Goal: Task Accomplishment & Management: Complete application form

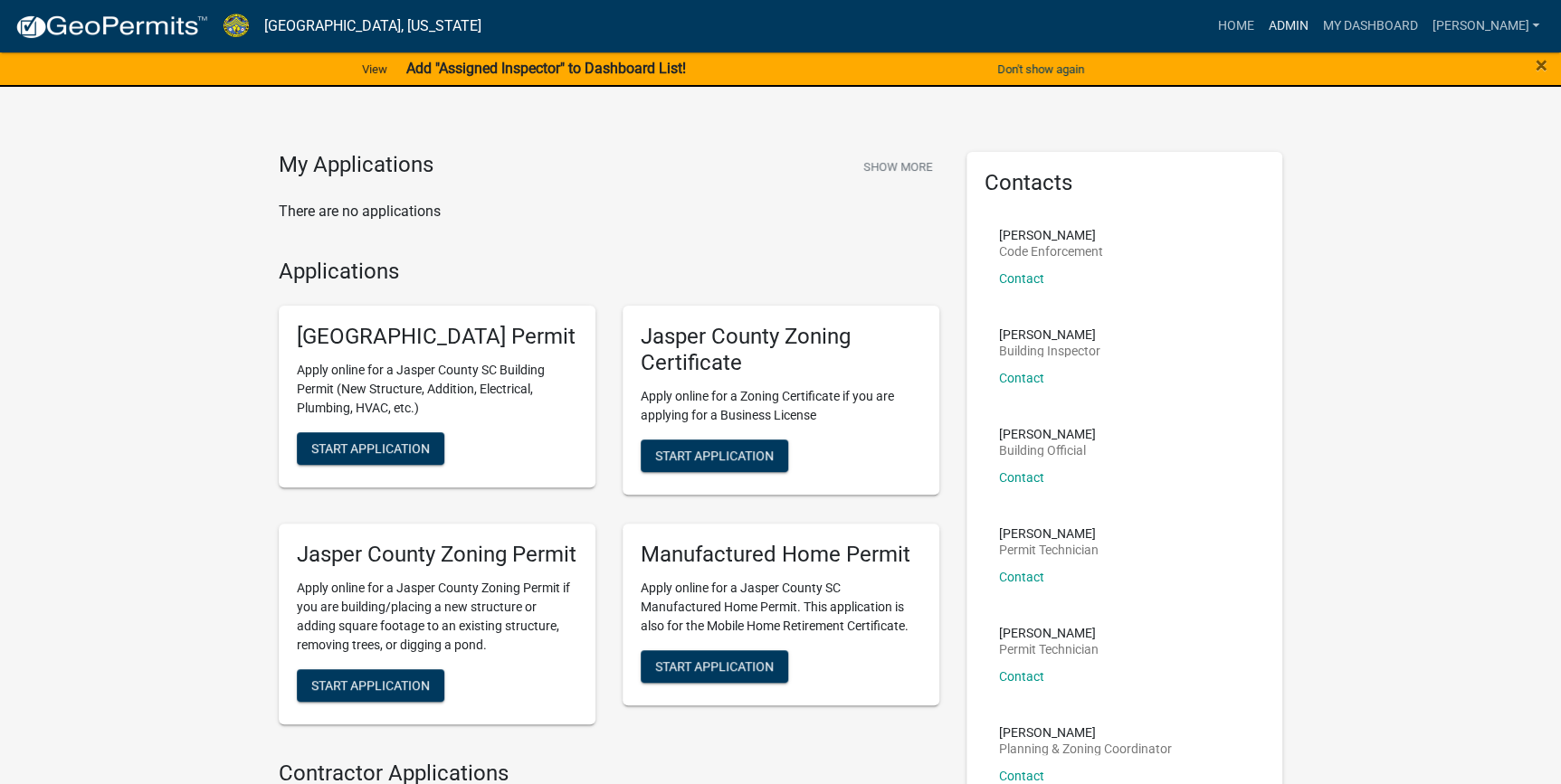
click at [1314, 27] on link "Admin" at bounding box center [1287, 26] width 54 height 34
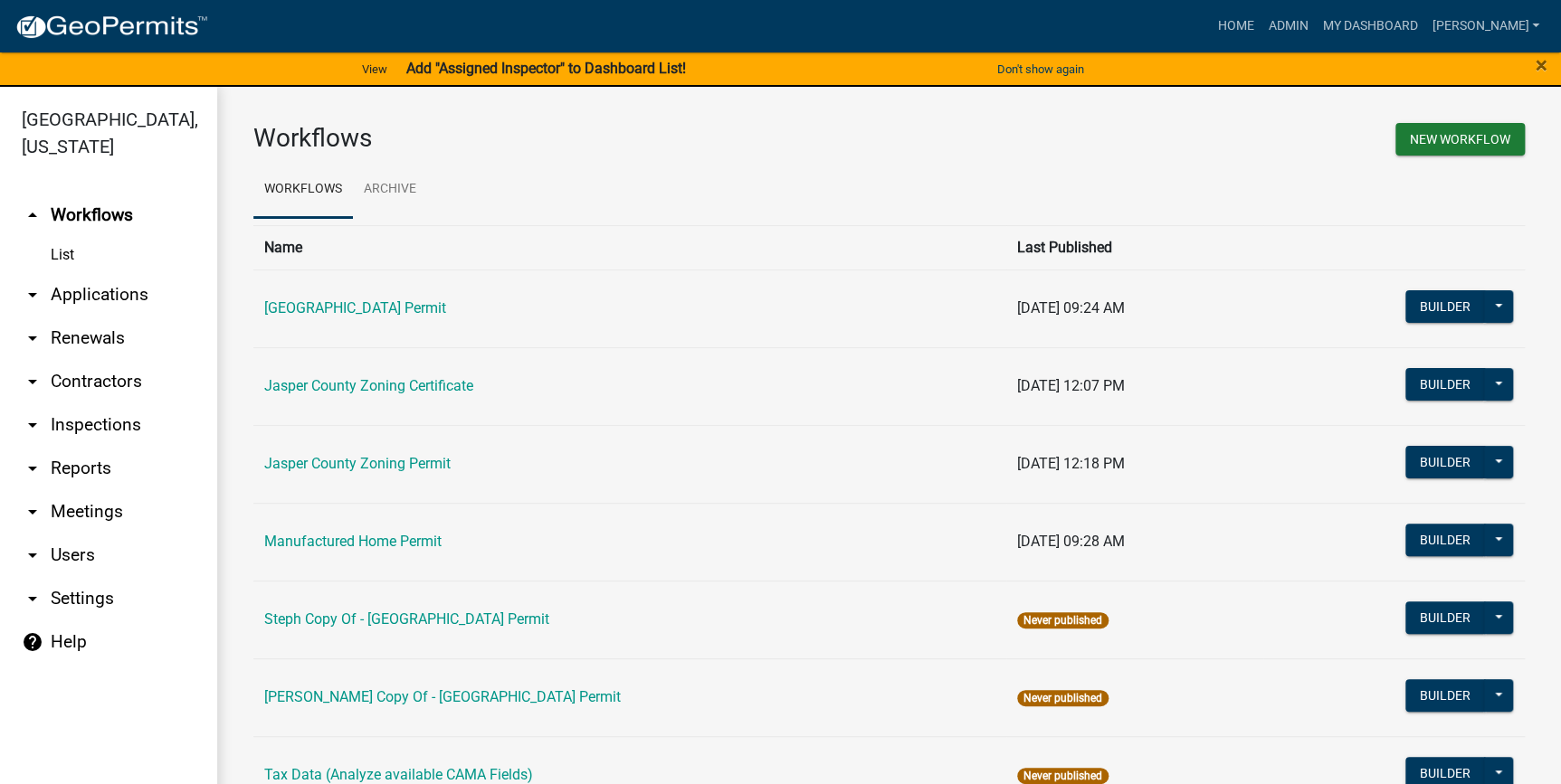
click at [118, 295] on link "arrow_drop_down Applications" at bounding box center [109, 295] width 217 height 43
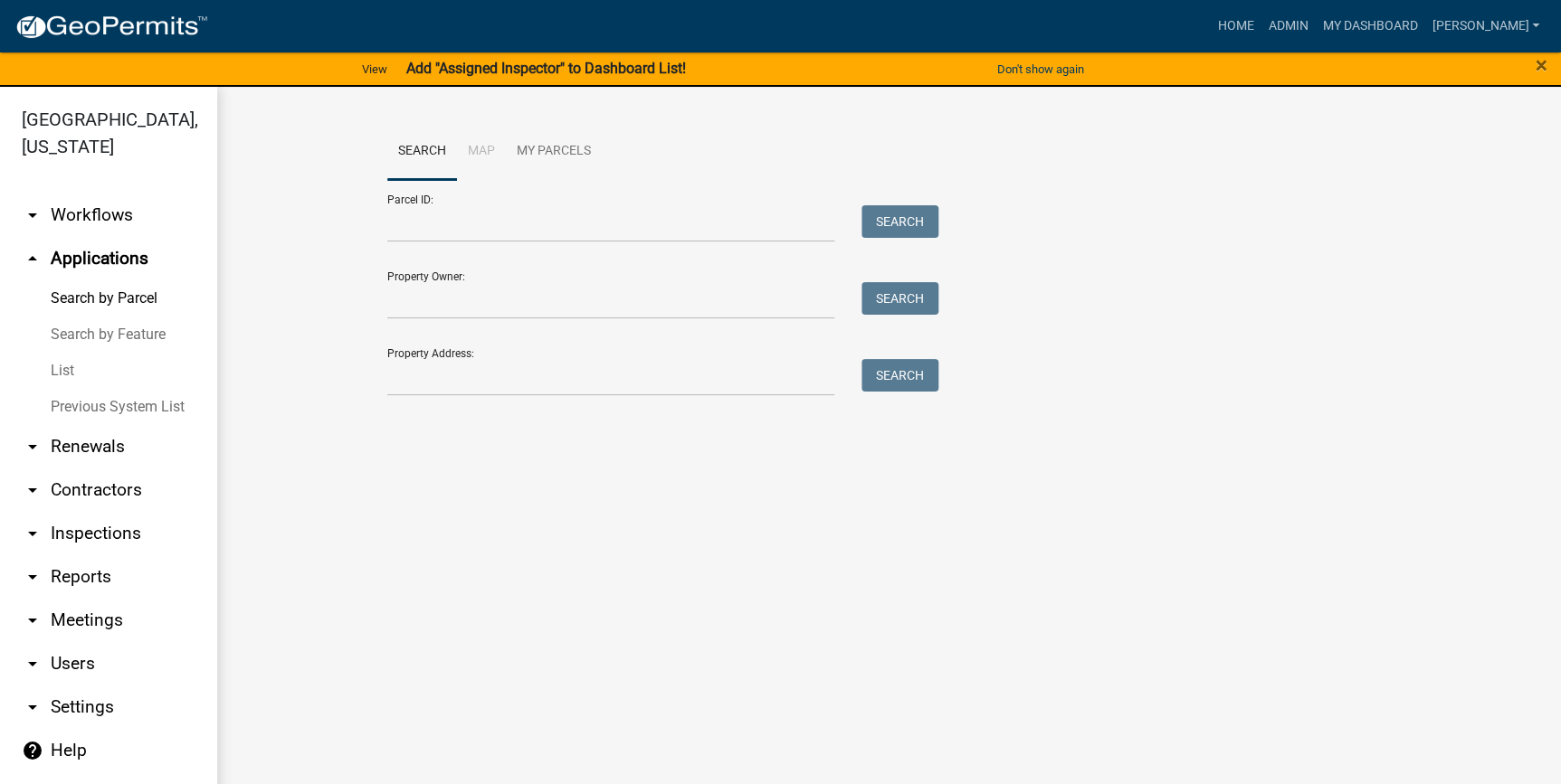
click at [69, 380] on link "List" at bounding box center [109, 370] width 217 height 36
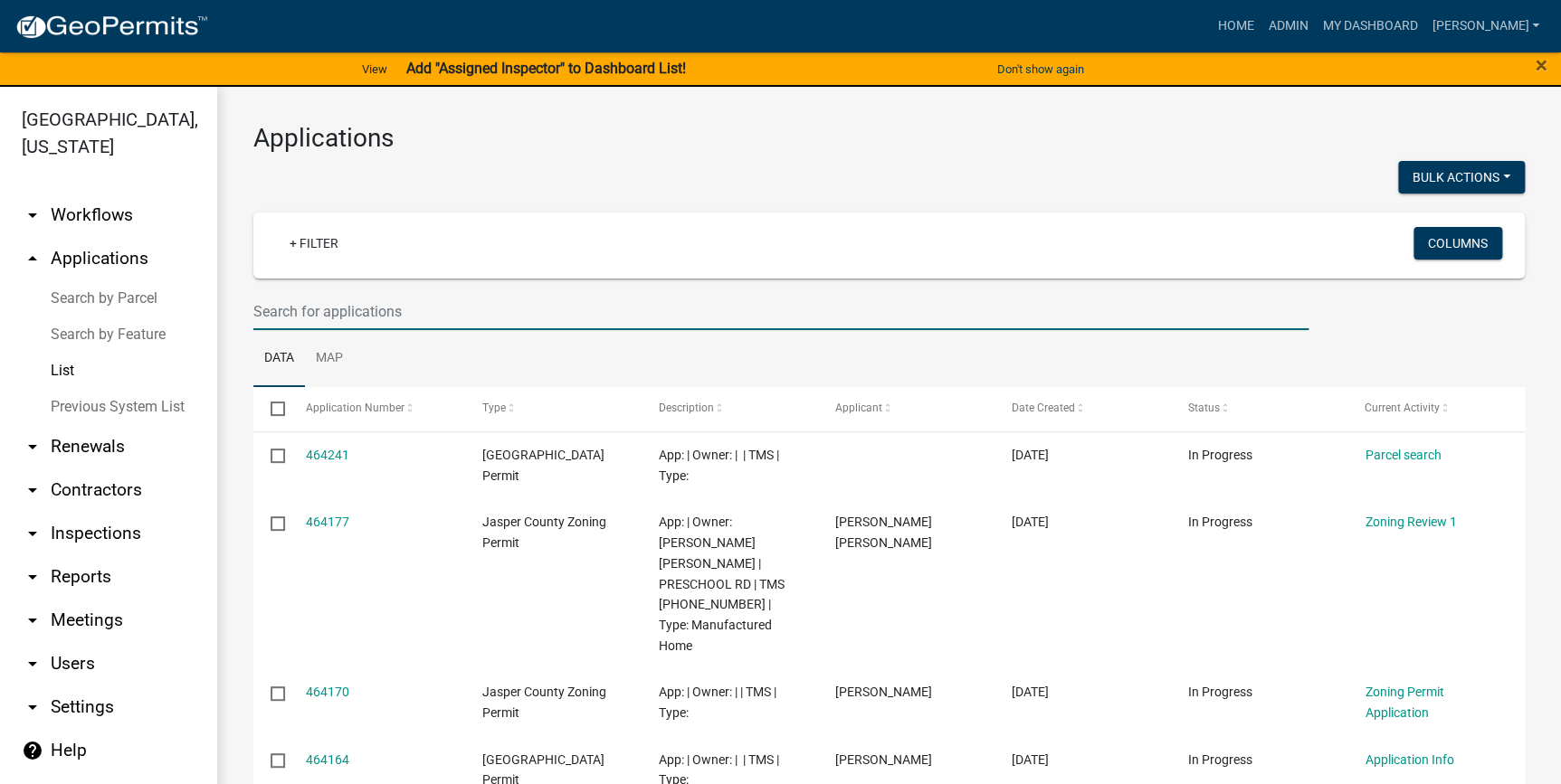
click at [562, 317] on input "text" at bounding box center [780, 311] width 1055 height 37
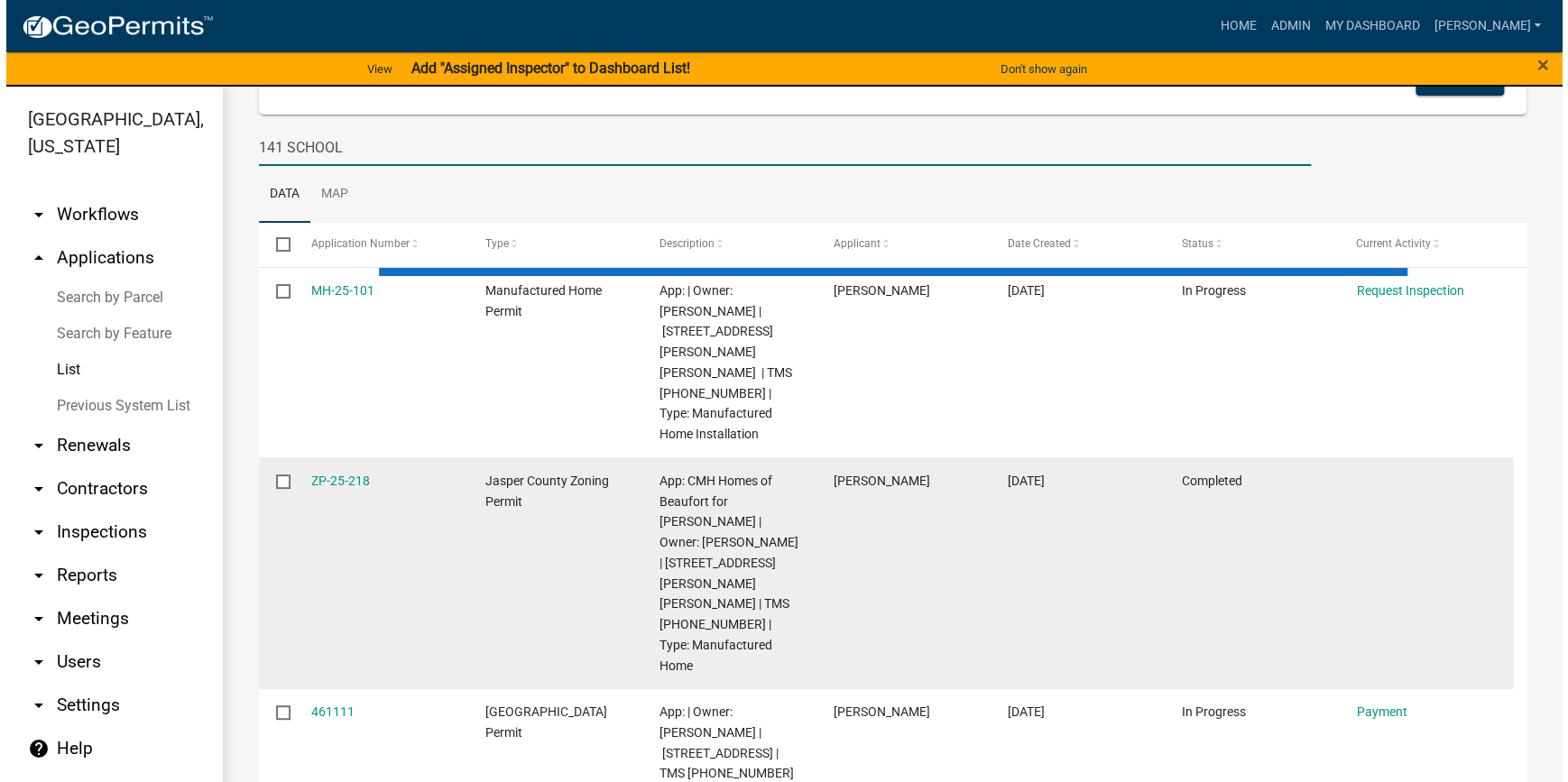
scroll to position [79, 0]
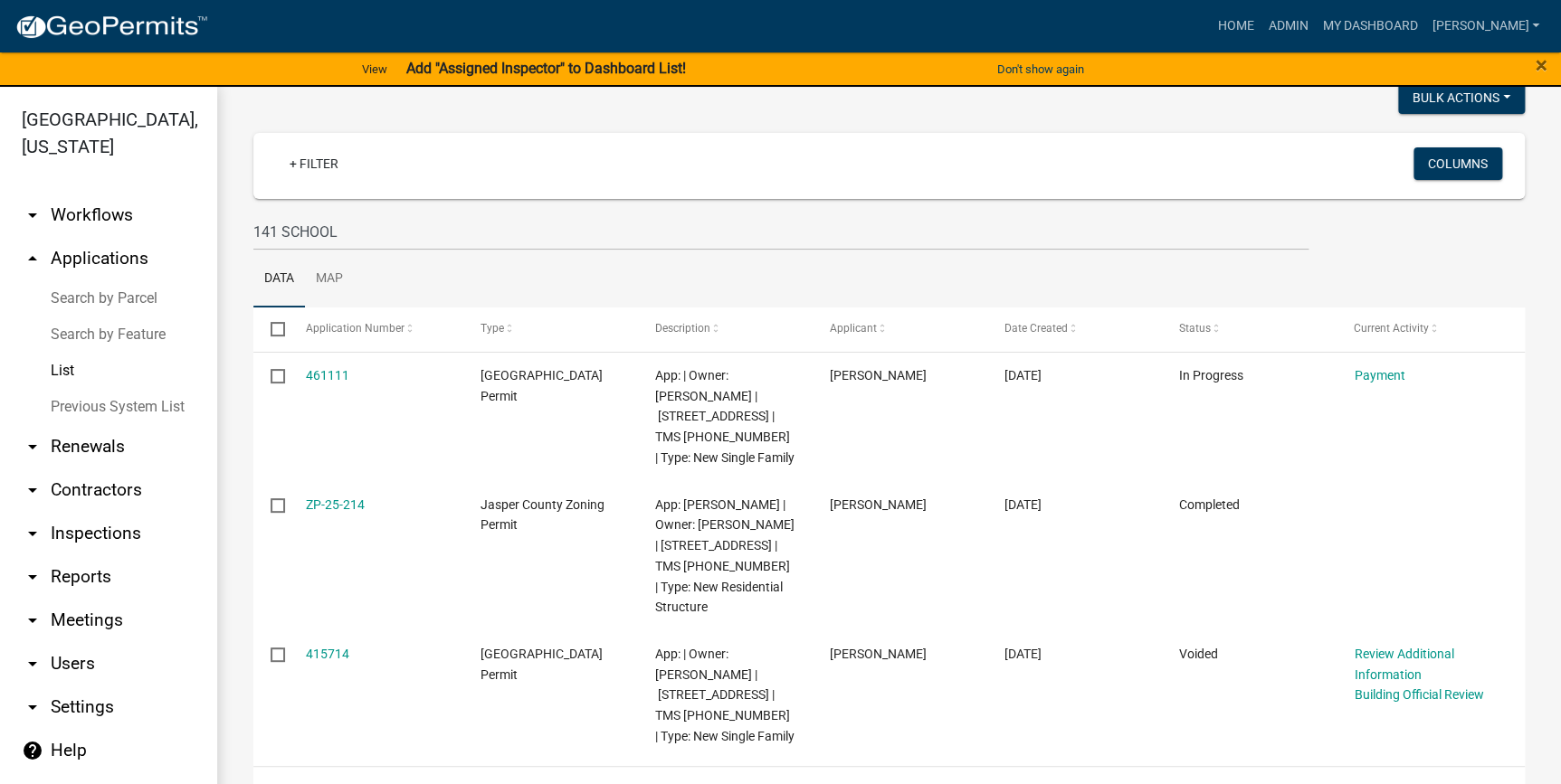
drag, startPoint x: 329, startPoint y: 607, endPoint x: 423, endPoint y: 260, distance: 359.5
click at [423, 260] on ul "Data Map" at bounding box center [888, 279] width 1271 height 57
drag, startPoint x: 374, startPoint y: 238, endPoint x: 199, endPoint y: 246, distance: 175.2
click at [199, 246] on div "Jasper County, South Carolina arrow_drop_down Workflows List arrow_drop_up Appl…" at bounding box center [780, 446] width 1561 height 719
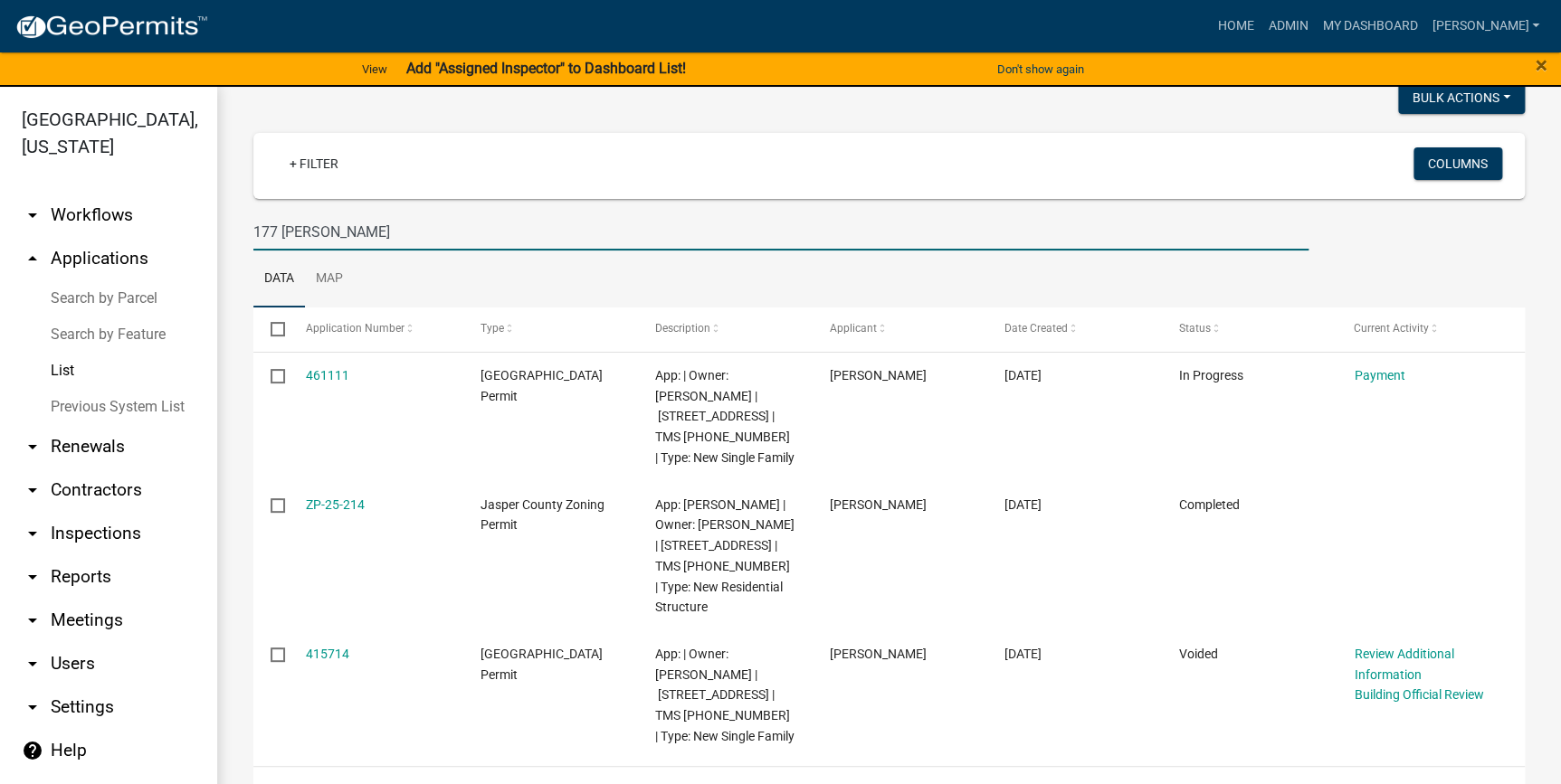
type input "177 [PERSON_NAME]"
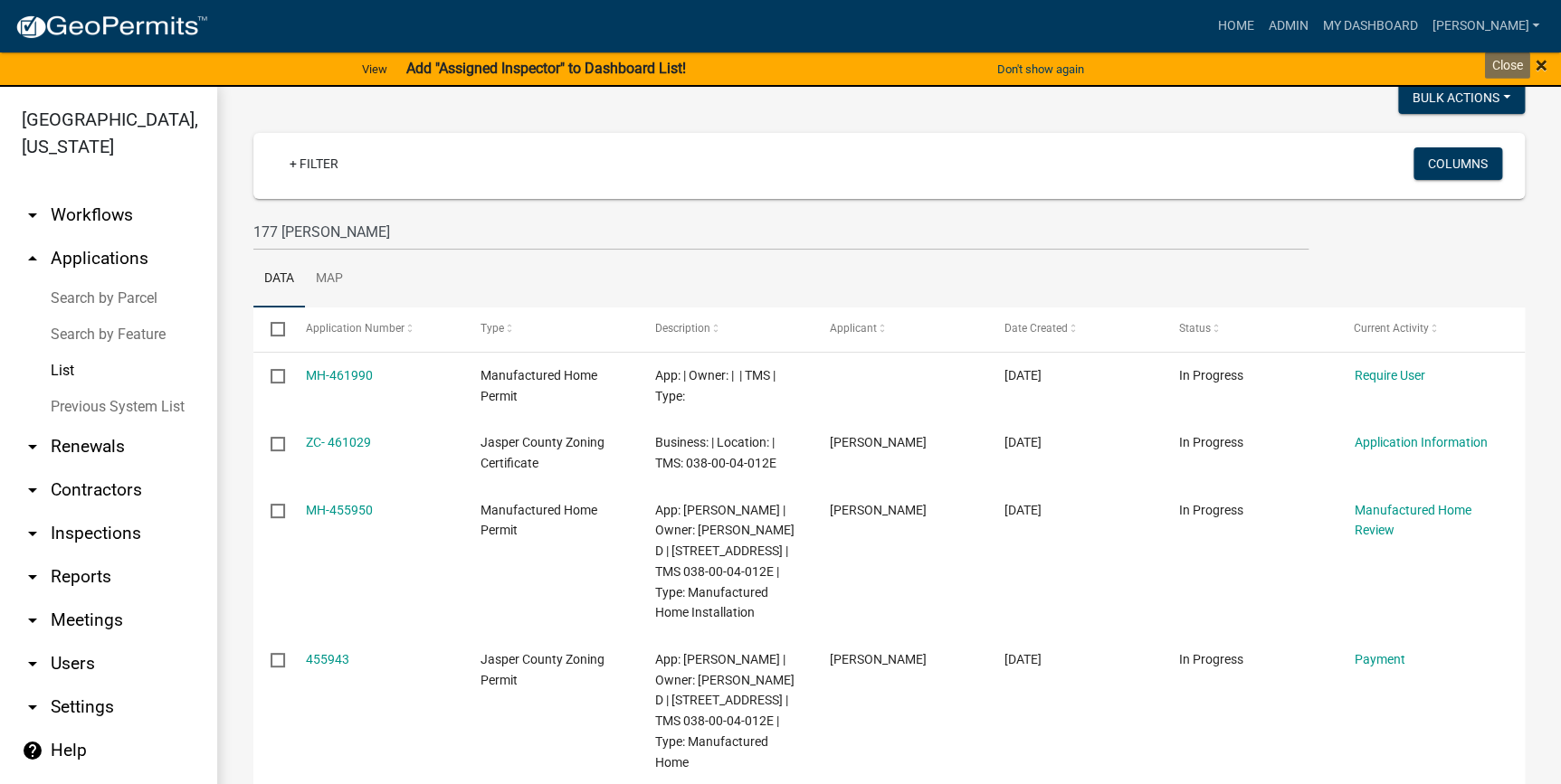
click at [1541, 67] on span "×" at bounding box center [1541, 65] width 11 height 26
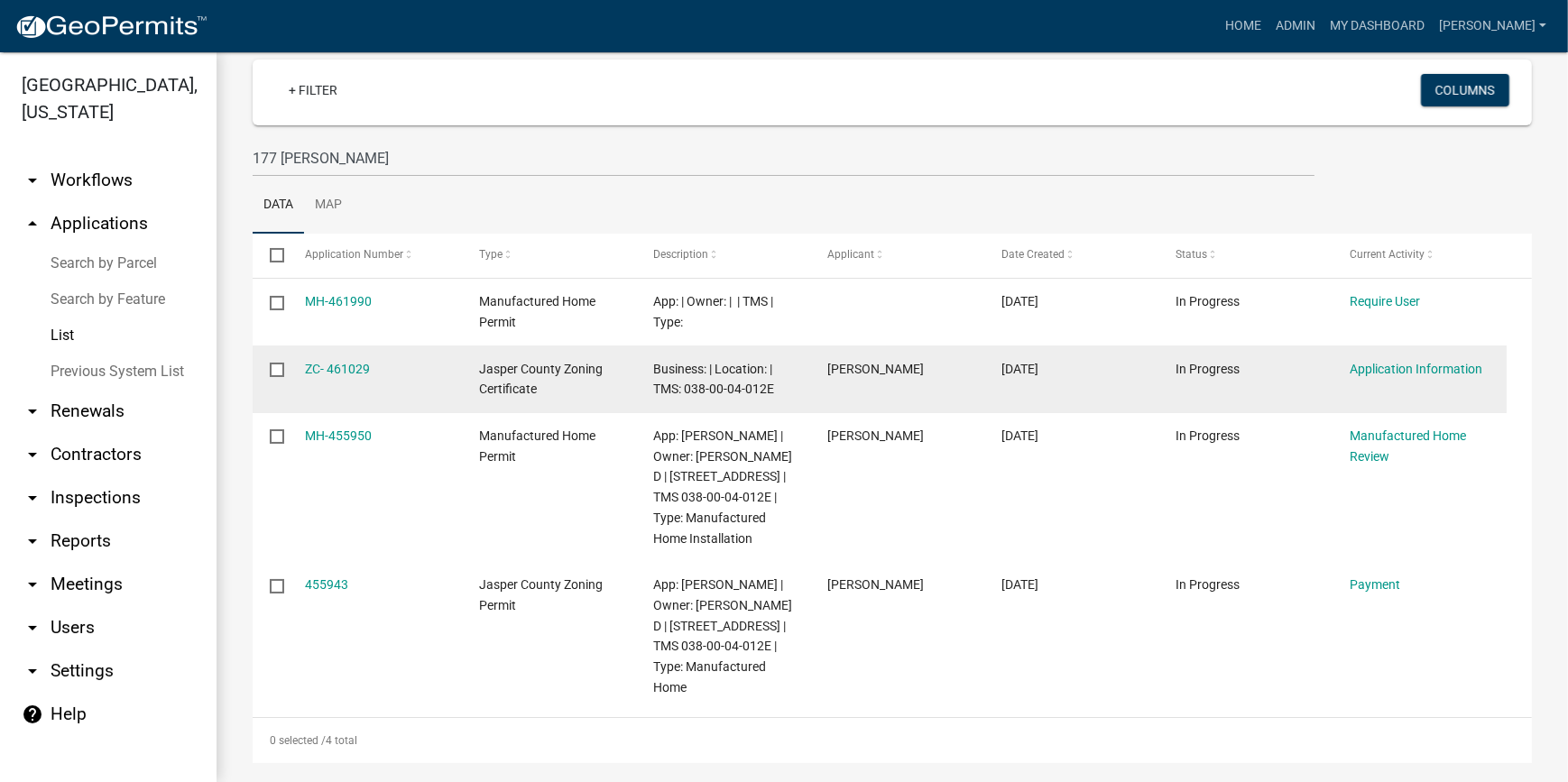
scroll to position [155, 0]
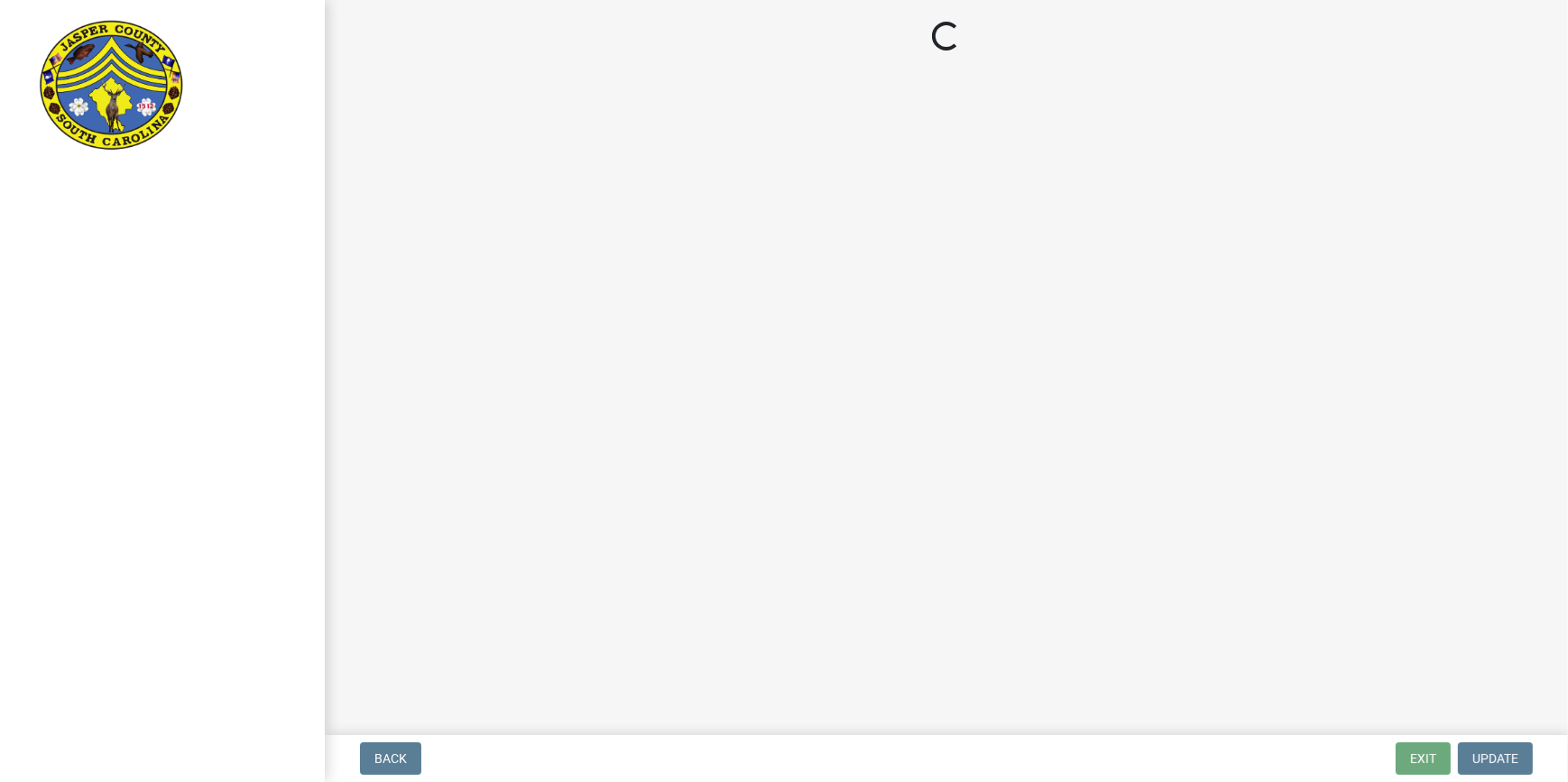
select select "3: 3"
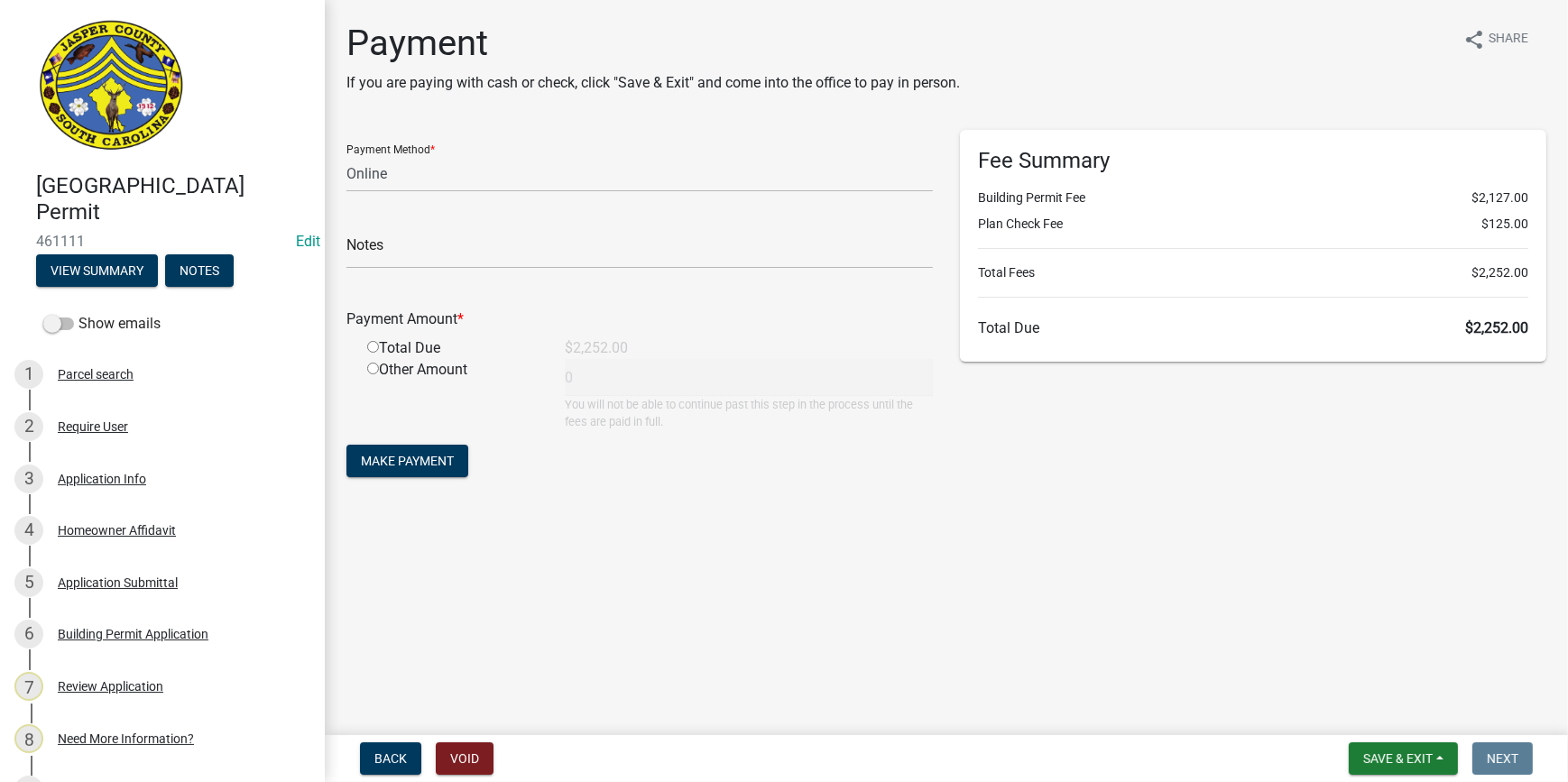
click at [372, 346] on input "radio" at bounding box center [373, 347] width 11 height 11
radio input "true"
type input "2252"
click at [408, 463] on span "Make Payment" at bounding box center [407, 461] width 93 height 14
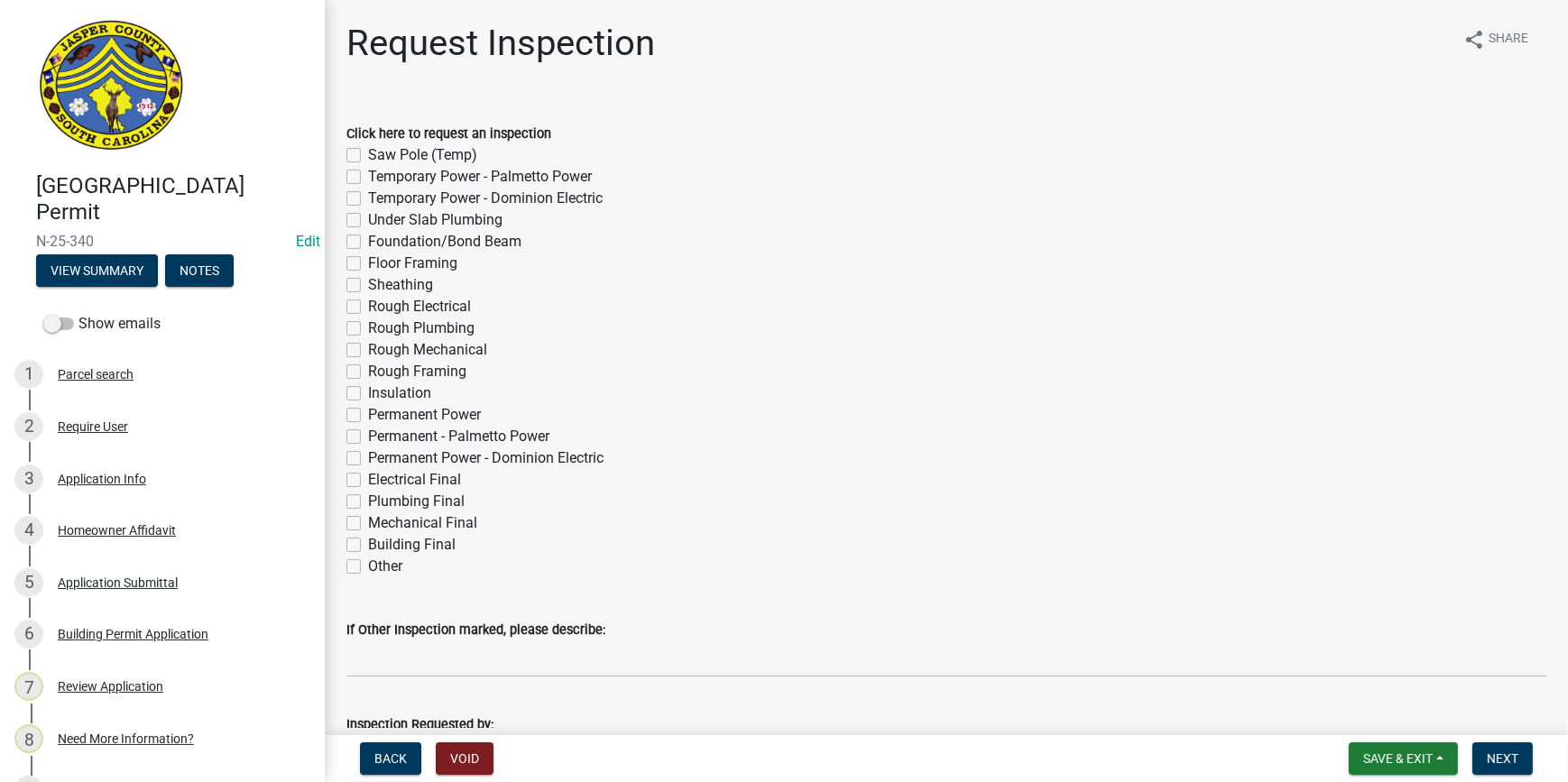
click at [368, 155] on label "Saw Pole (Temp)" at bounding box center [423, 155] width 109 height 22
click at [368, 155] on input "Saw Pole (Temp)" at bounding box center [374, 150] width 11 height 11
checkbox input "true"
checkbox input "false"
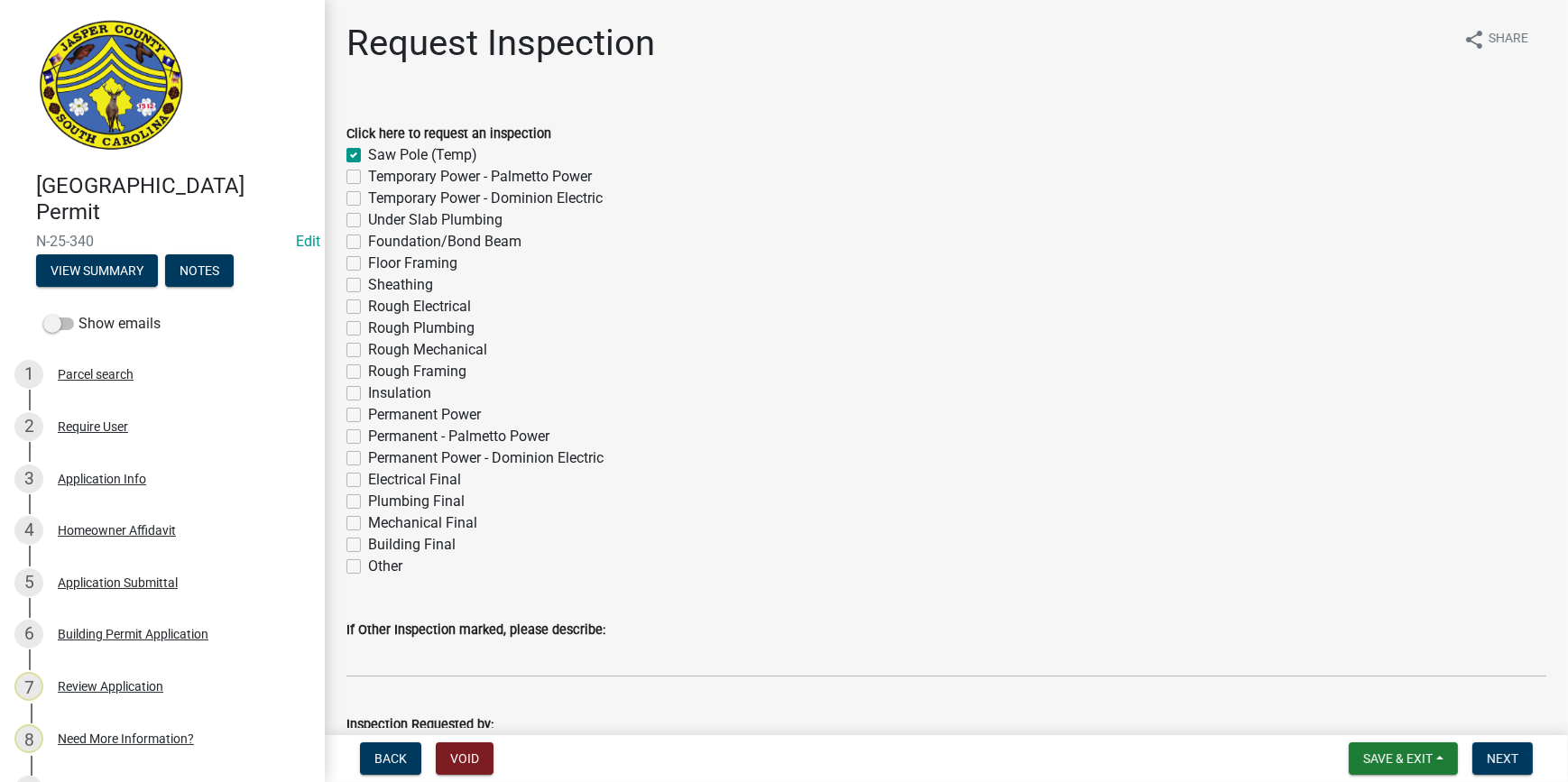
checkbox input "false"
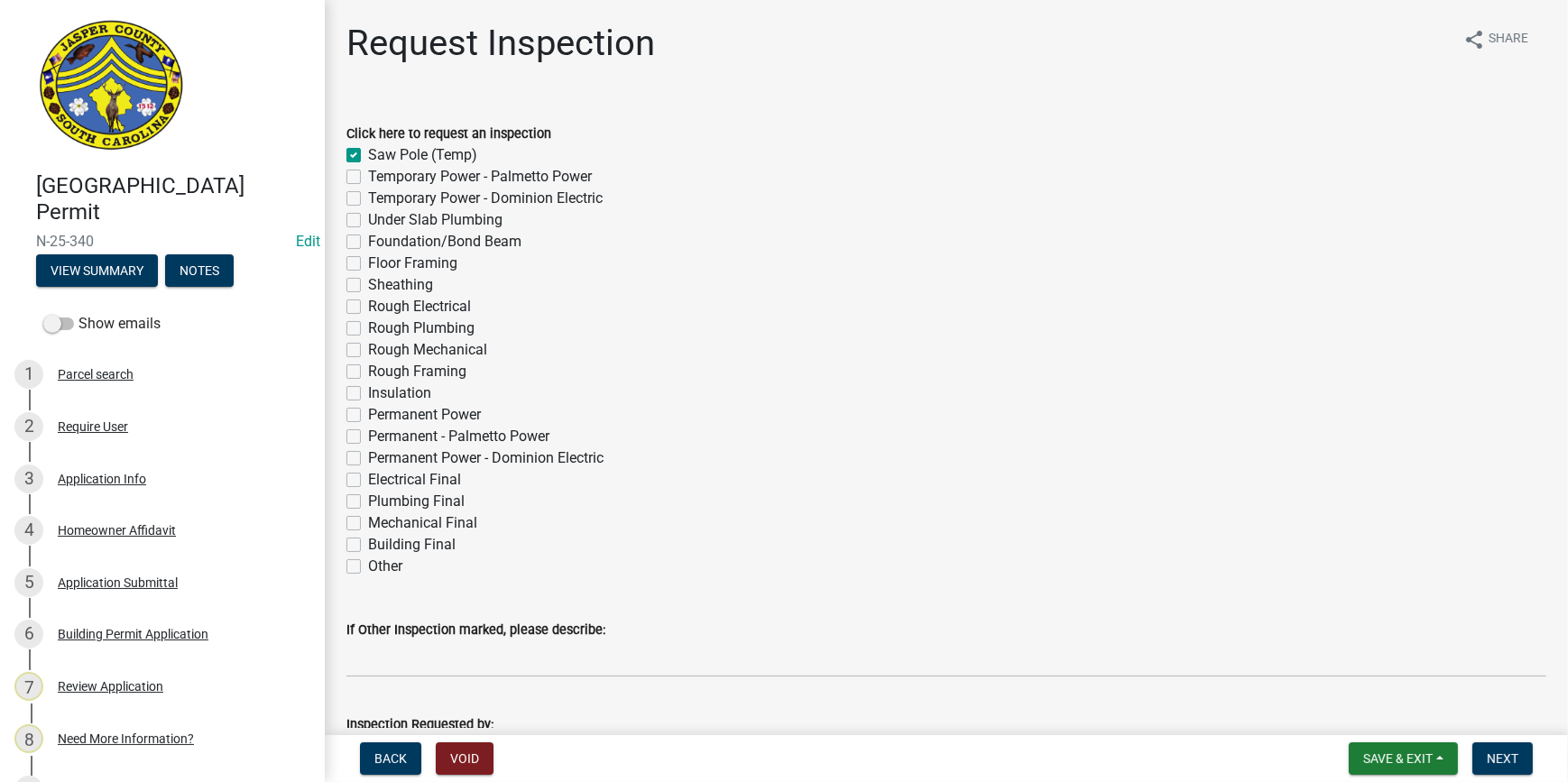
checkbox input "false"
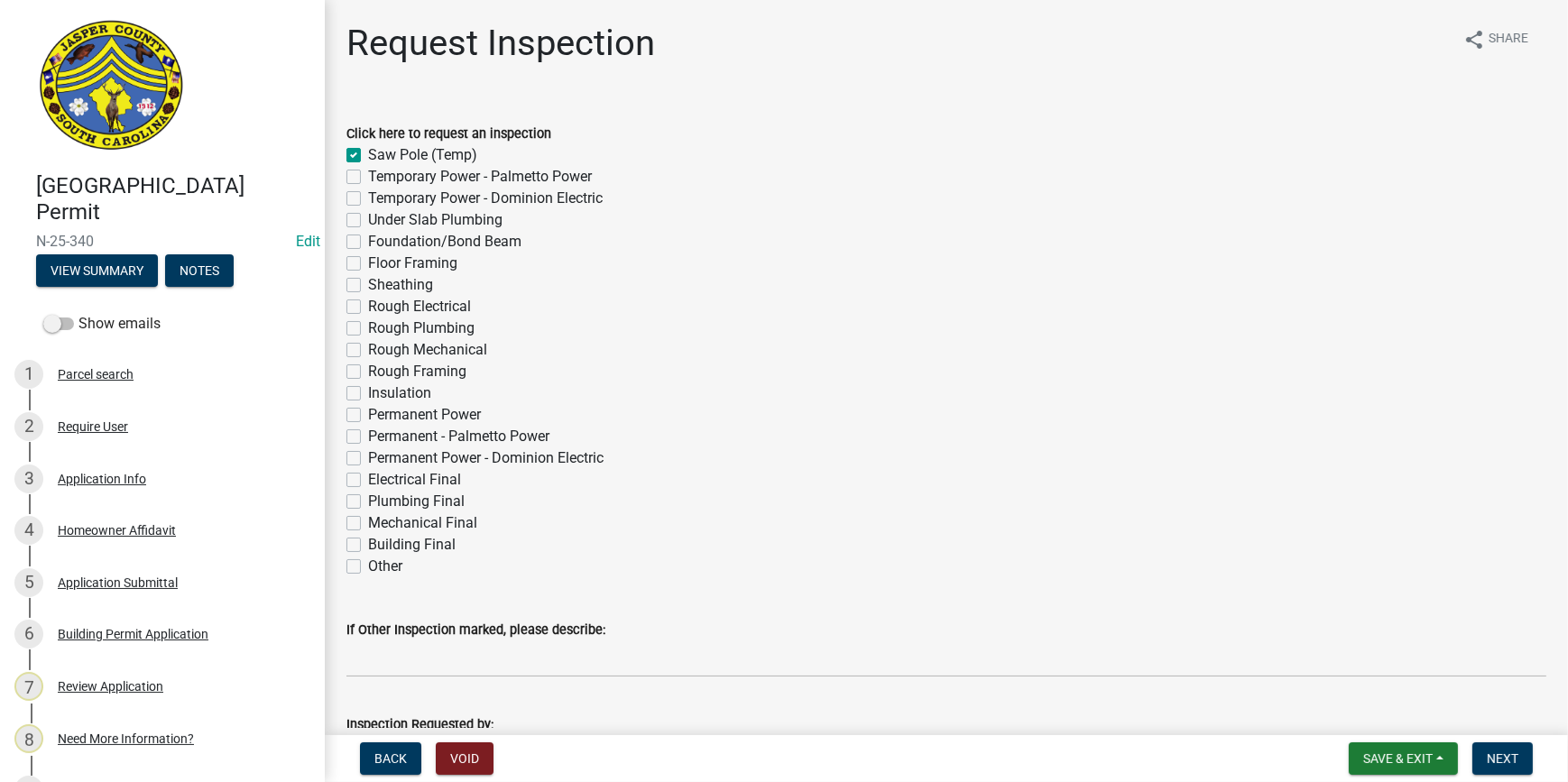
checkbox input "false"
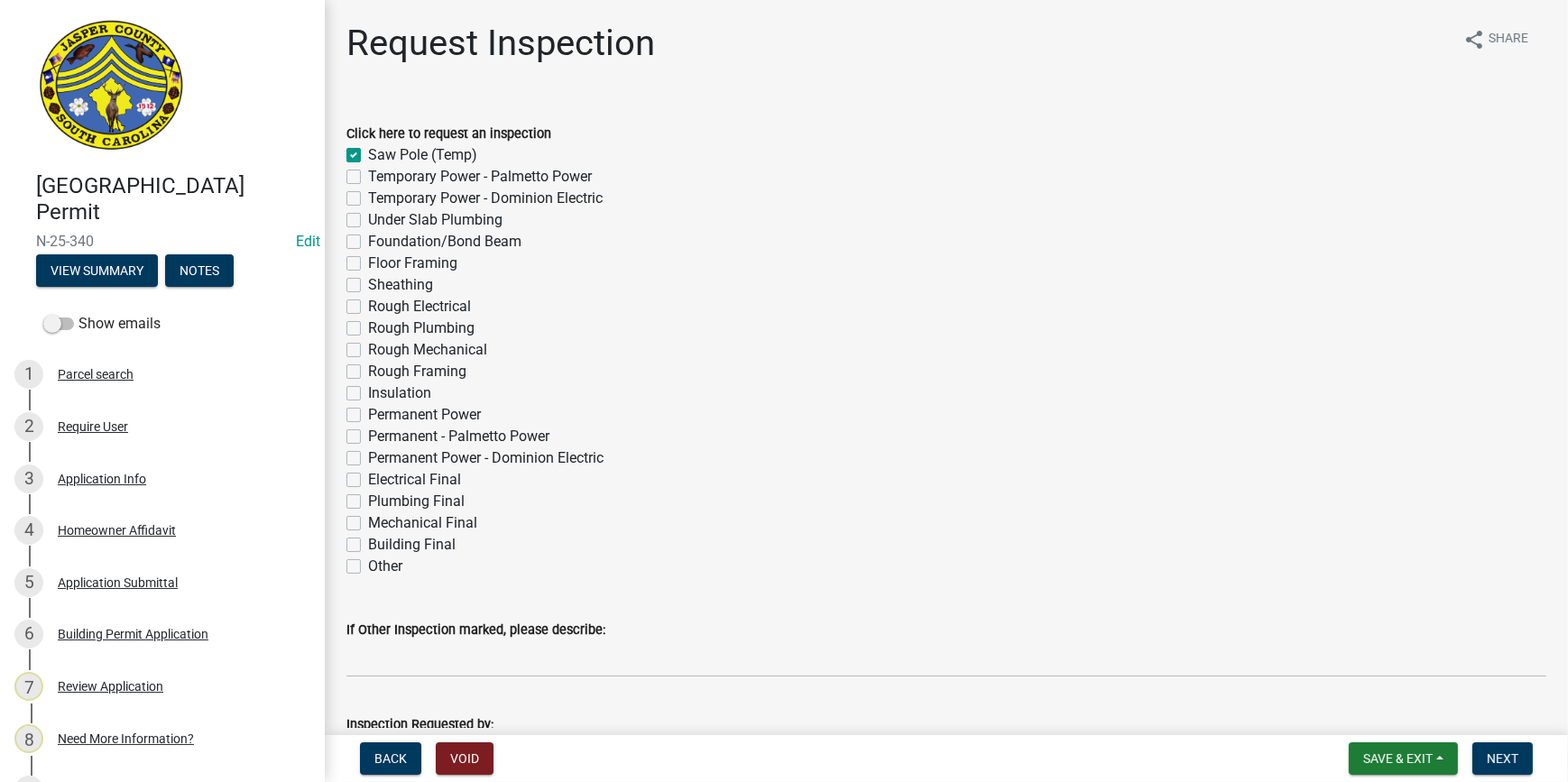
checkbox input "false"
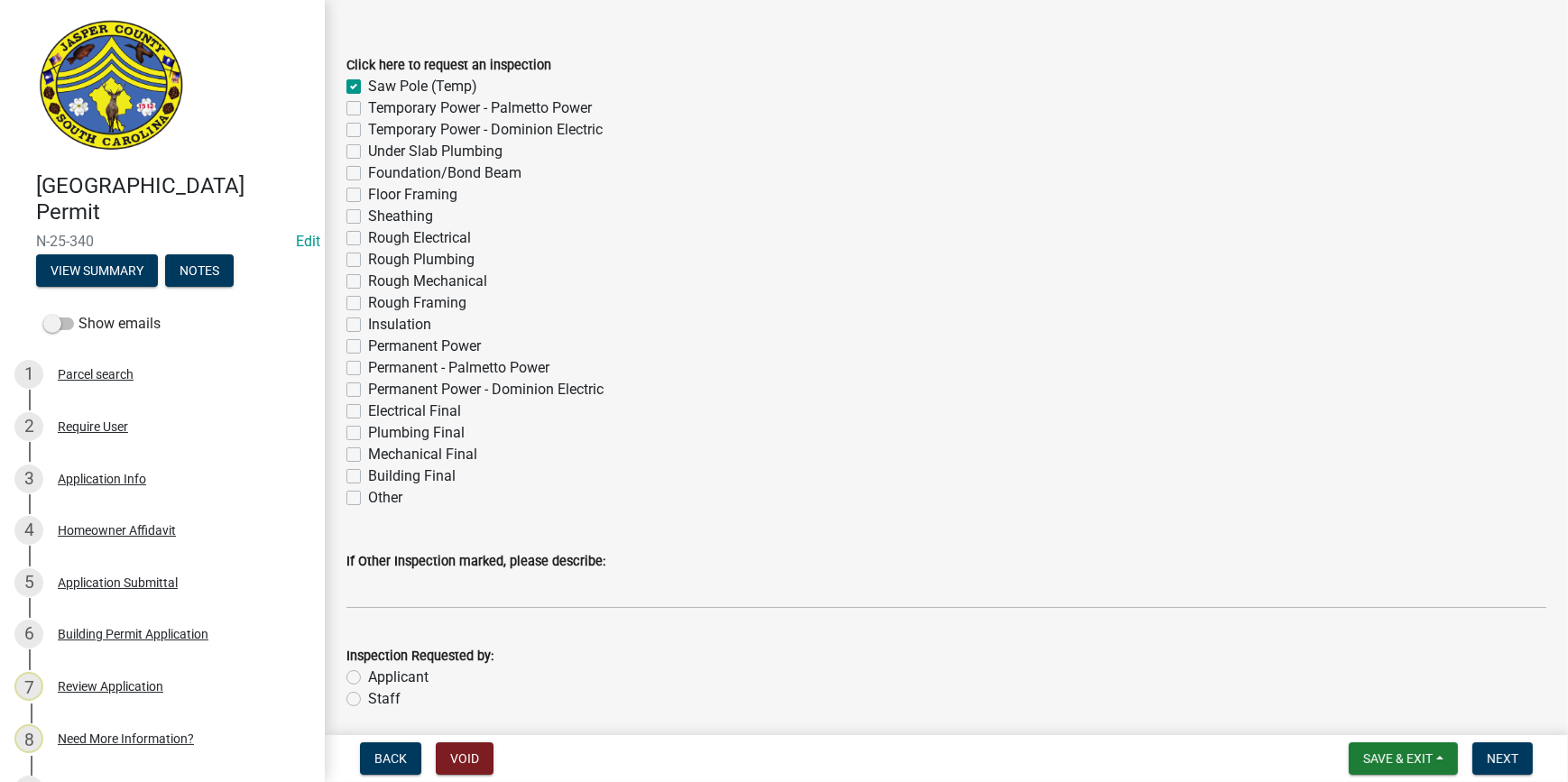
scroll to position [137, 0]
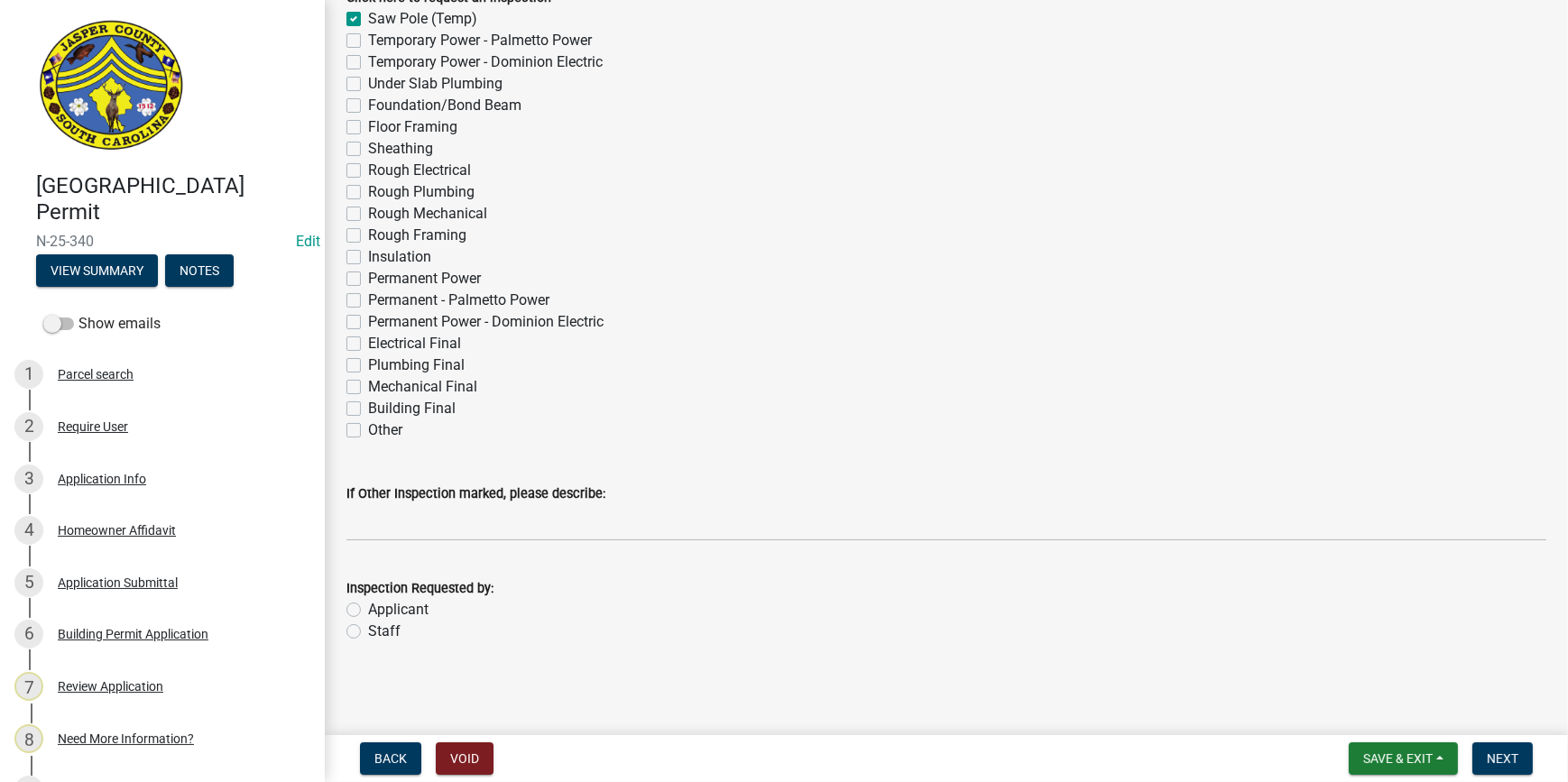
click at [368, 607] on label "Applicant" at bounding box center [399, 610] width 60 height 22
click at [368, 607] on input "Applicant" at bounding box center [374, 605] width 11 height 11
radio input "true"
click at [1499, 767] on button "Next" at bounding box center [1503, 758] width 60 height 32
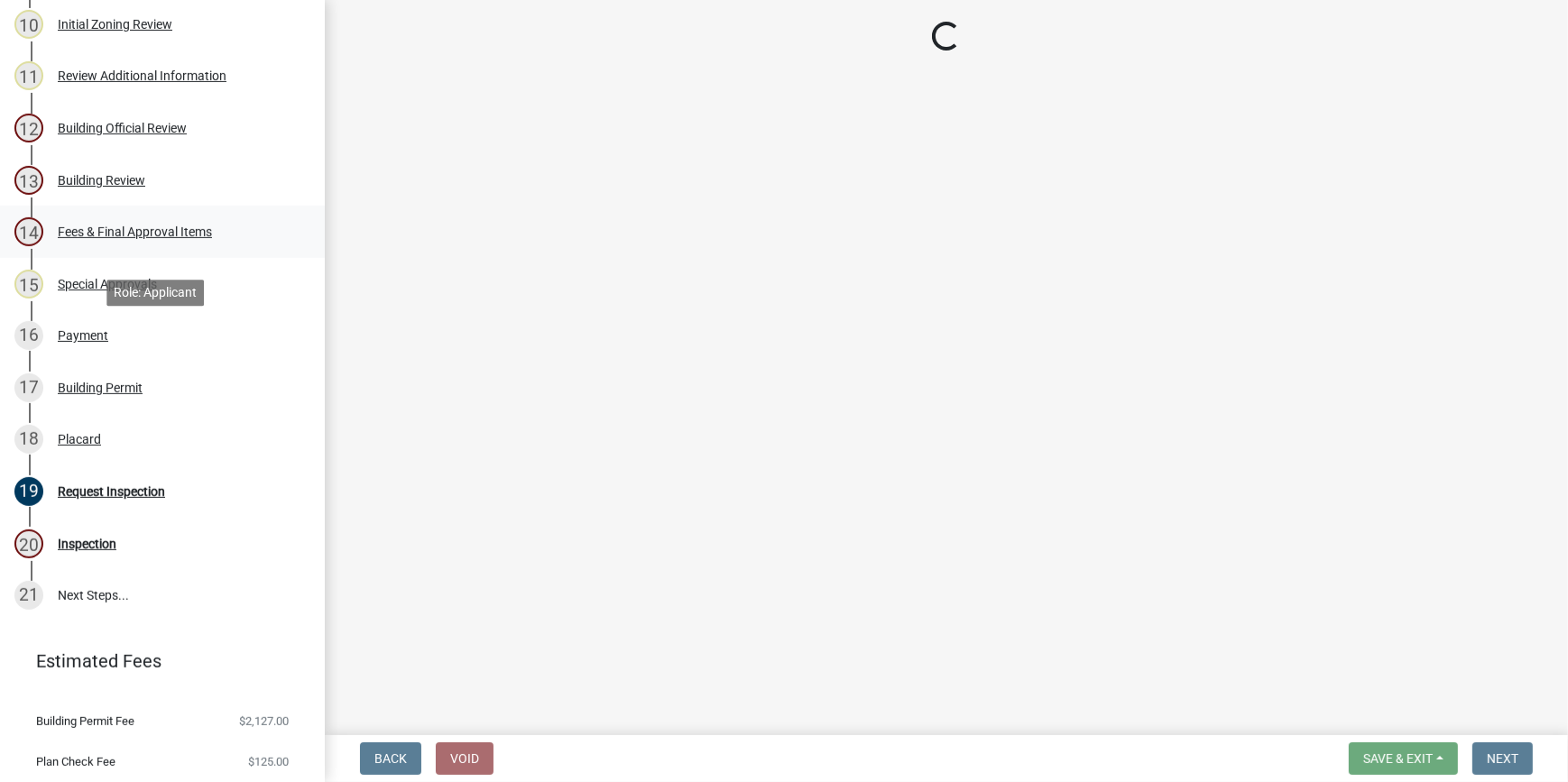
scroll to position [820, 0]
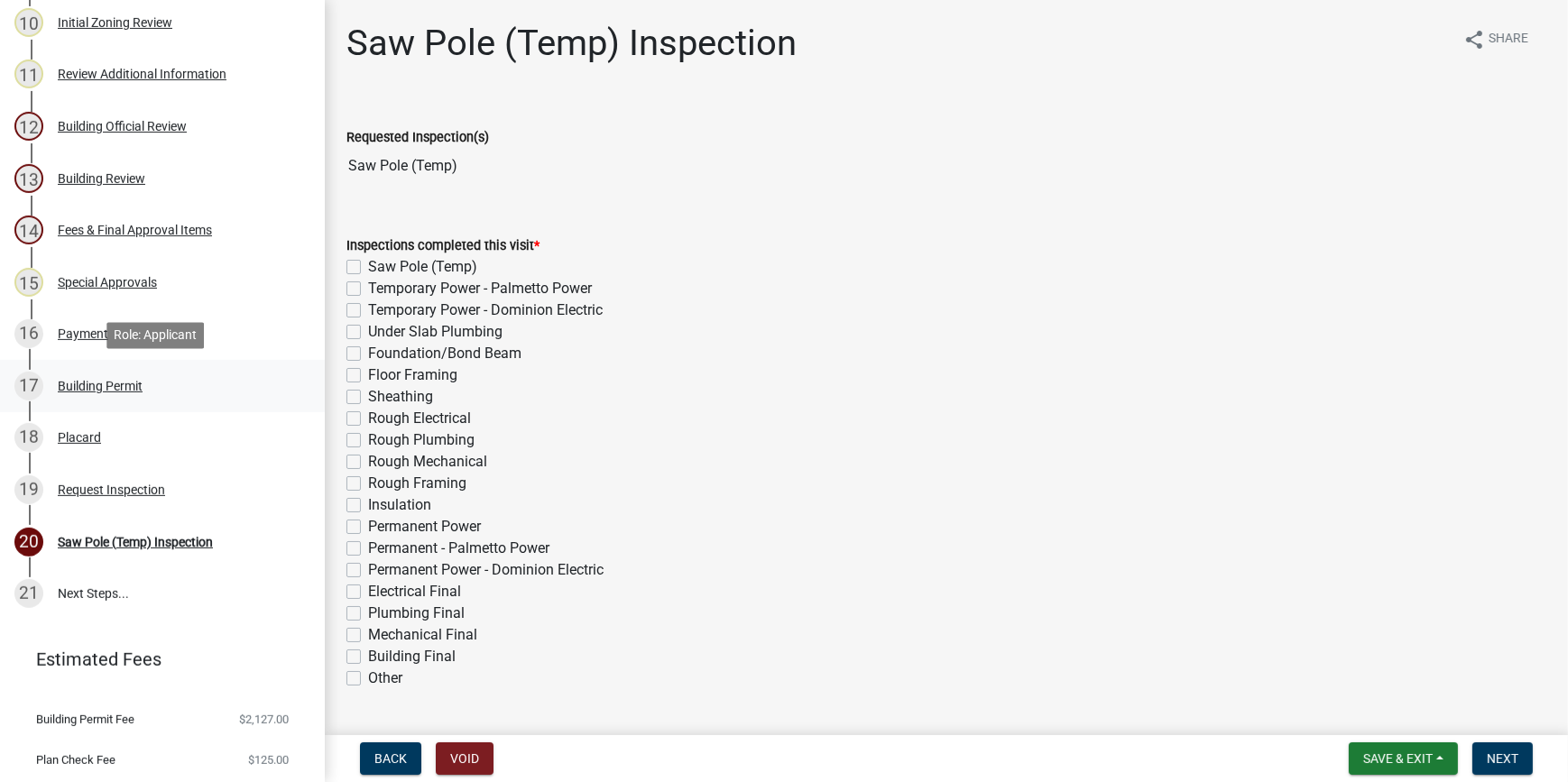
click at [112, 385] on div "Building Permit" at bounding box center [100, 385] width 85 height 12
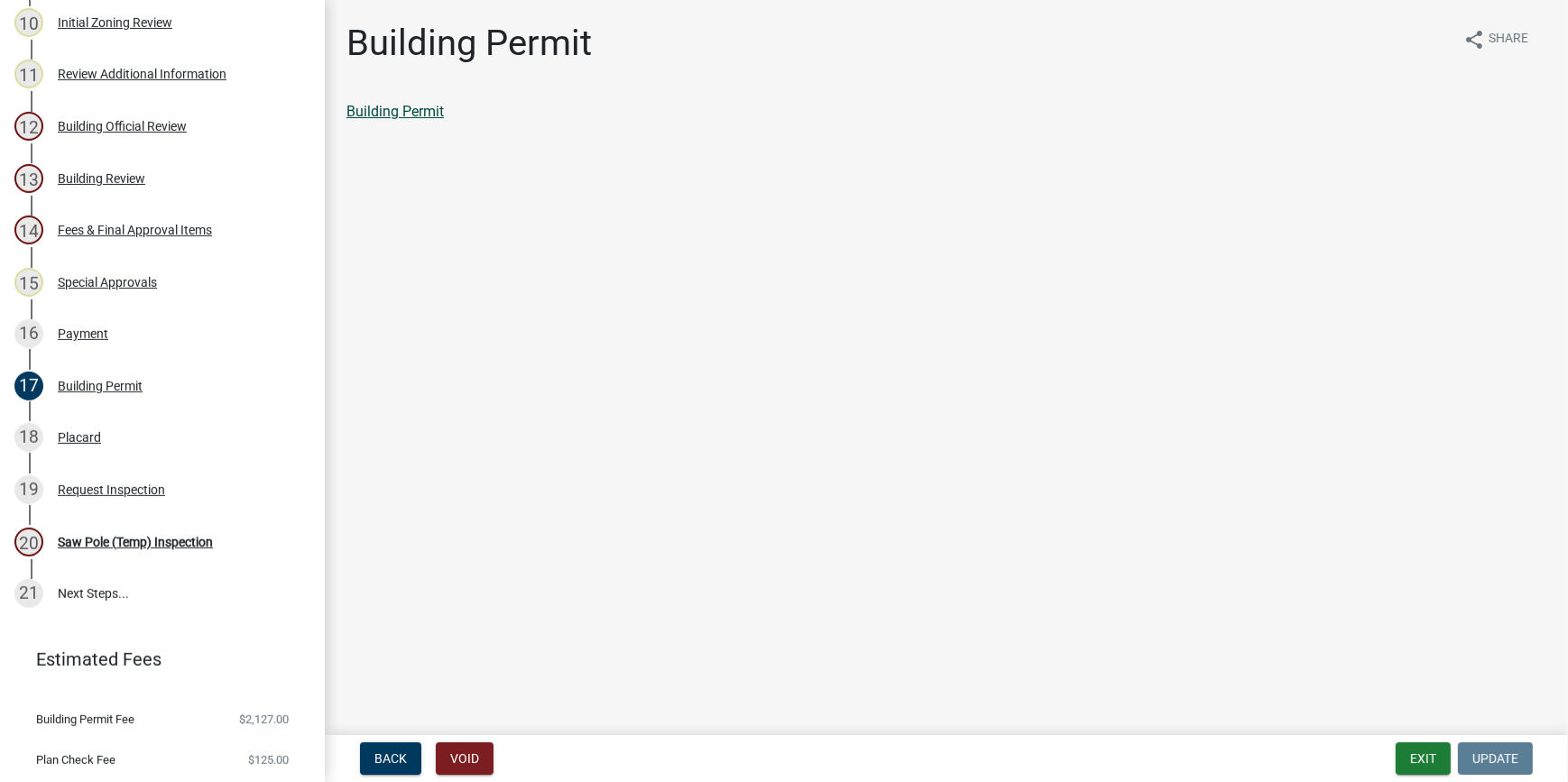
click at [382, 110] on link "Building Permit" at bounding box center [395, 111] width 97 height 17
click at [57, 432] on div "Placard" at bounding box center [79, 437] width 43 height 12
click at [378, 116] on link "Placard" at bounding box center [371, 111] width 49 height 17
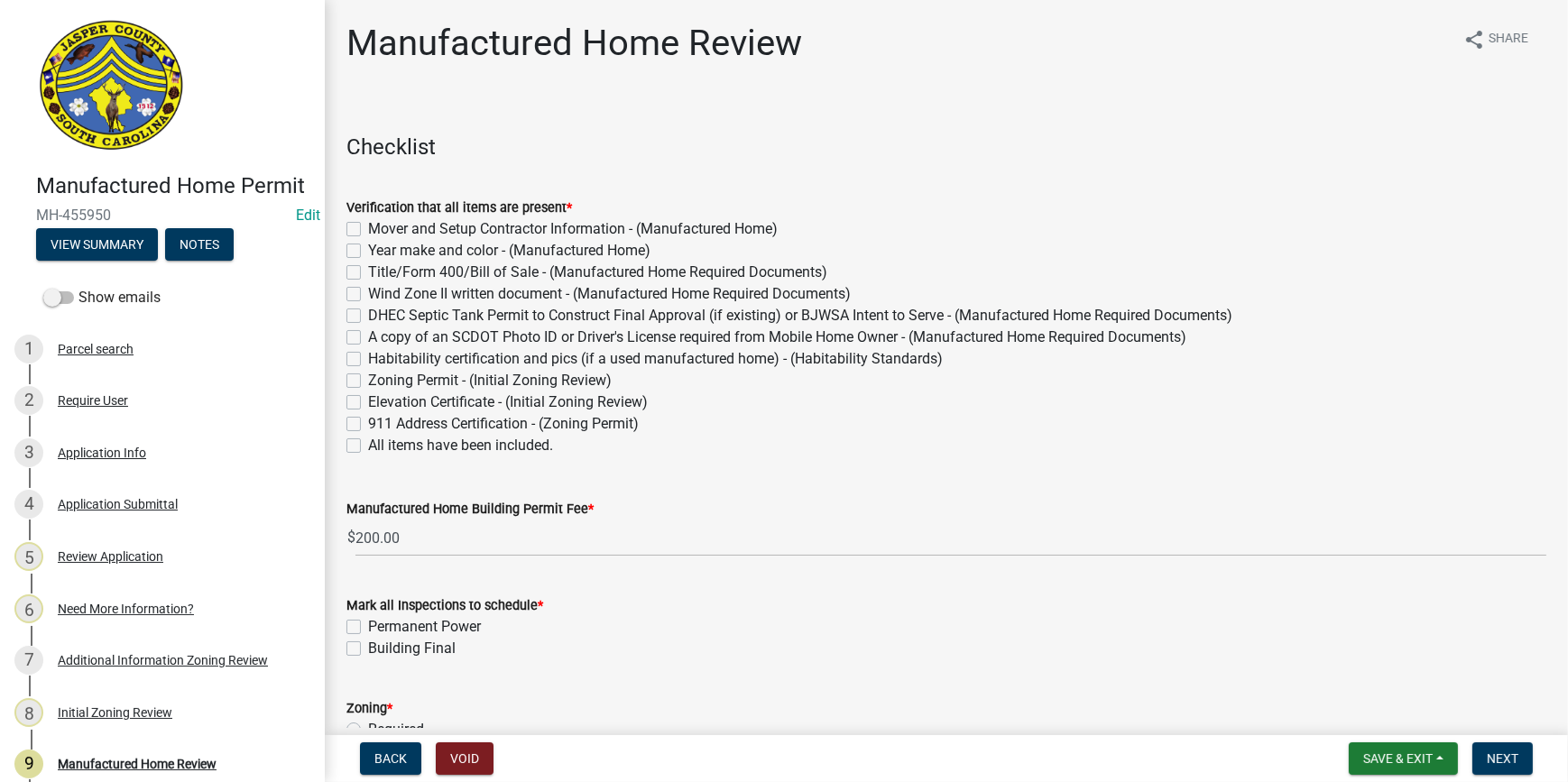
click at [368, 441] on label "All items have been included." at bounding box center [461, 446] width 185 height 22
click at [368, 441] on input "All items have been included." at bounding box center [374, 441] width 11 height 11
checkbox input "true"
checkbox input "false"
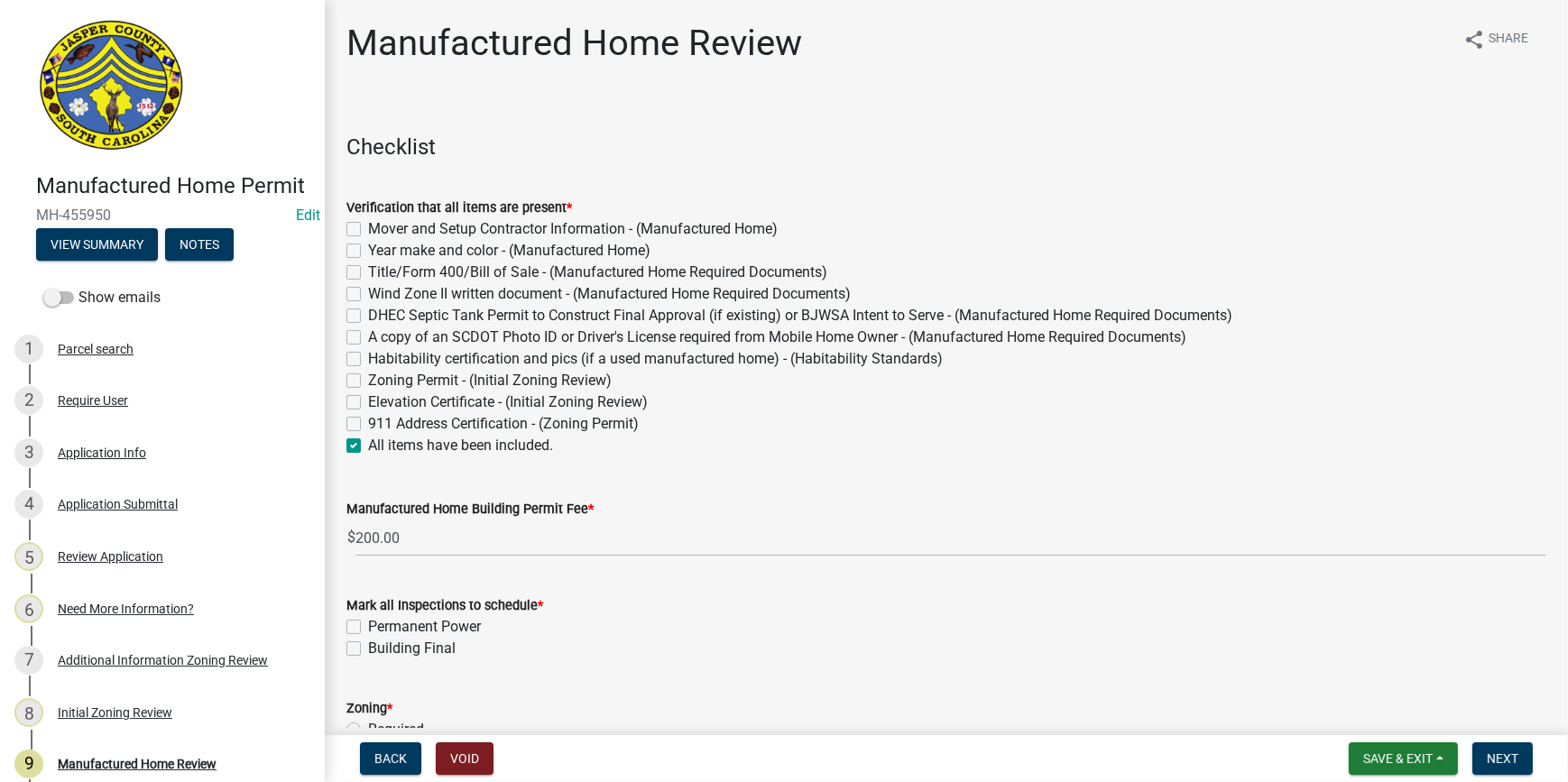
checkbox input "false"
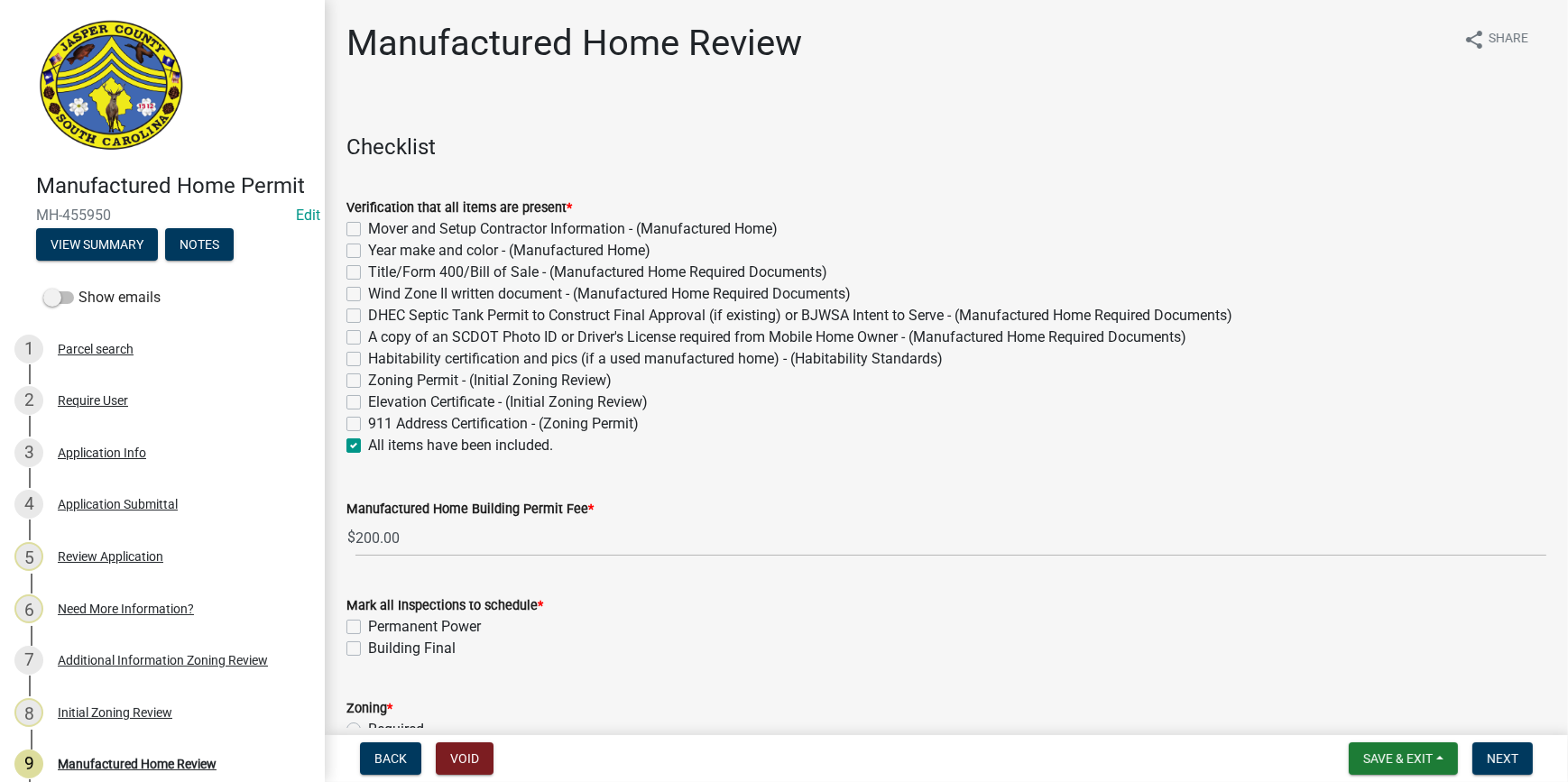
checkbox input "false"
checkbox input "true"
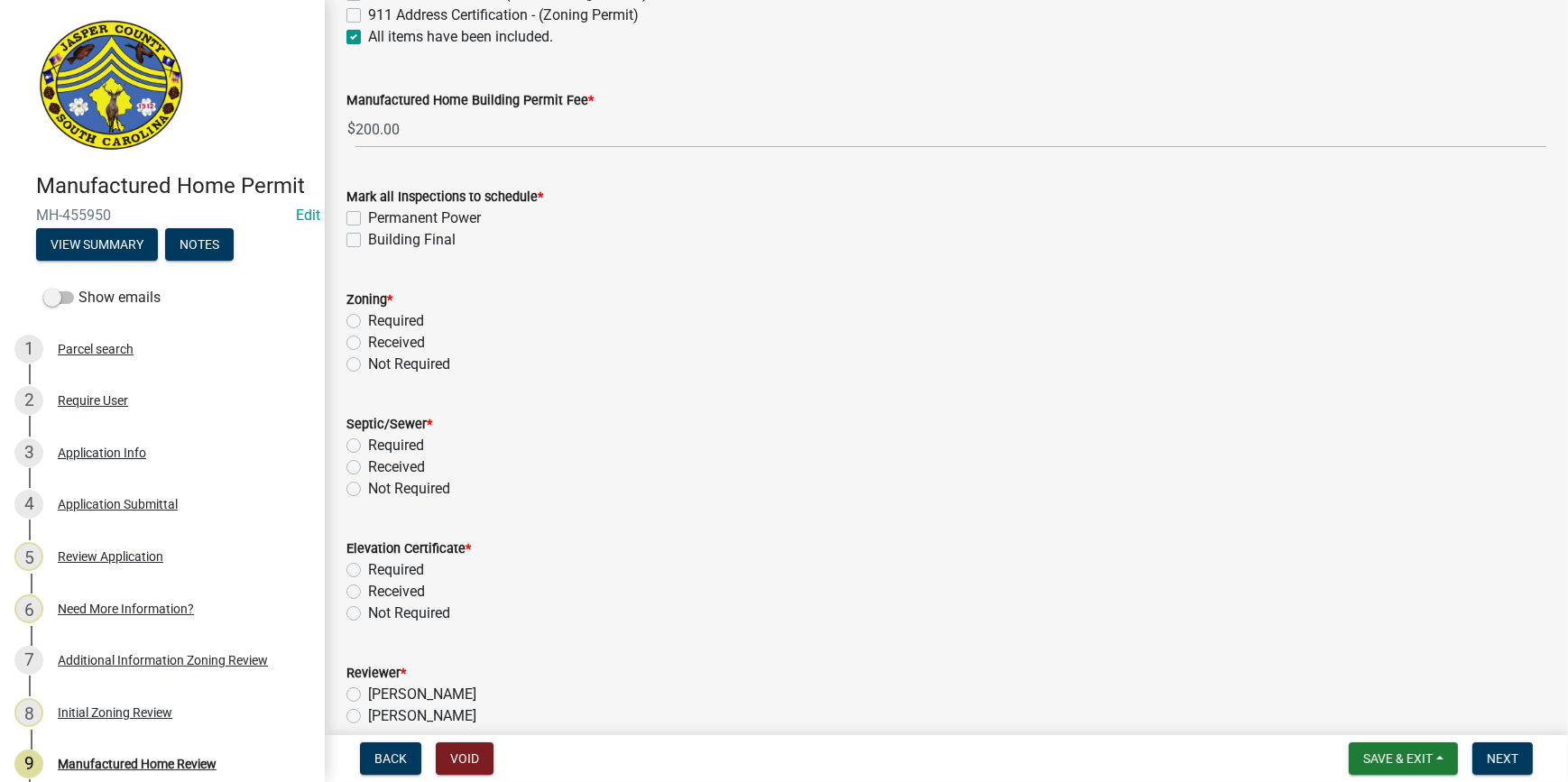
scroll to position [410, 0]
click at [368, 236] on label "Building Final" at bounding box center [412, 238] width 88 height 22
click at [368, 236] on input "Building Final" at bounding box center [374, 234] width 11 height 11
checkbox input "true"
checkbox input "false"
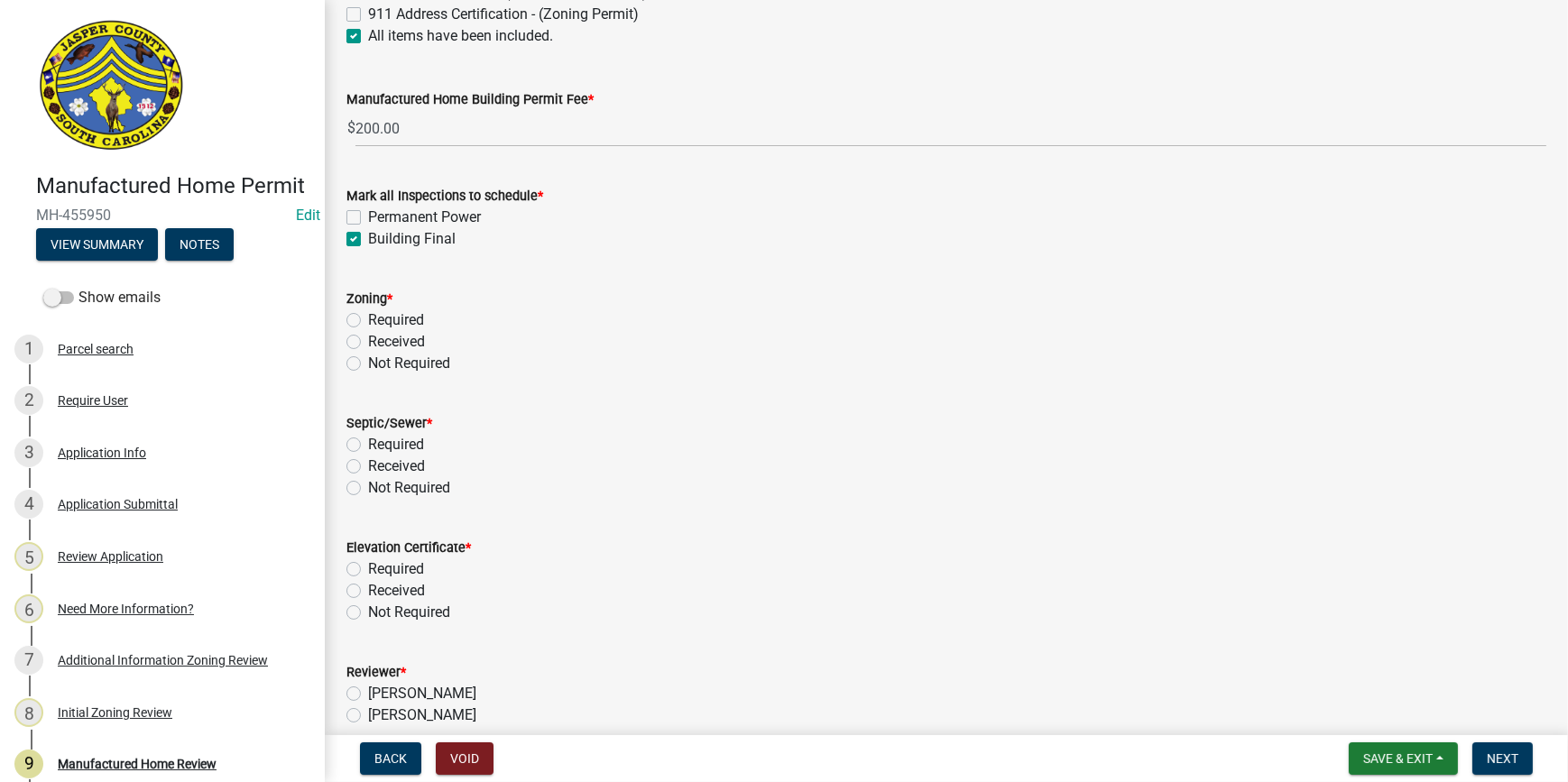
checkbox input "true"
click at [368, 218] on label "Permanent Power" at bounding box center [425, 217] width 113 height 22
click at [368, 218] on input "Permanent Power" at bounding box center [374, 212] width 11 height 11
checkbox input "true"
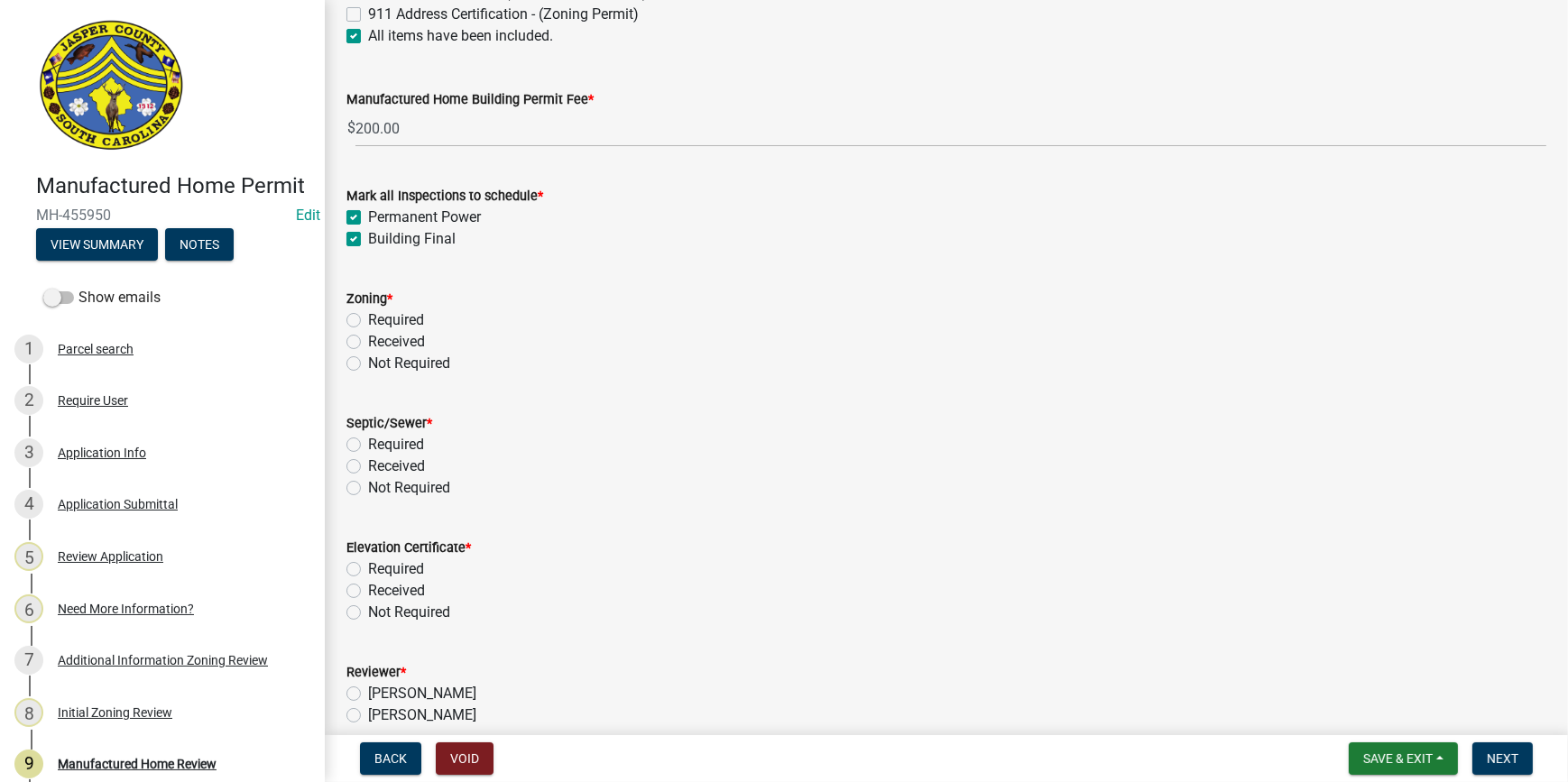
click at [368, 337] on label "Received" at bounding box center [397, 341] width 57 height 22
click at [368, 337] on input "Received" at bounding box center [374, 336] width 11 height 11
radio input "true"
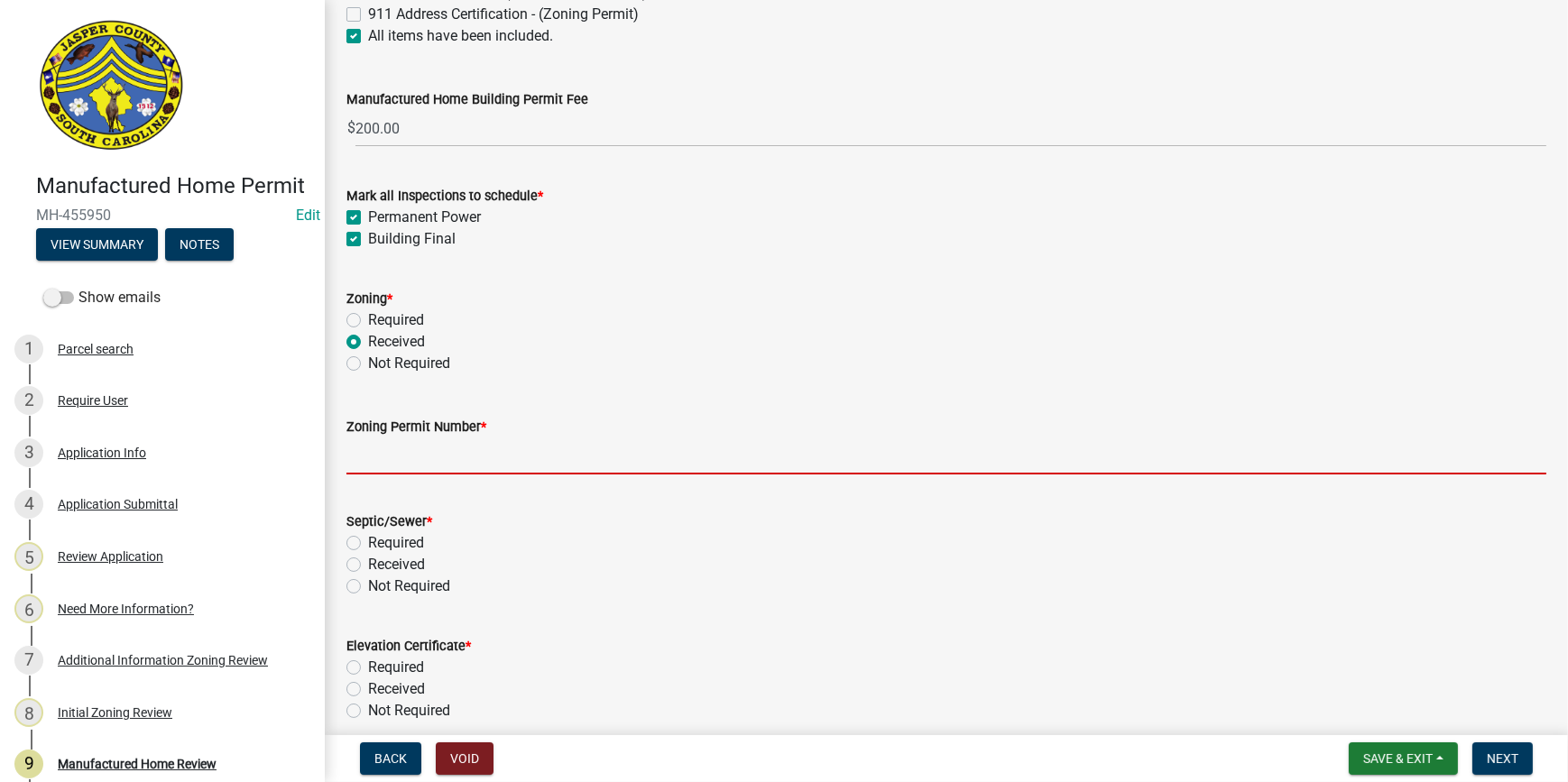
click at [384, 460] on input "Zoning Permit Number *" at bounding box center [947, 455] width 1200 height 37
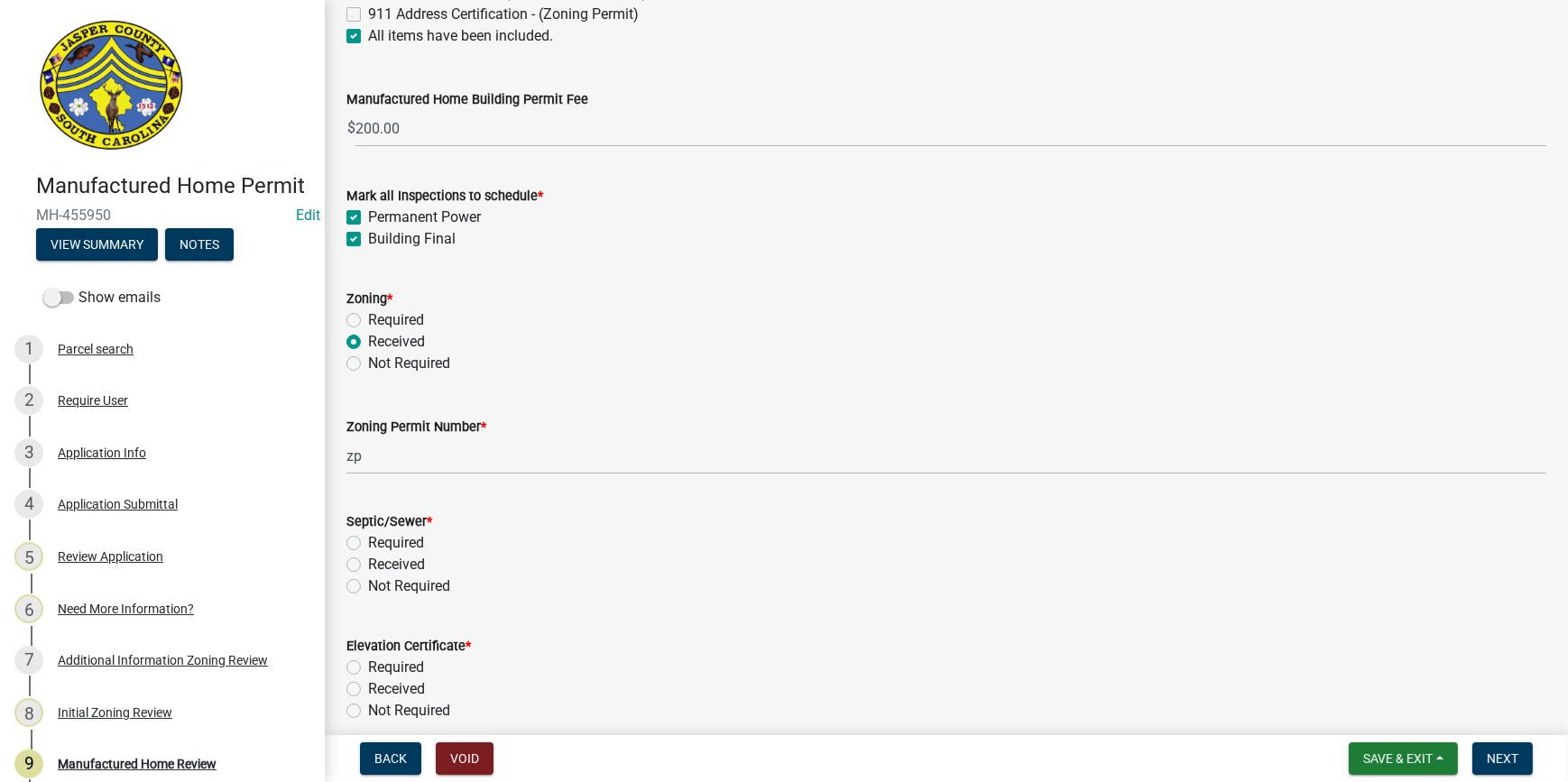
click at [638, 379] on wm-data-entity-input "Zoning * Required Received Not Required" at bounding box center [947, 329] width 1200 height 124
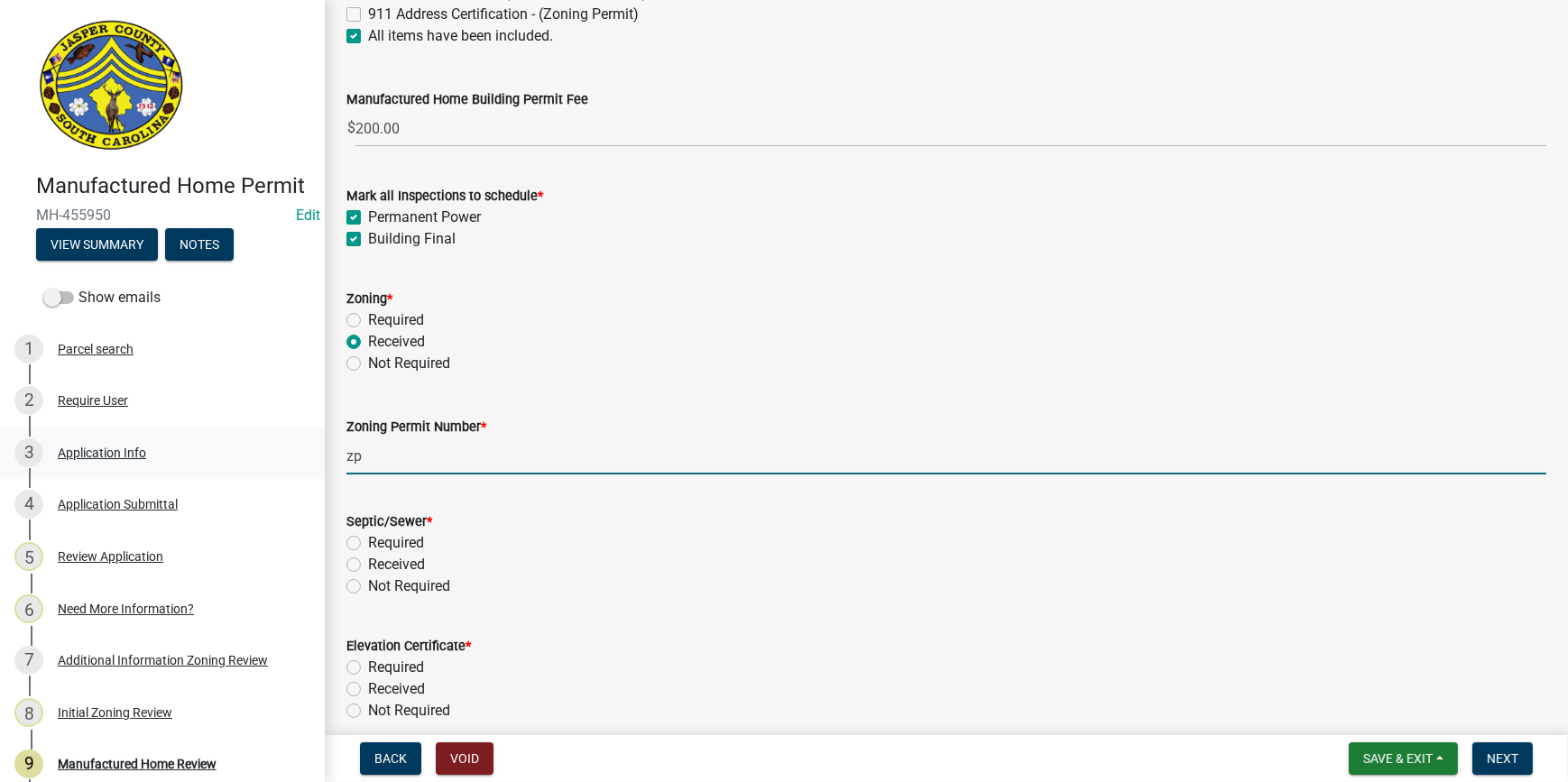
drag, startPoint x: 416, startPoint y: 462, endPoint x: 294, endPoint y: 463, distance: 122.0
click at [294, 463] on div "Manufactured Home Permit MH-455950 Edit View Summary Notes Show emails 1 Parcel…" at bounding box center [784, 391] width 1568 height 782
paste input "ZP-25-221"
type input "ZP-25-221"
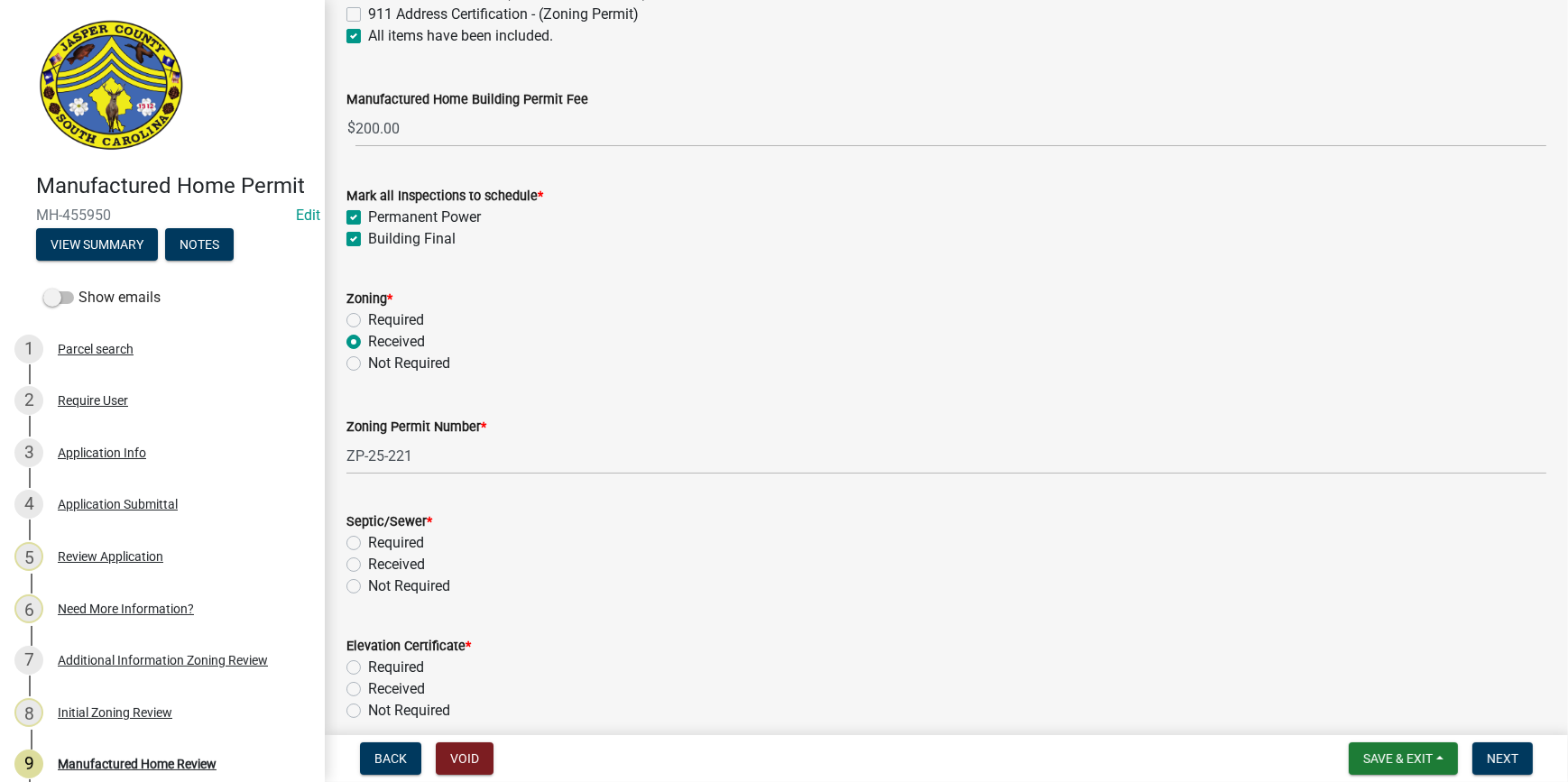
click at [524, 550] on div "Required" at bounding box center [947, 543] width 1200 height 22
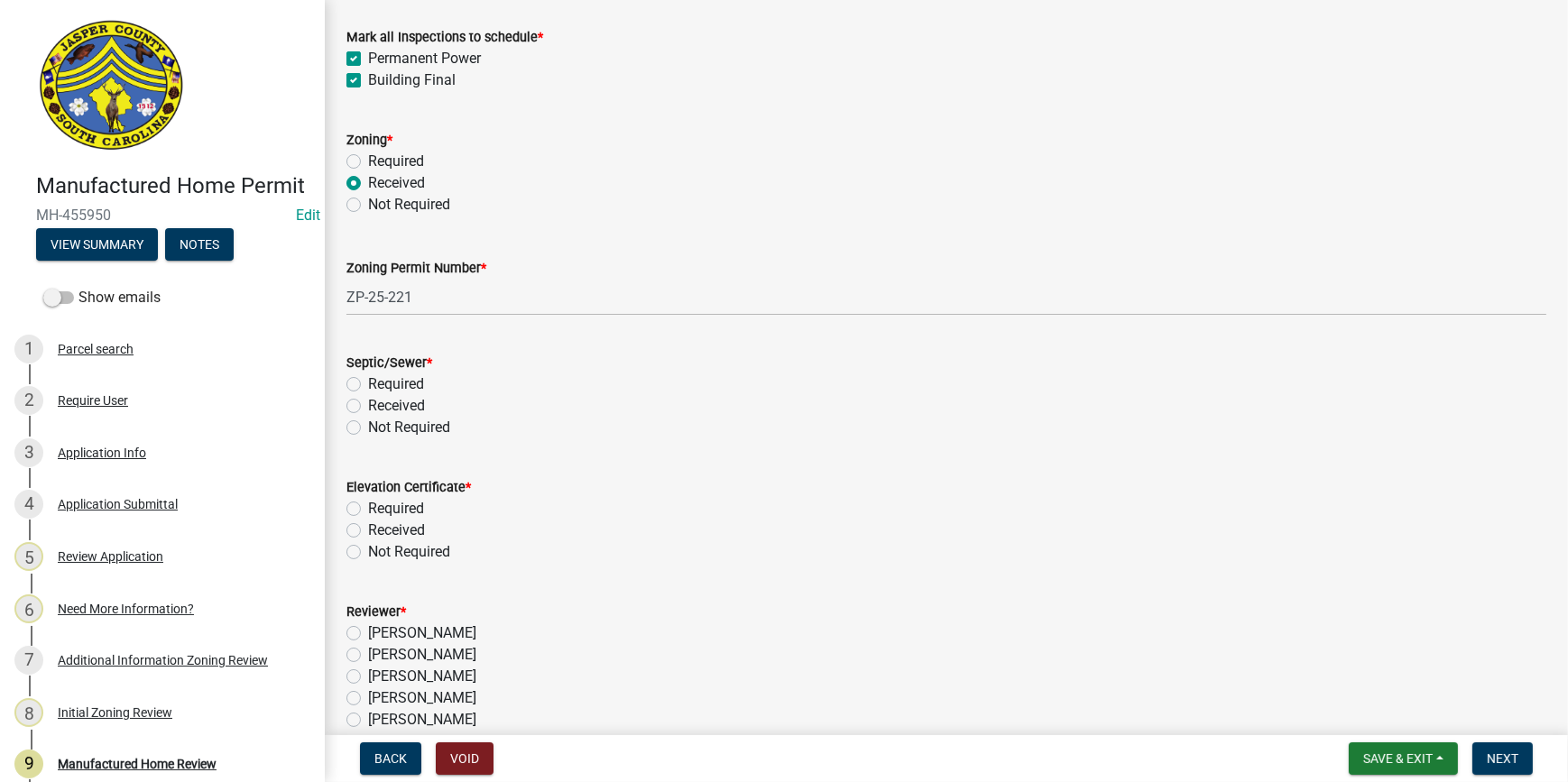
scroll to position [574, 0]
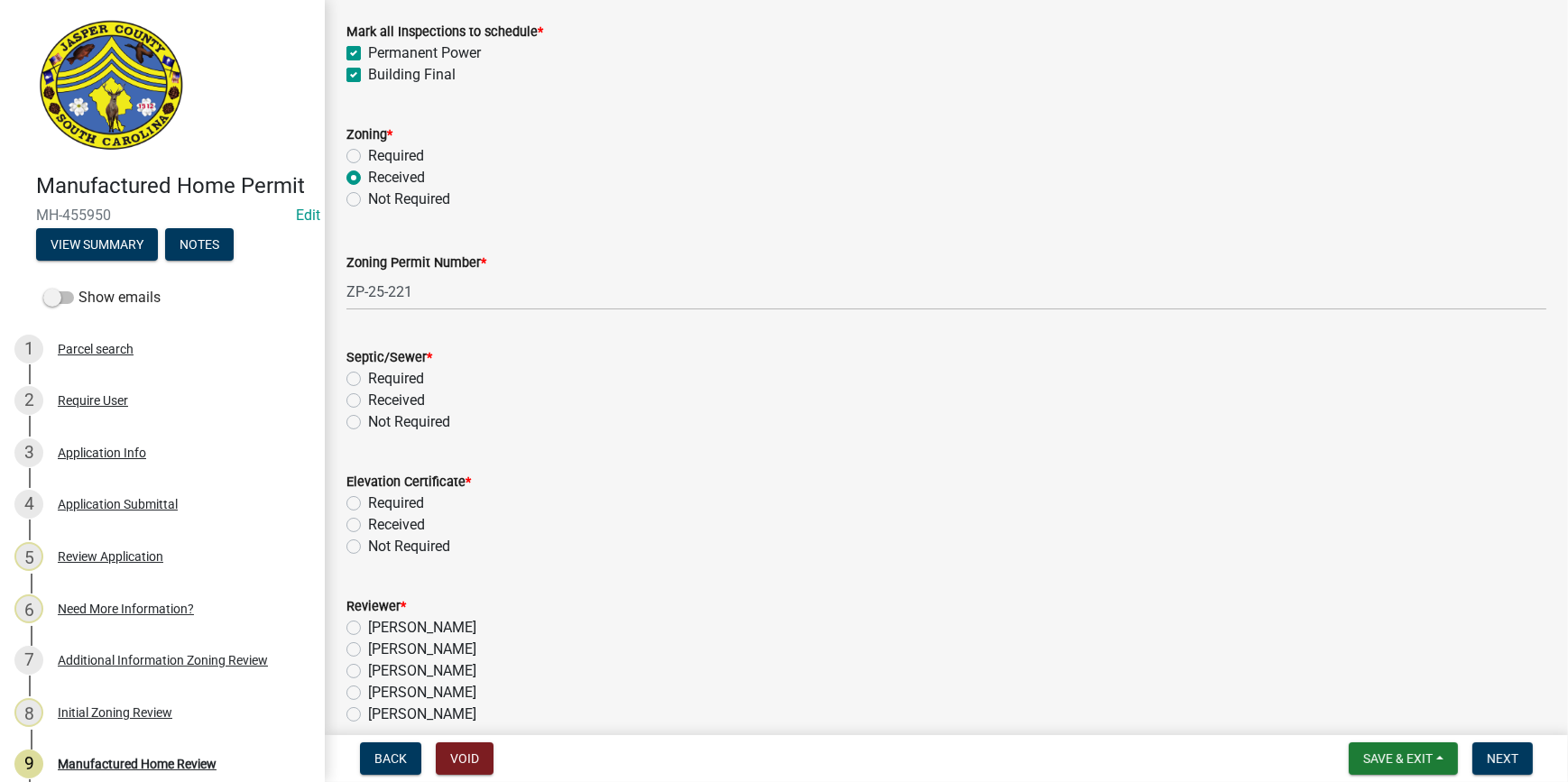
click at [368, 396] on label "Received" at bounding box center [397, 400] width 57 height 22
click at [368, 396] on input "Received" at bounding box center [374, 396] width 11 height 11
radio input "true"
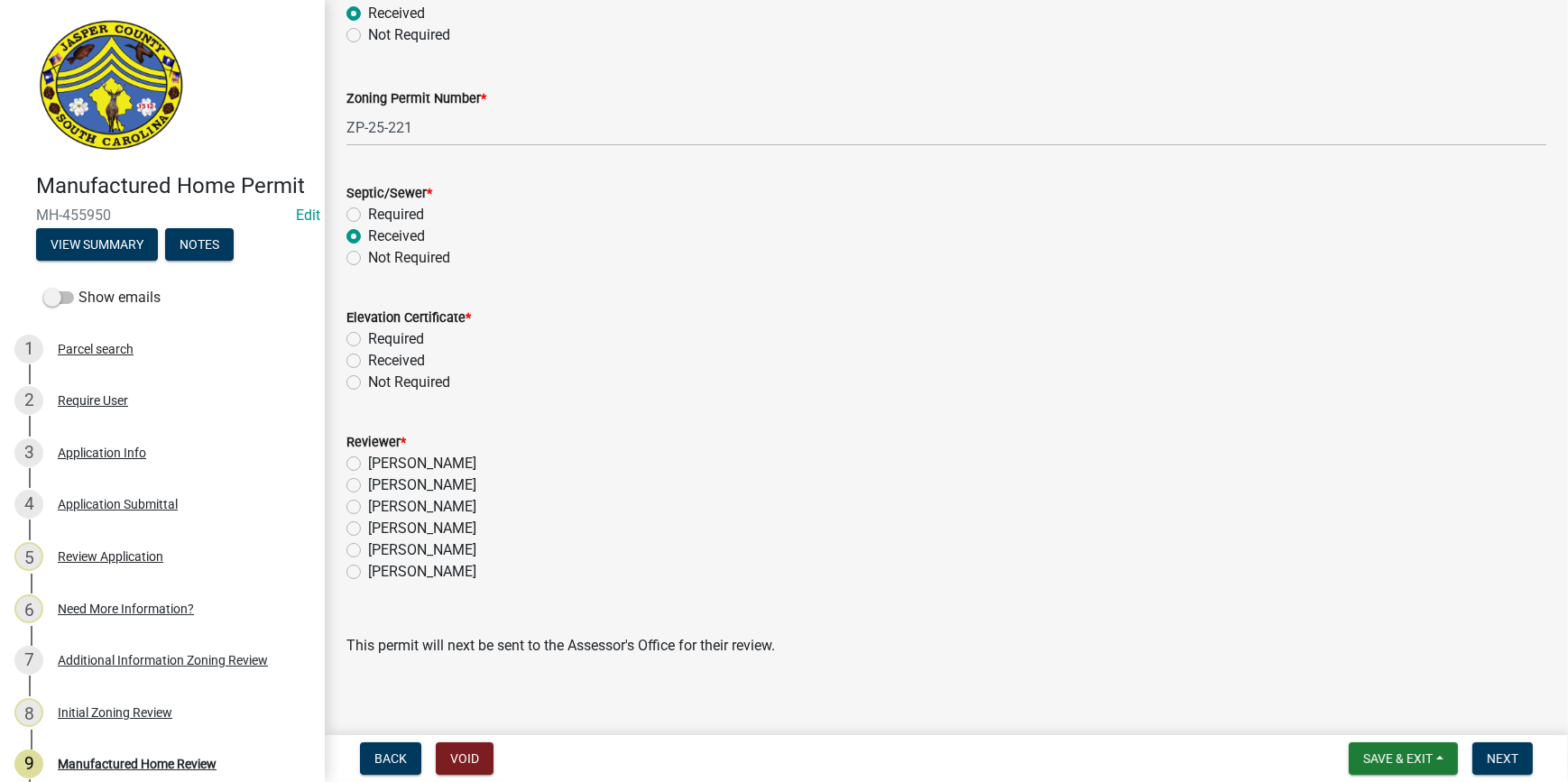
click at [368, 360] on label "Received" at bounding box center [397, 361] width 57 height 22
click at [368, 360] on input "Received" at bounding box center [374, 356] width 11 height 11
radio input "true"
click at [351, 372] on div "Not Required" at bounding box center [947, 383] width 1200 height 22
click at [368, 383] on label "Not Required" at bounding box center [409, 383] width 82 height 22
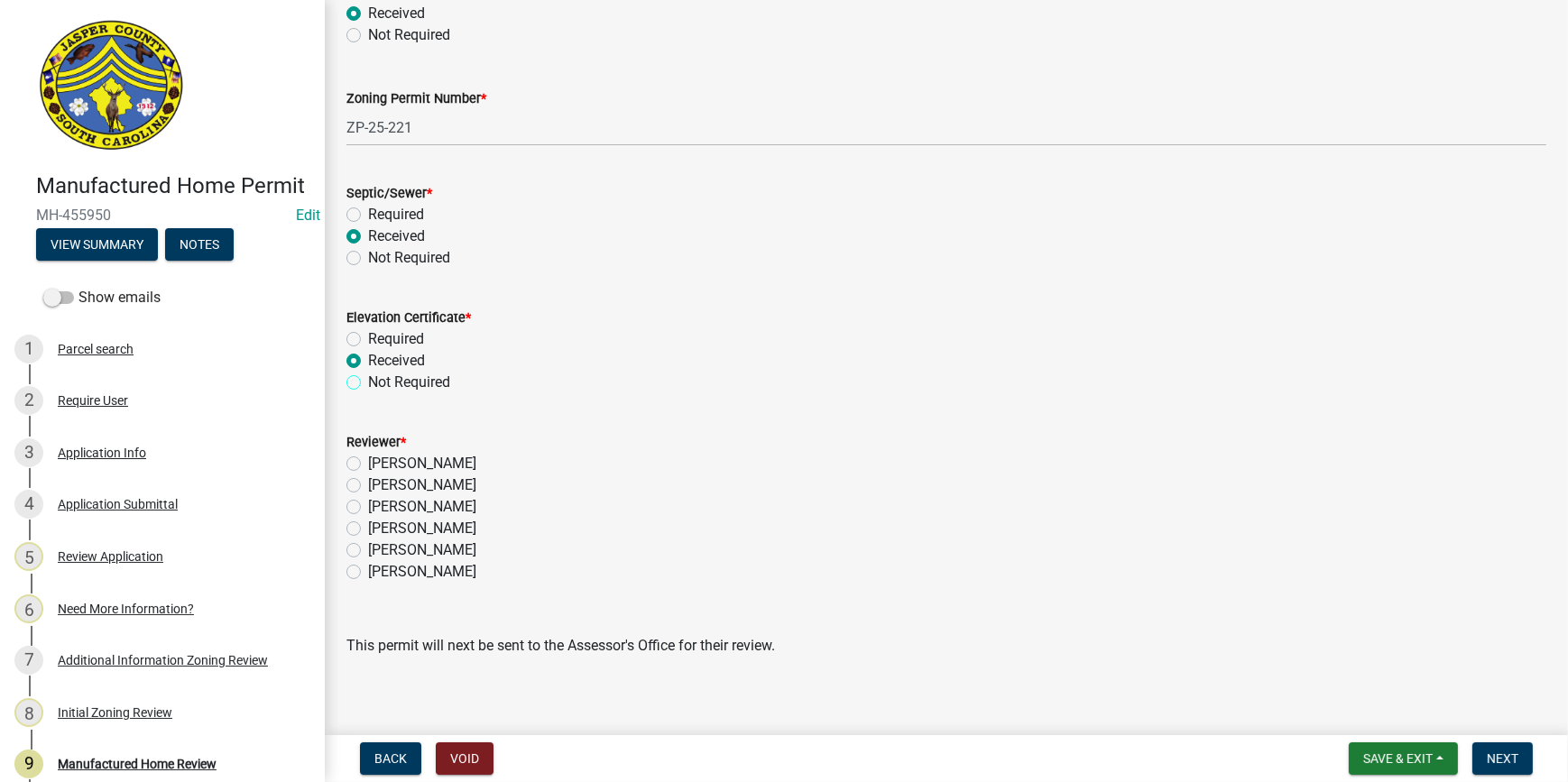
click at [368, 383] on input "Not Required" at bounding box center [374, 378] width 11 height 11
radio input "true"
click at [368, 526] on label "[PERSON_NAME]" at bounding box center [422, 529] width 108 height 22
click at [368, 526] on input "[PERSON_NAME]" at bounding box center [374, 524] width 11 height 11
radio input "true"
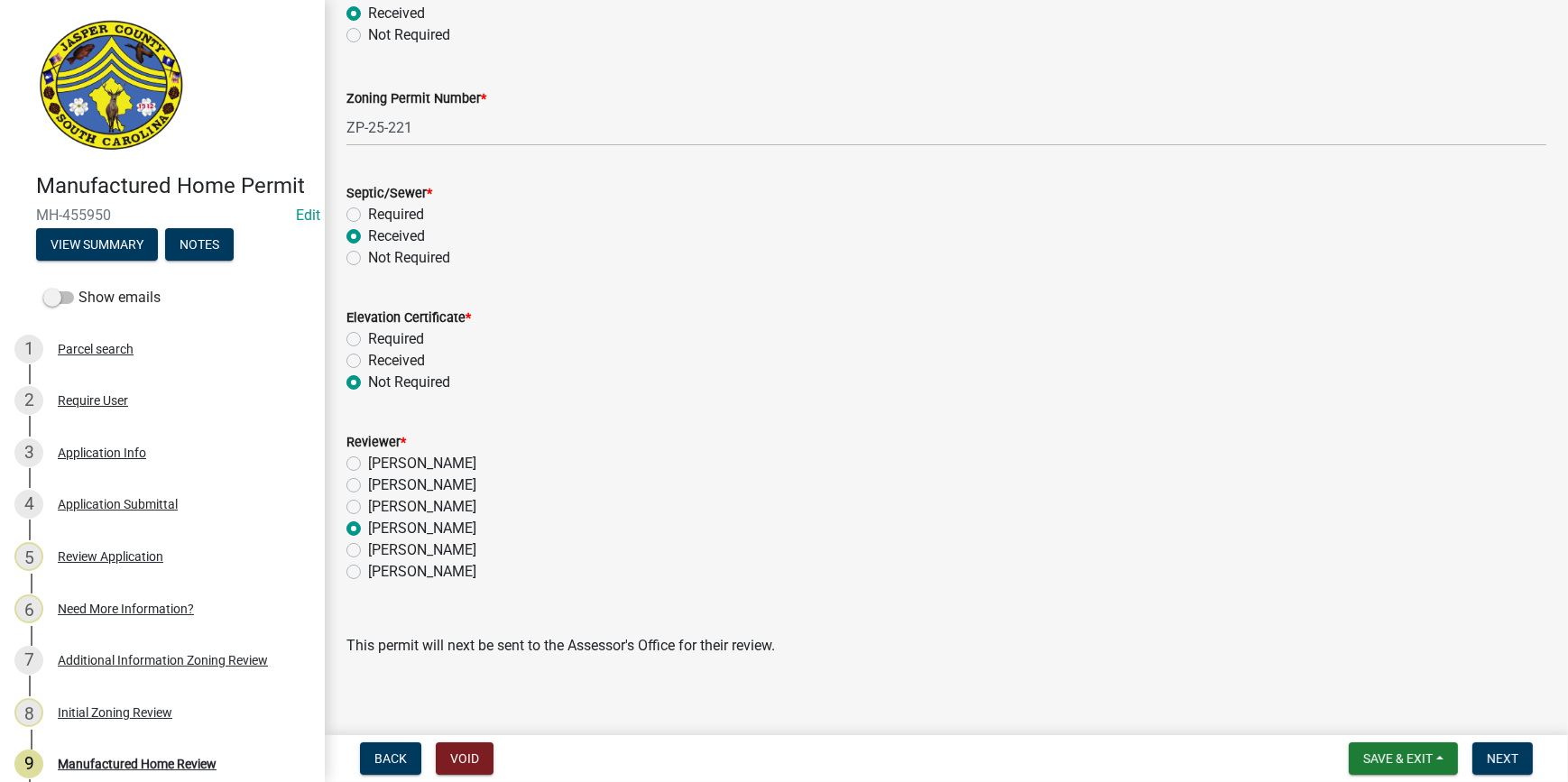
scroll to position [750, 0]
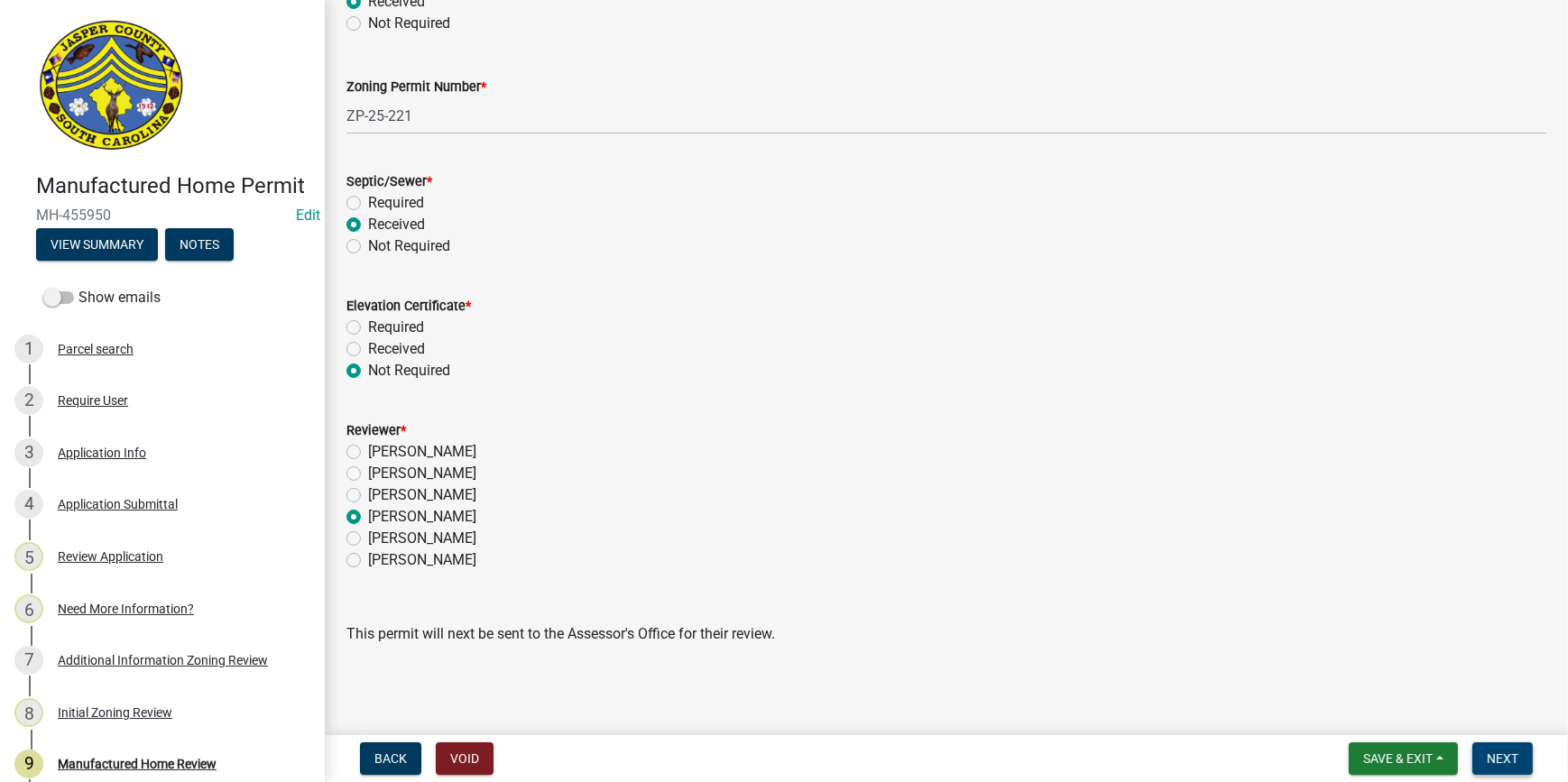
click at [1507, 757] on span "Next" at bounding box center [1503, 758] width 32 height 14
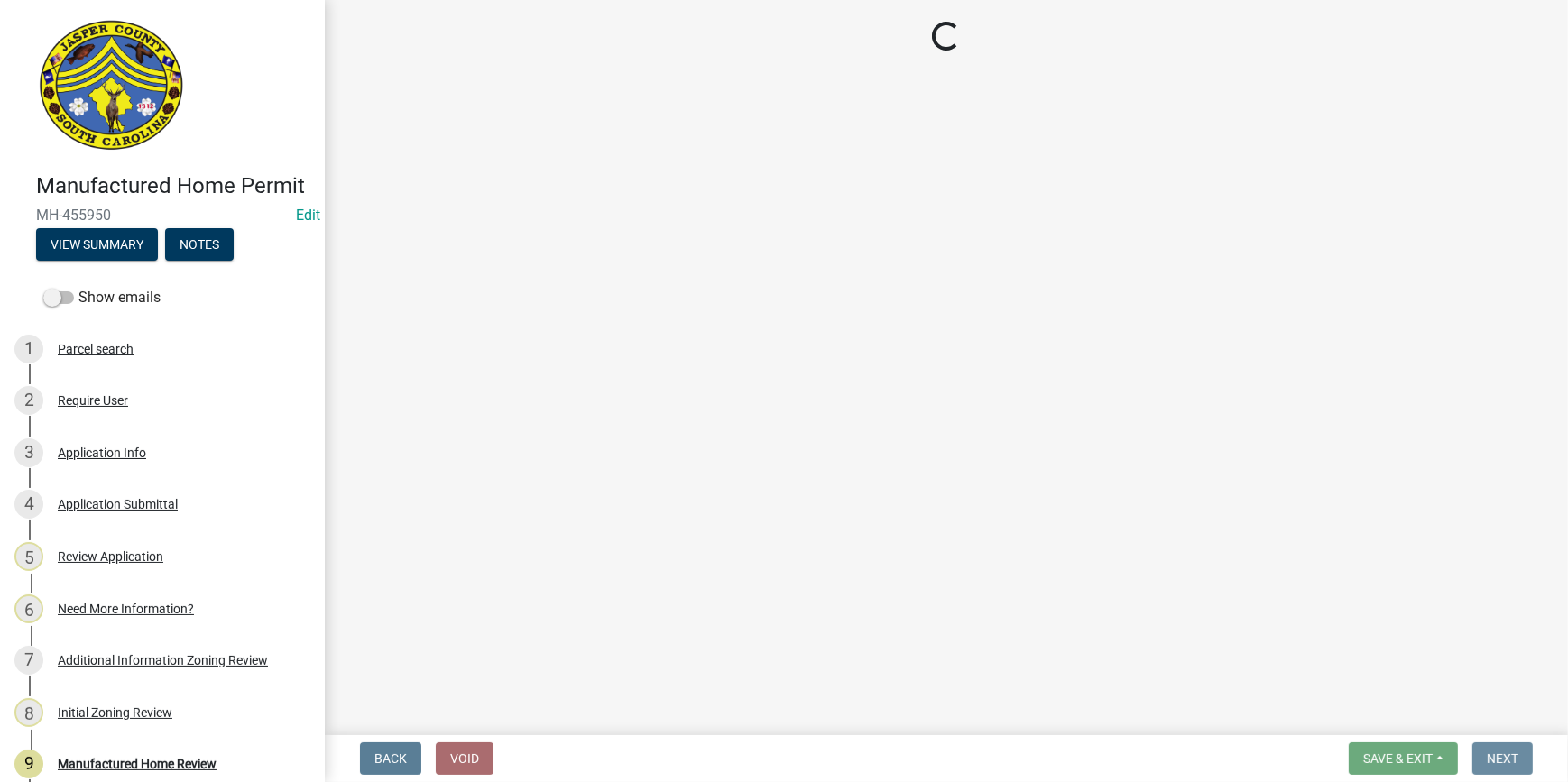
scroll to position [0, 0]
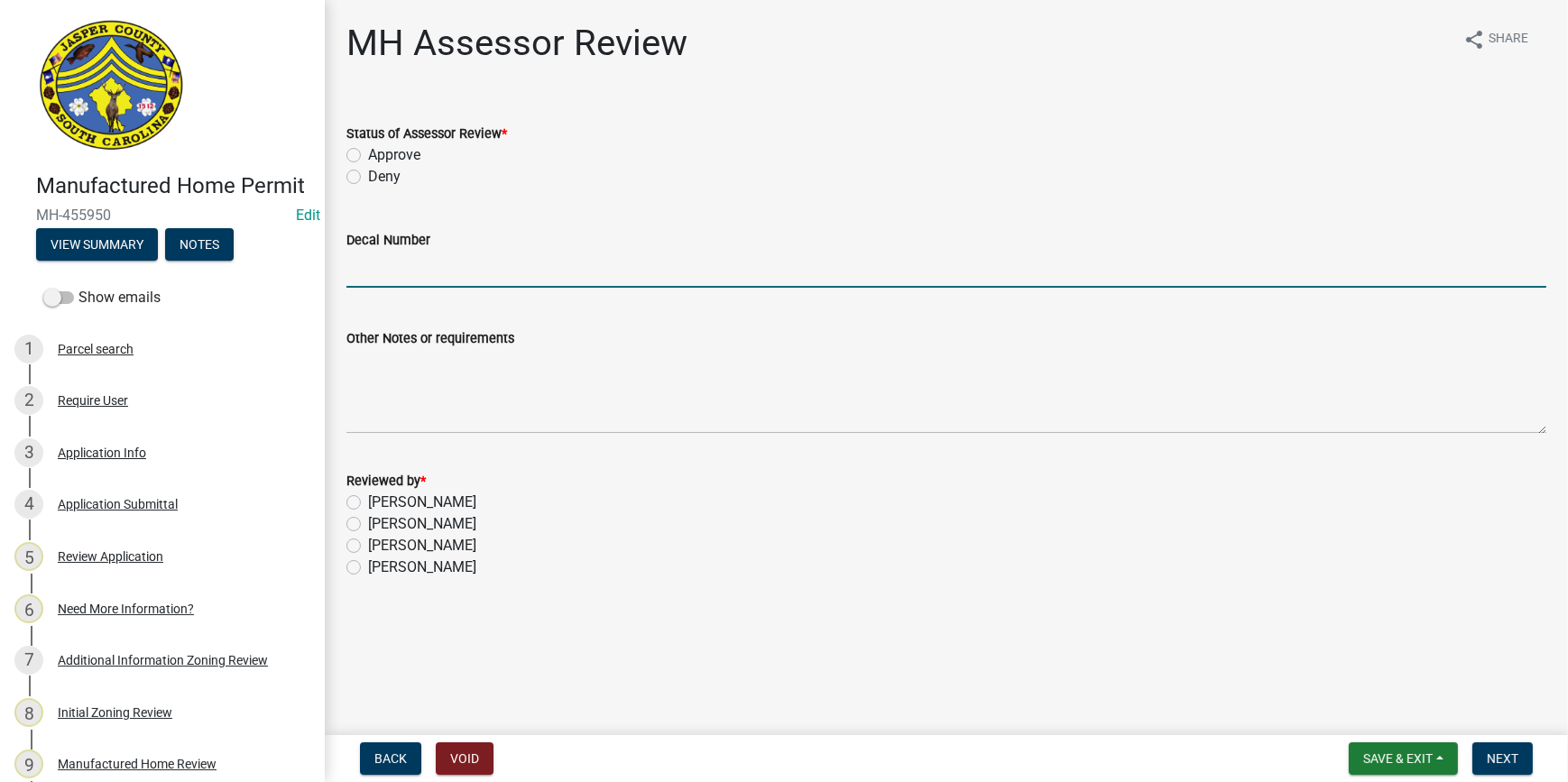
click at [437, 280] on input "Decal Number" at bounding box center [947, 269] width 1200 height 37
type input "10516"
click at [368, 157] on label "Approve" at bounding box center [395, 155] width 53 height 22
click at [368, 156] on input "Approve" at bounding box center [374, 150] width 11 height 11
radio input "true"
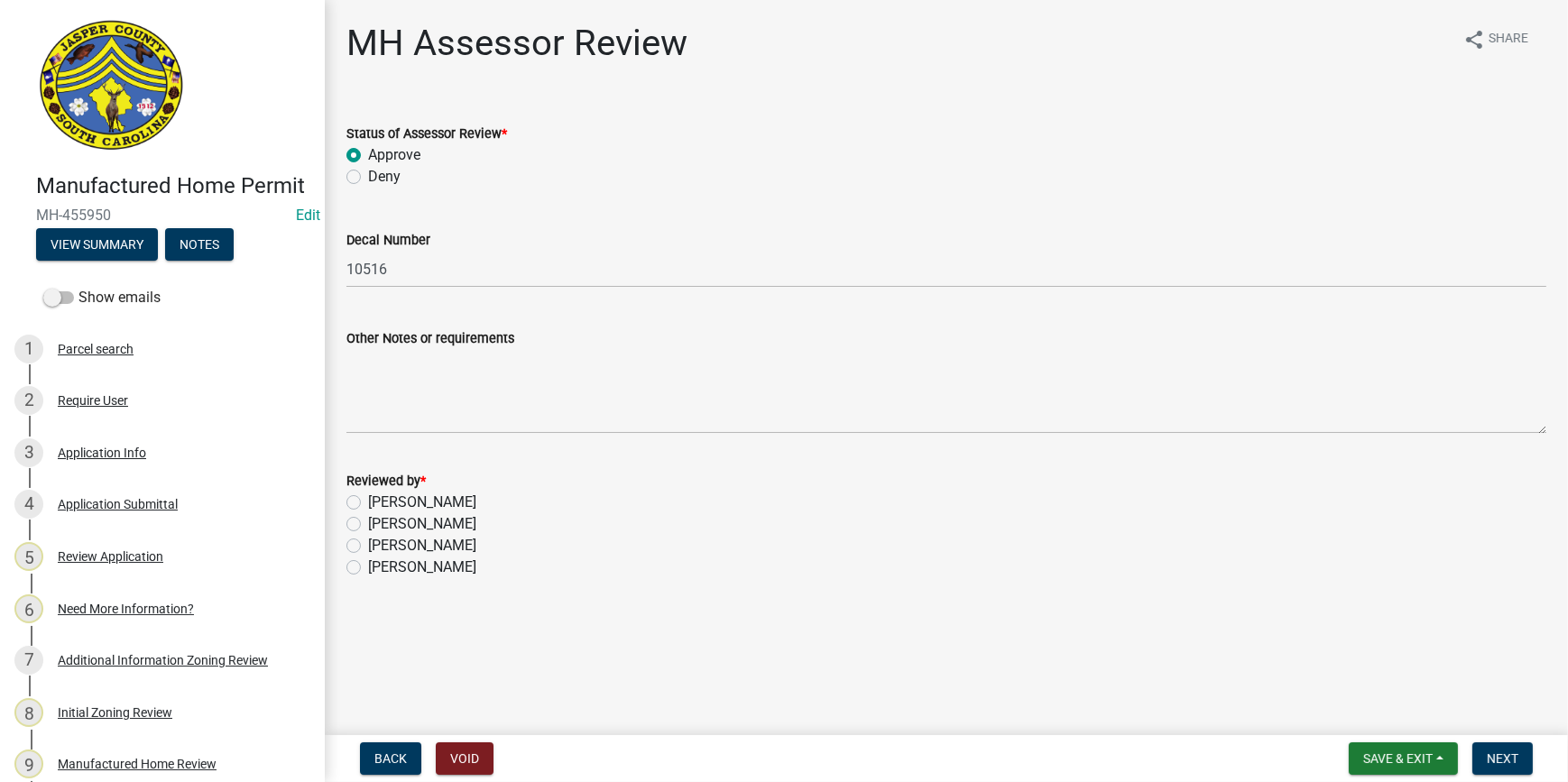
click at [368, 543] on label "Courtney Williams" at bounding box center [422, 546] width 108 height 22
click at [368, 543] on input "Courtney Williams" at bounding box center [374, 541] width 11 height 11
radio input "true"
click at [1496, 756] on span "Next" at bounding box center [1503, 758] width 32 height 14
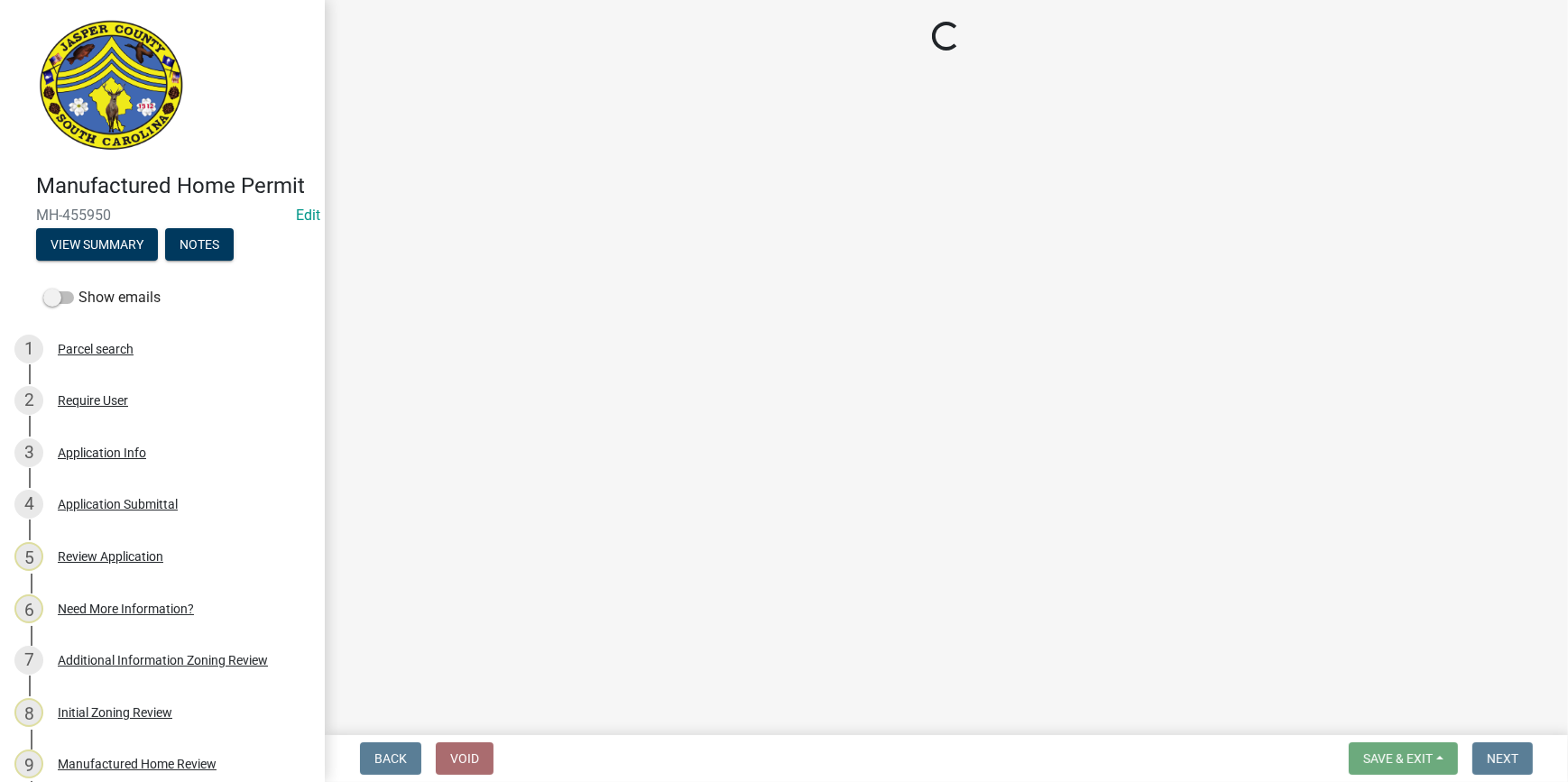
select select "3: 3"
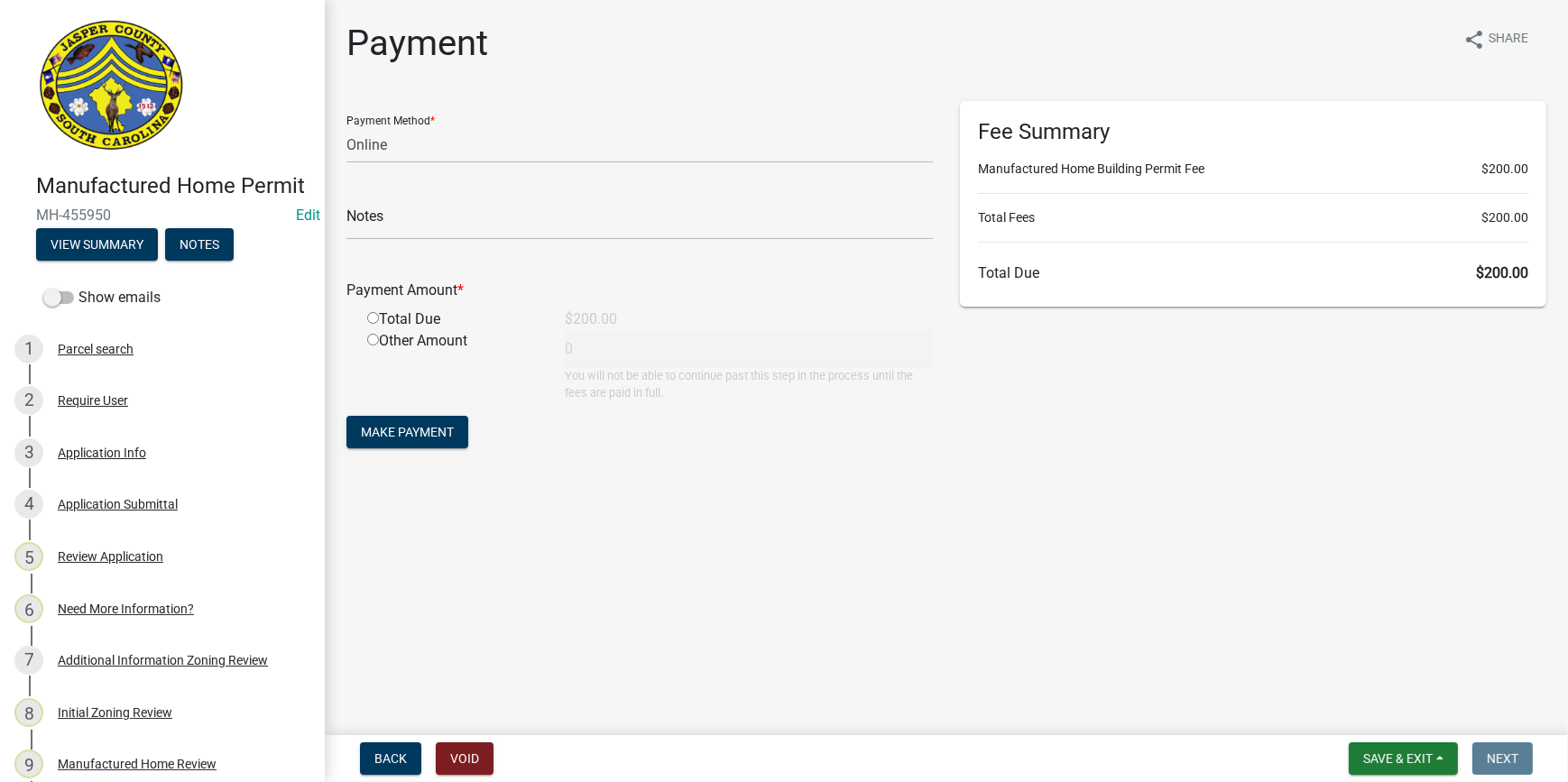
click at [372, 316] on input "radio" at bounding box center [373, 318] width 11 height 11
radio input "true"
type input "200"
click at [392, 433] on span "Make Payment" at bounding box center [407, 432] width 93 height 14
click at [387, 139] on select "Credit Card POS Check Cash Online" at bounding box center [640, 144] width 586 height 37
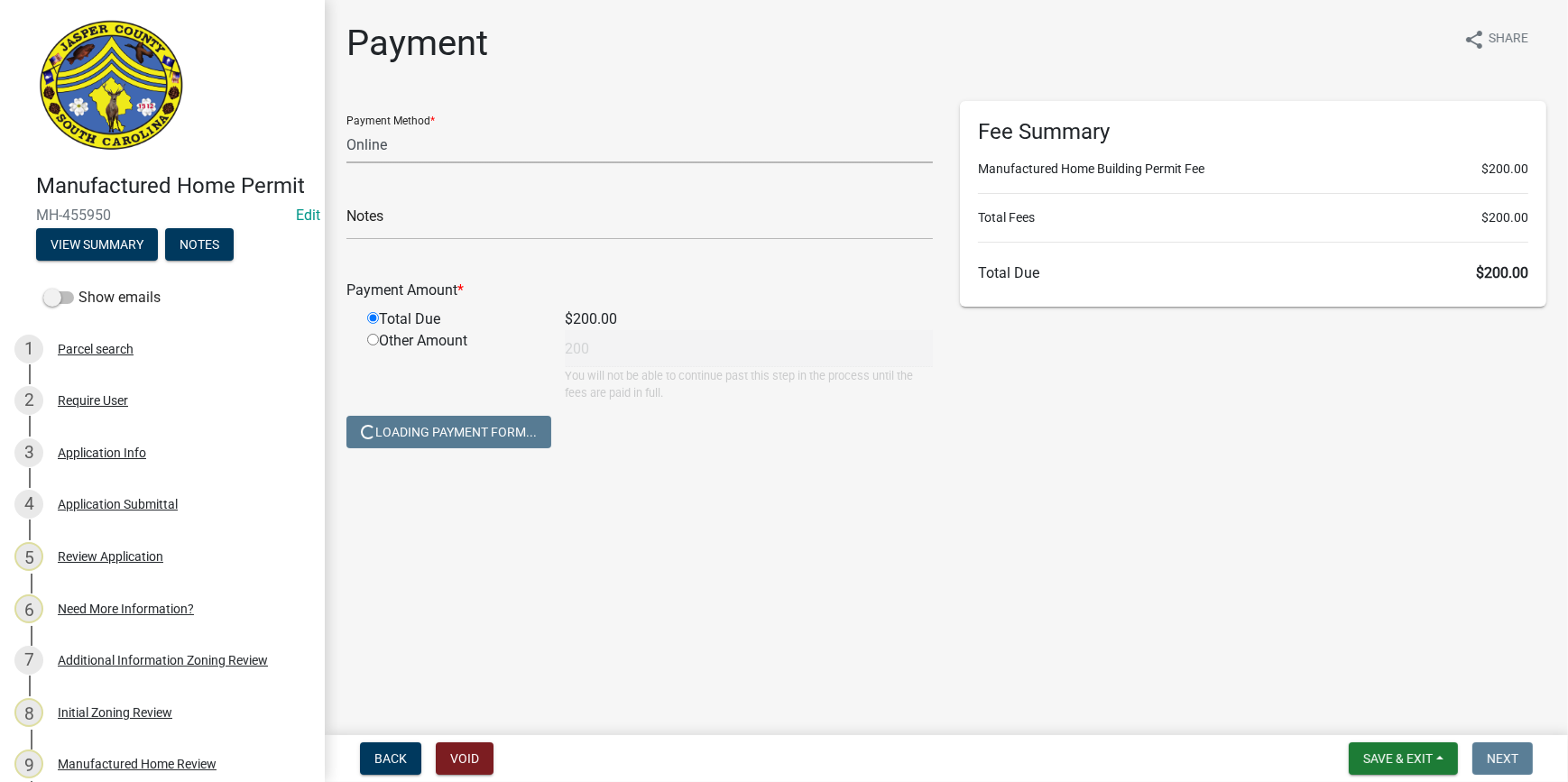
click at [390, 141] on select "Credit Card POS Check Cash Online" at bounding box center [640, 144] width 586 height 37
select select "2: 1"
click at [347, 126] on select "Credit Card POS Check Cash Online" at bounding box center [640, 144] width 586 height 37
click at [679, 415] on form "Payment Method * Credit Card POS Check Cash Online Notes Payment Amount * Total…" at bounding box center [640, 276] width 586 height 351
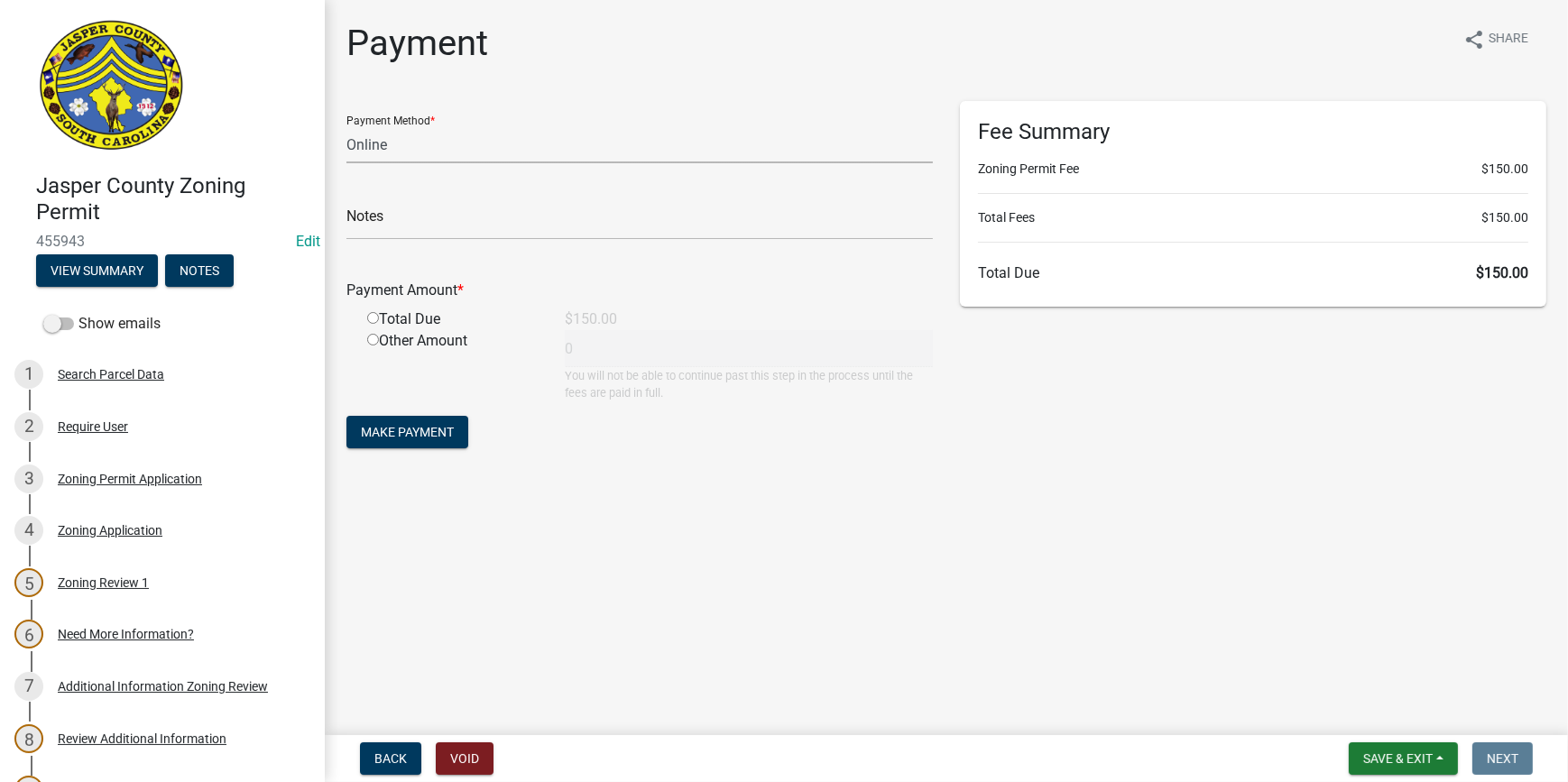
click at [448, 148] on select "Credit Card POS Check Cash Online" at bounding box center [640, 144] width 586 height 37
select select "2: 1"
click at [347, 126] on select "Credit Card POS Check Cash Online" at bounding box center [640, 144] width 586 height 37
click at [374, 317] on input "radio" at bounding box center [373, 318] width 11 height 11
radio input "true"
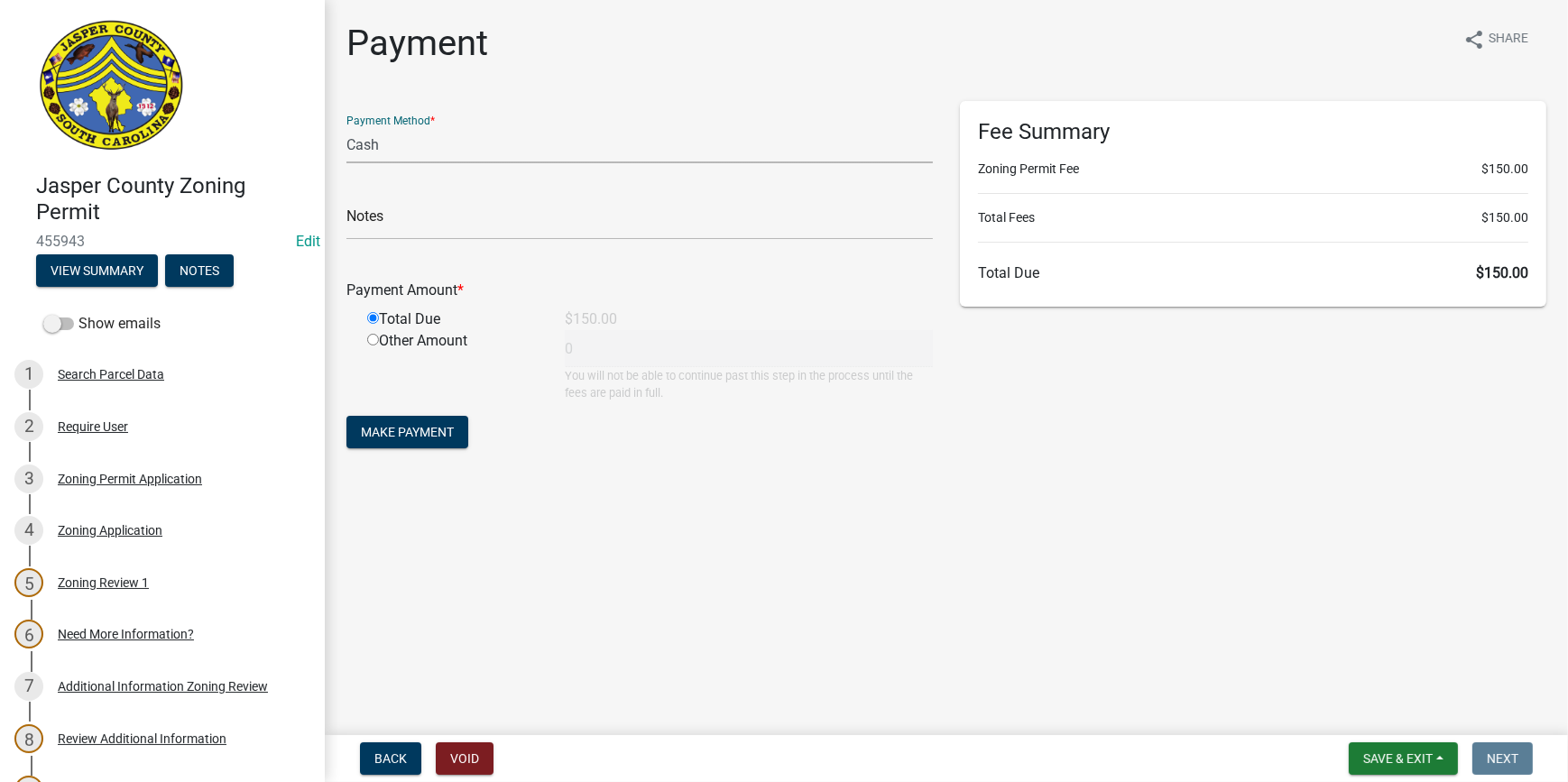
type input "150"
click at [402, 439] on button "Make Payment" at bounding box center [407, 432] width 122 height 32
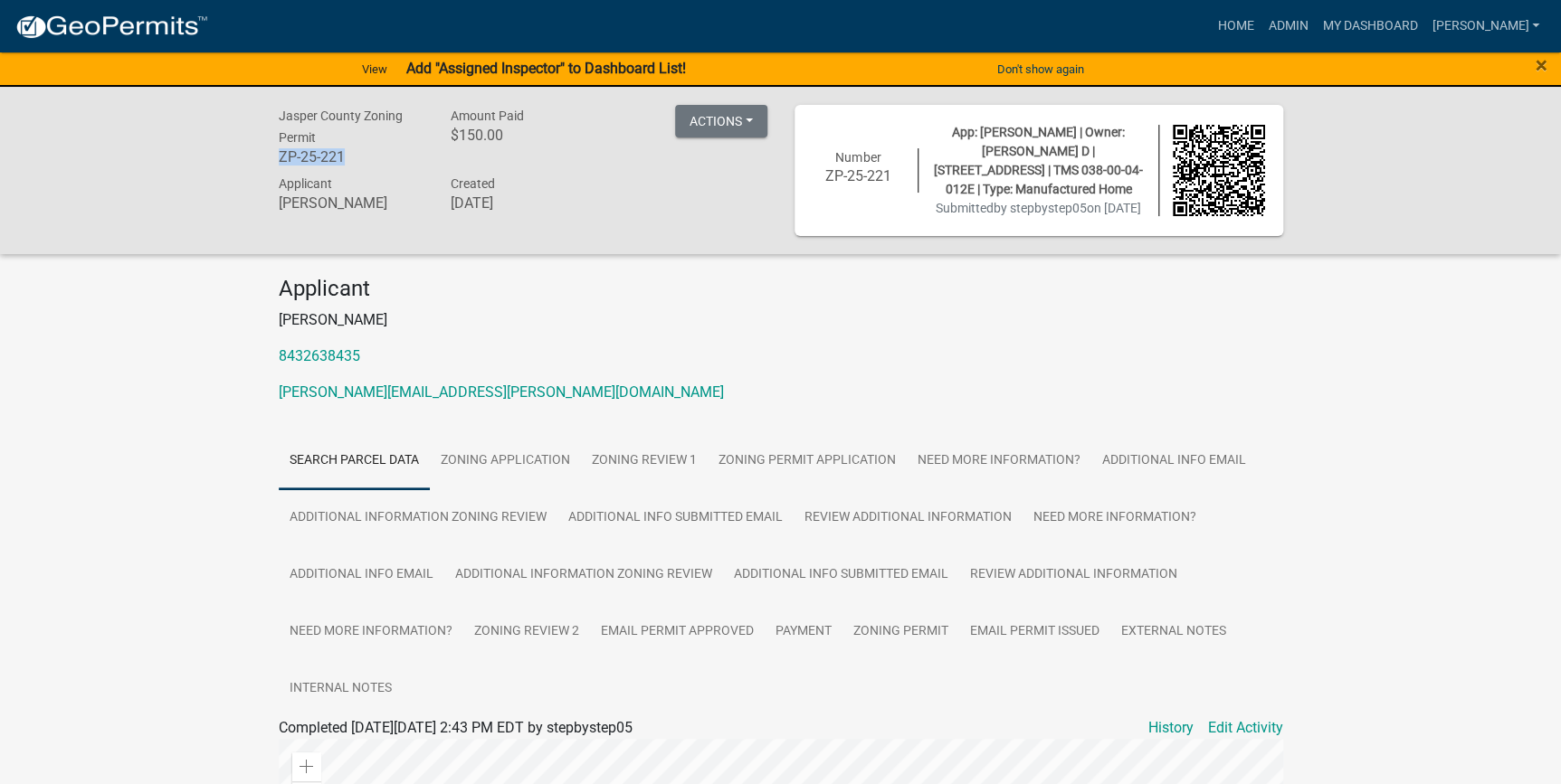
drag, startPoint x: 352, startPoint y: 161, endPoint x: 282, endPoint y: 162, distance: 70.0
click at [282, 162] on h6 "ZP-25-221" at bounding box center [351, 157] width 145 height 17
drag, startPoint x: 282, startPoint y: 162, endPoint x: 299, endPoint y: 161, distance: 17.0
copy h6 "ZP-25-221"
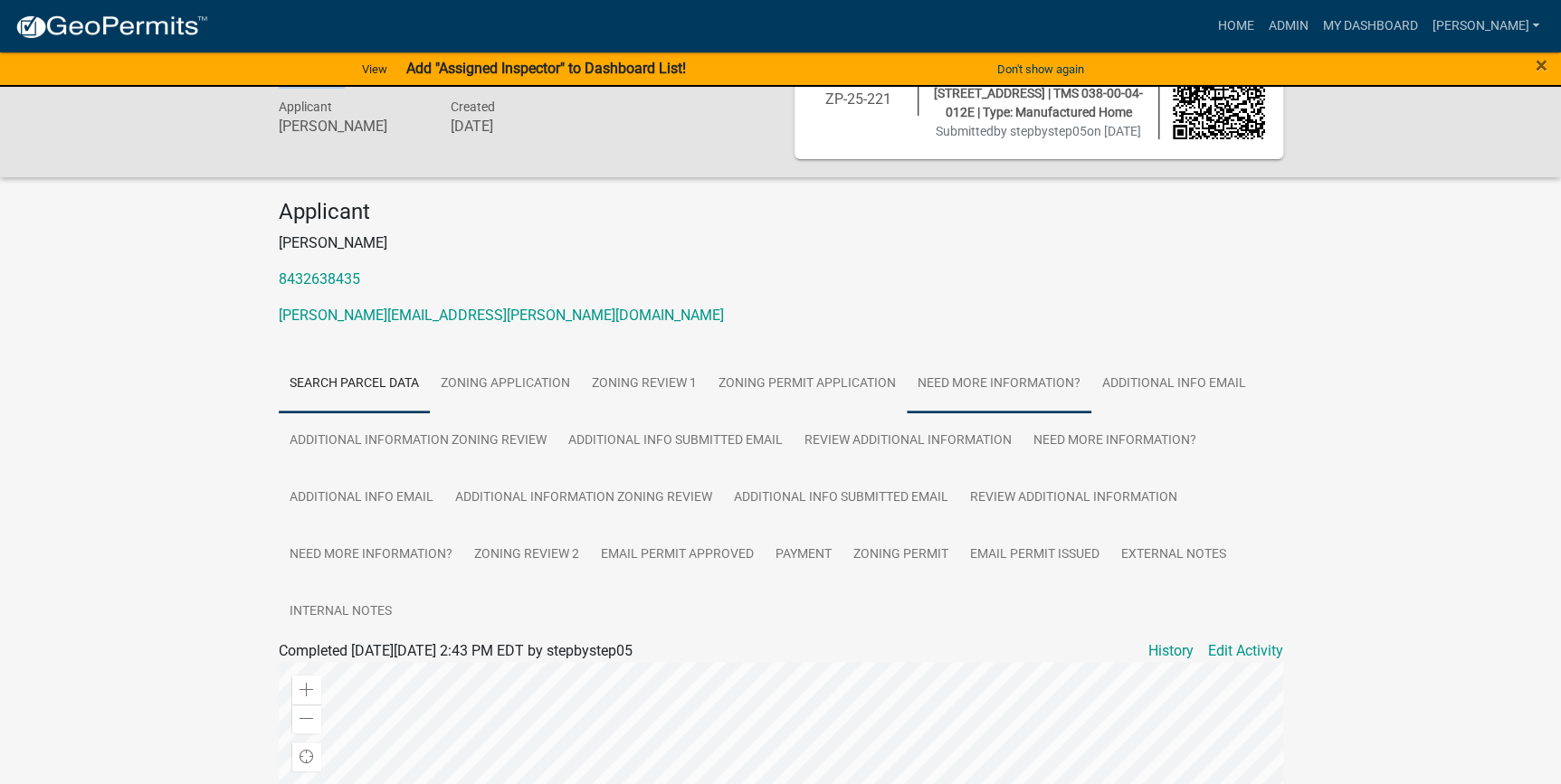
scroll to position [163, 0]
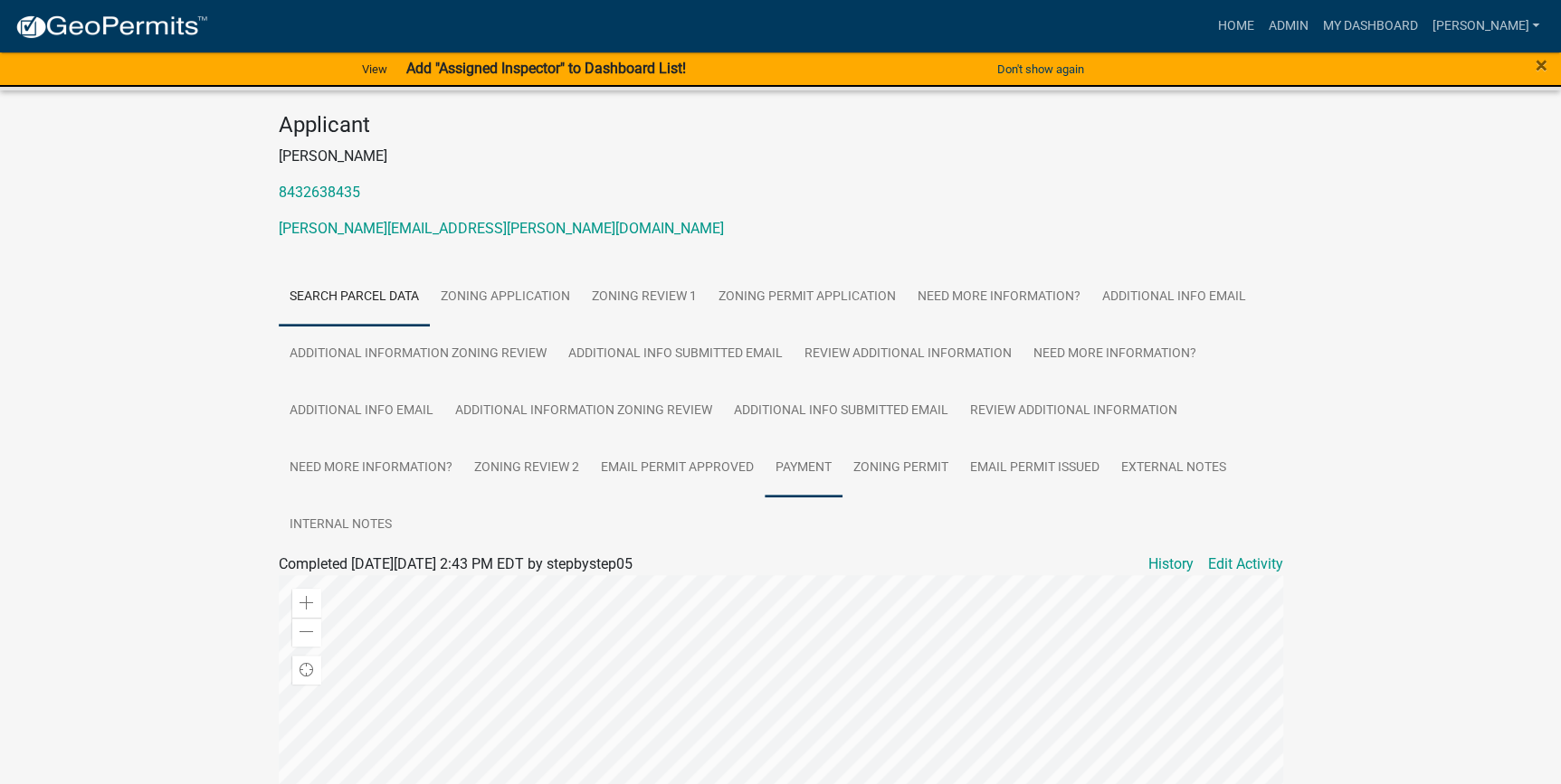
click at [801, 486] on link "Payment" at bounding box center [803, 468] width 77 height 58
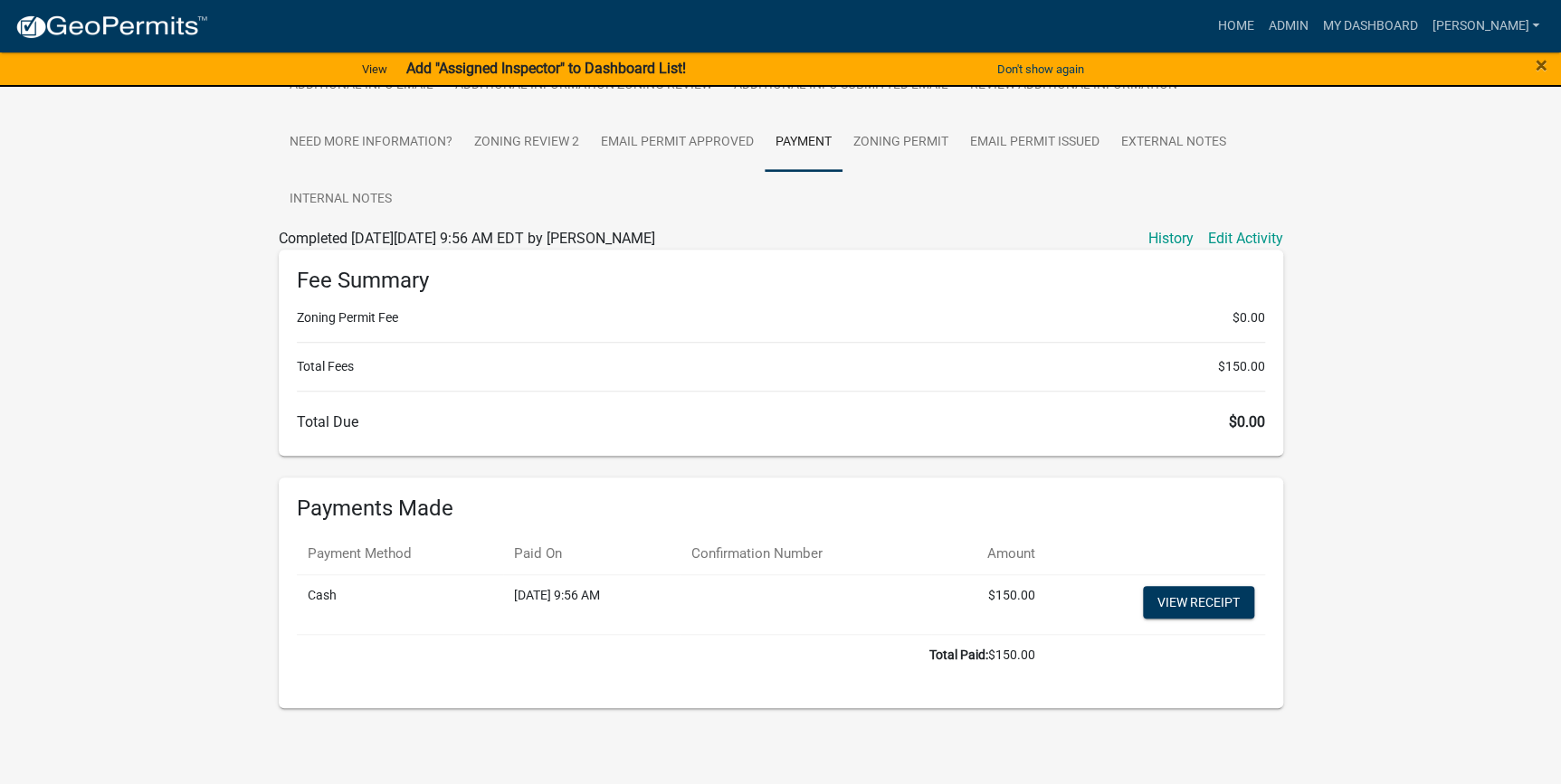
scroll to position [506, 0]
click at [1169, 606] on link "View receipt" at bounding box center [1198, 603] width 112 height 32
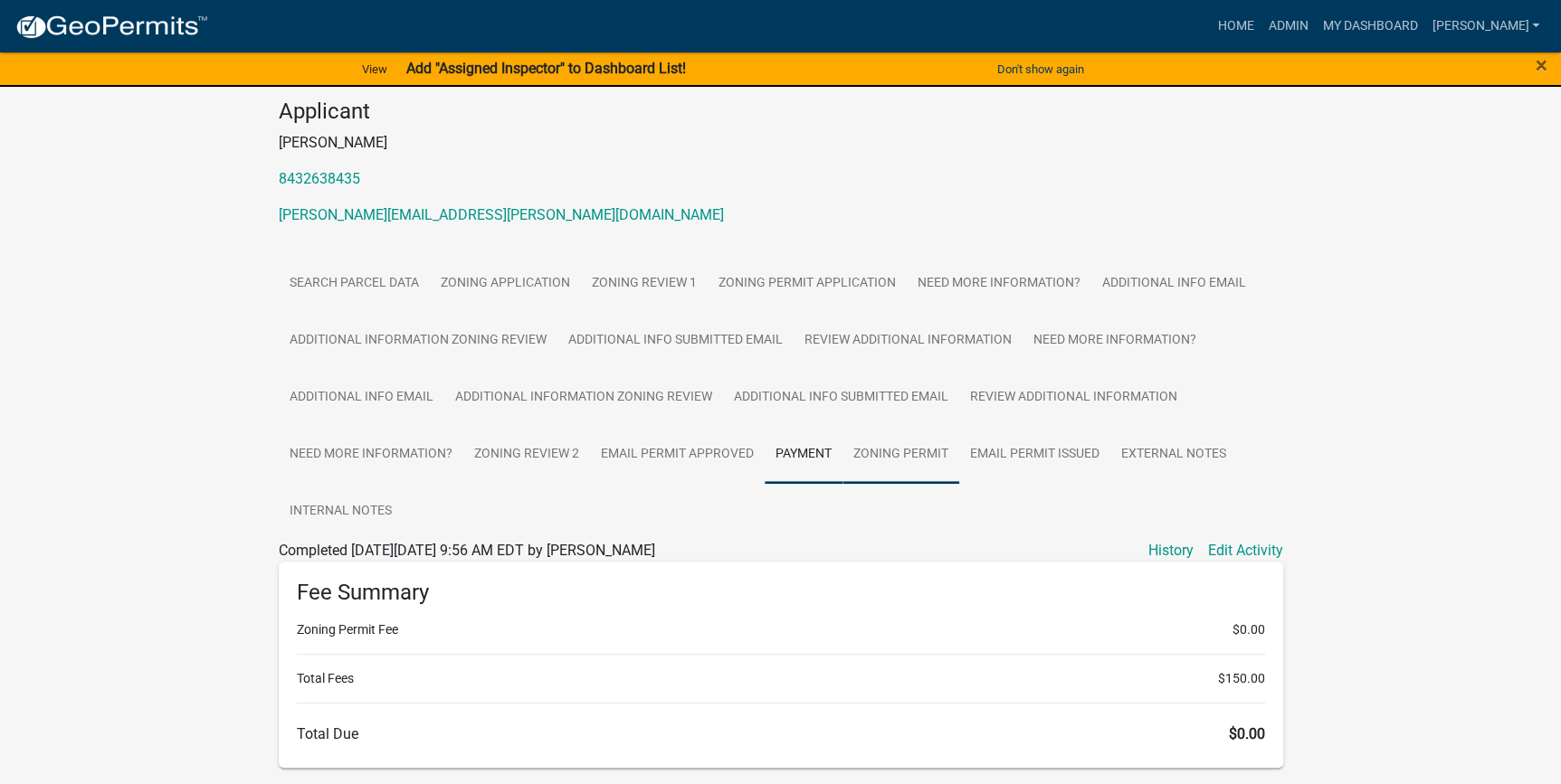
click at [896, 467] on link "Zoning Permit" at bounding box center [901, 454] width 117 height 58
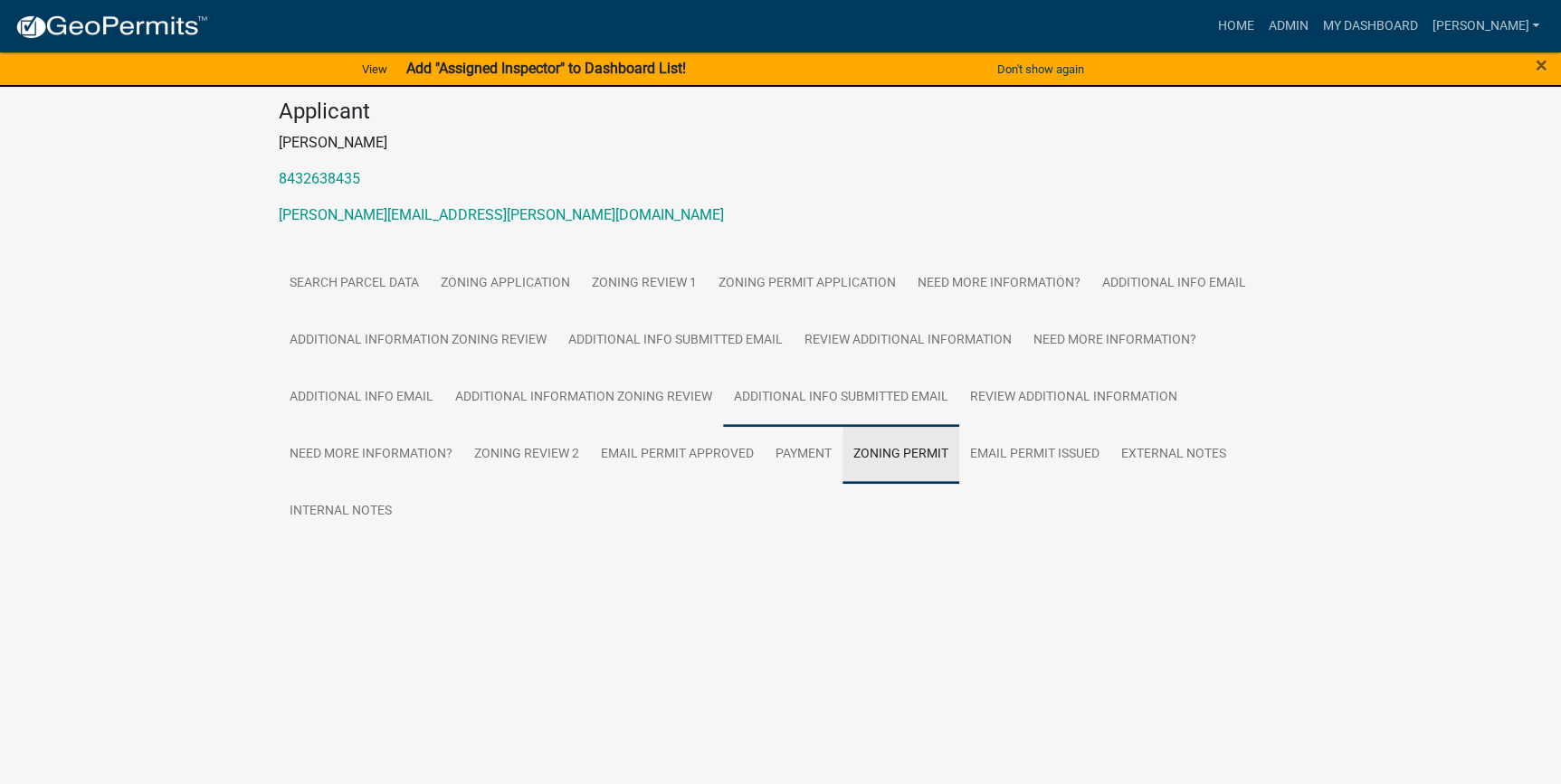
scroll to position [70, 0]
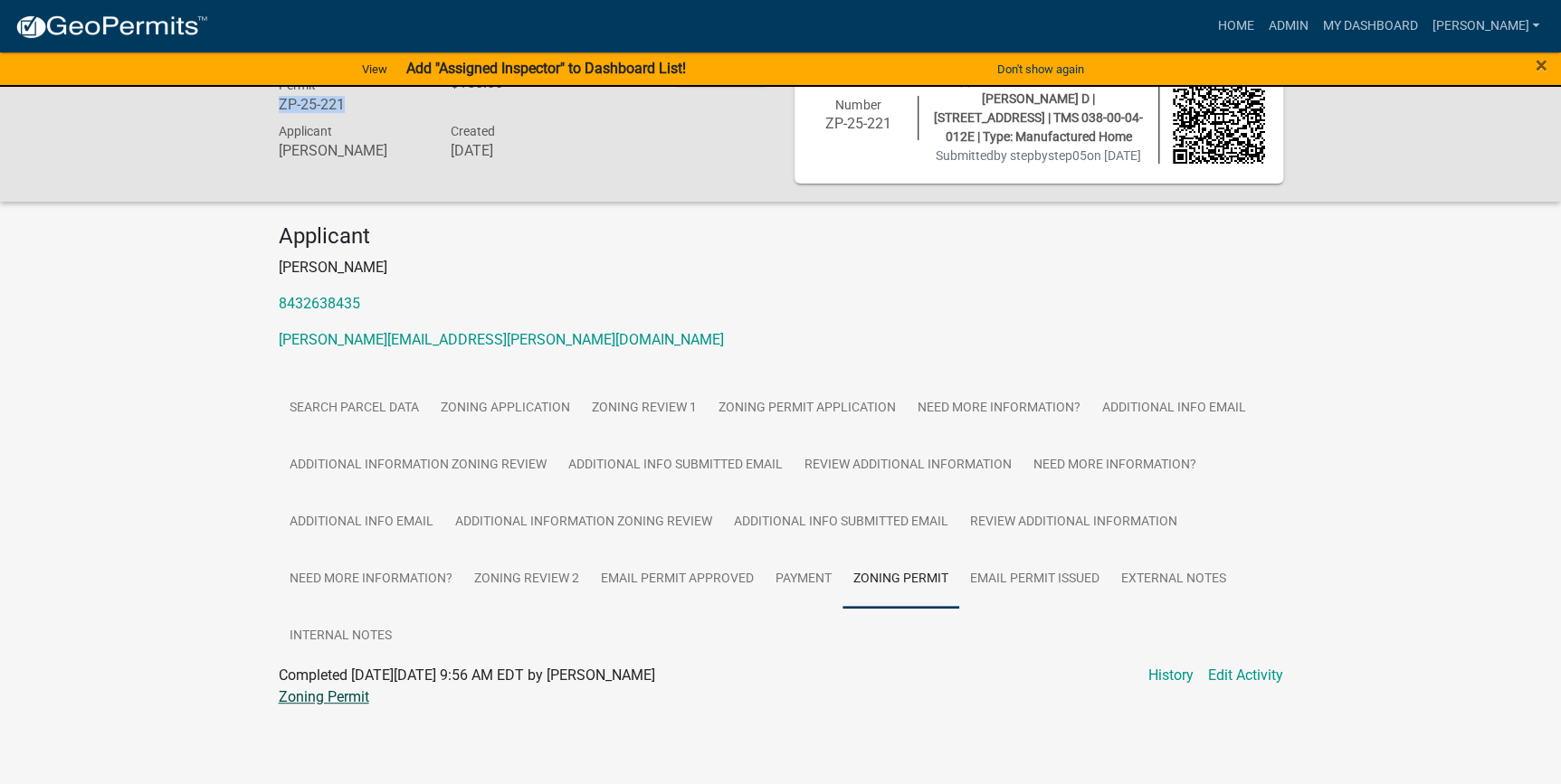
click at [331, 696] on link "Zoning Permit" at bounding box center [324, 697] width 91 height 17
click at [338, 696] on link "Zoning Permit" at bounding box center [324, 697] width 91 height 17
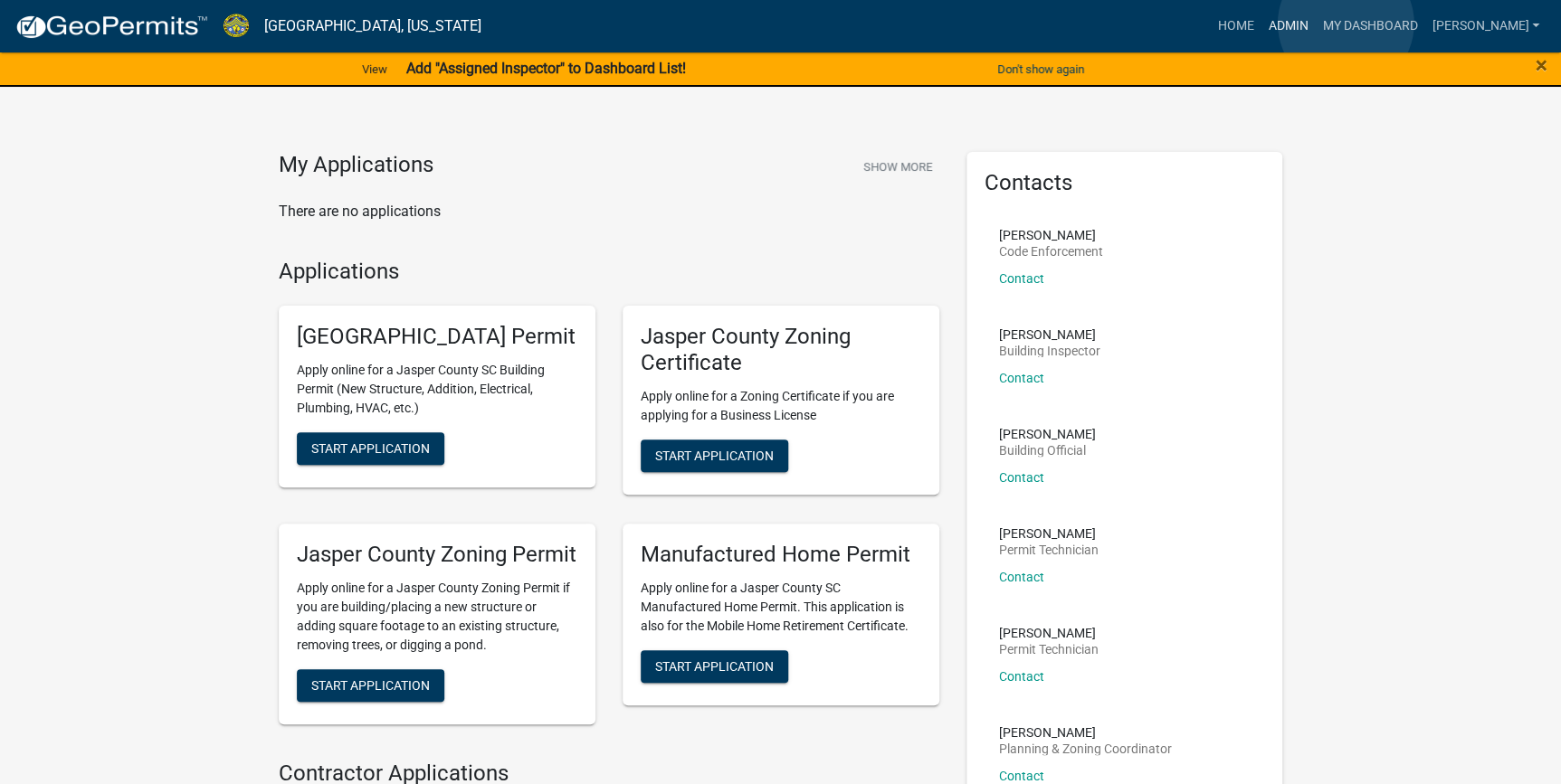
click at [1314, 24] on link "Admin" at bounding box center [1287, 26] width 54 height 34
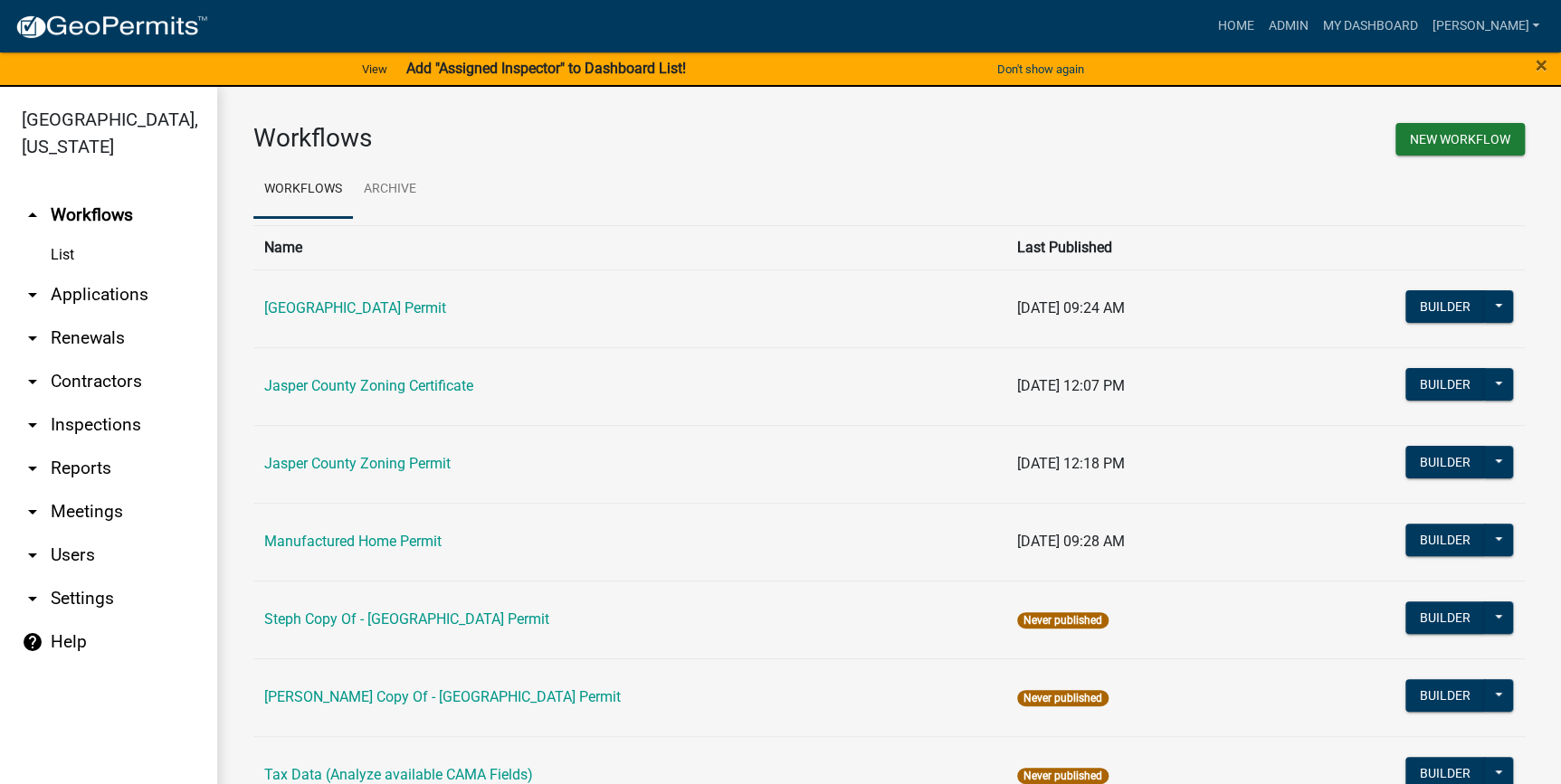
click at [73, 289] on link "arrow_drop_down Applications" at bounding box center [109, 295] width 217 height 43
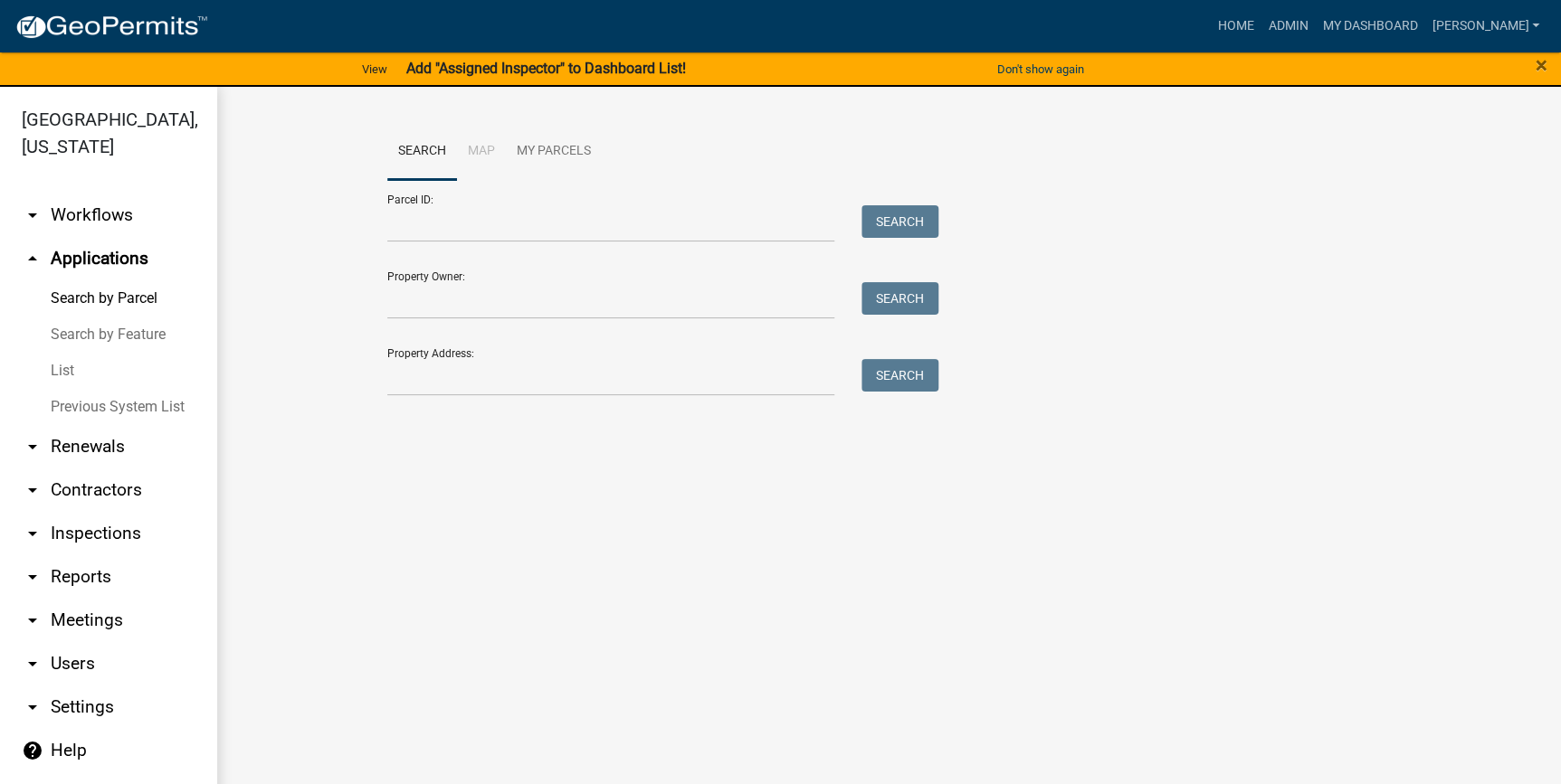
click at [64, 374] on link "List" at bounding box center [109, 370] width 217 height 36
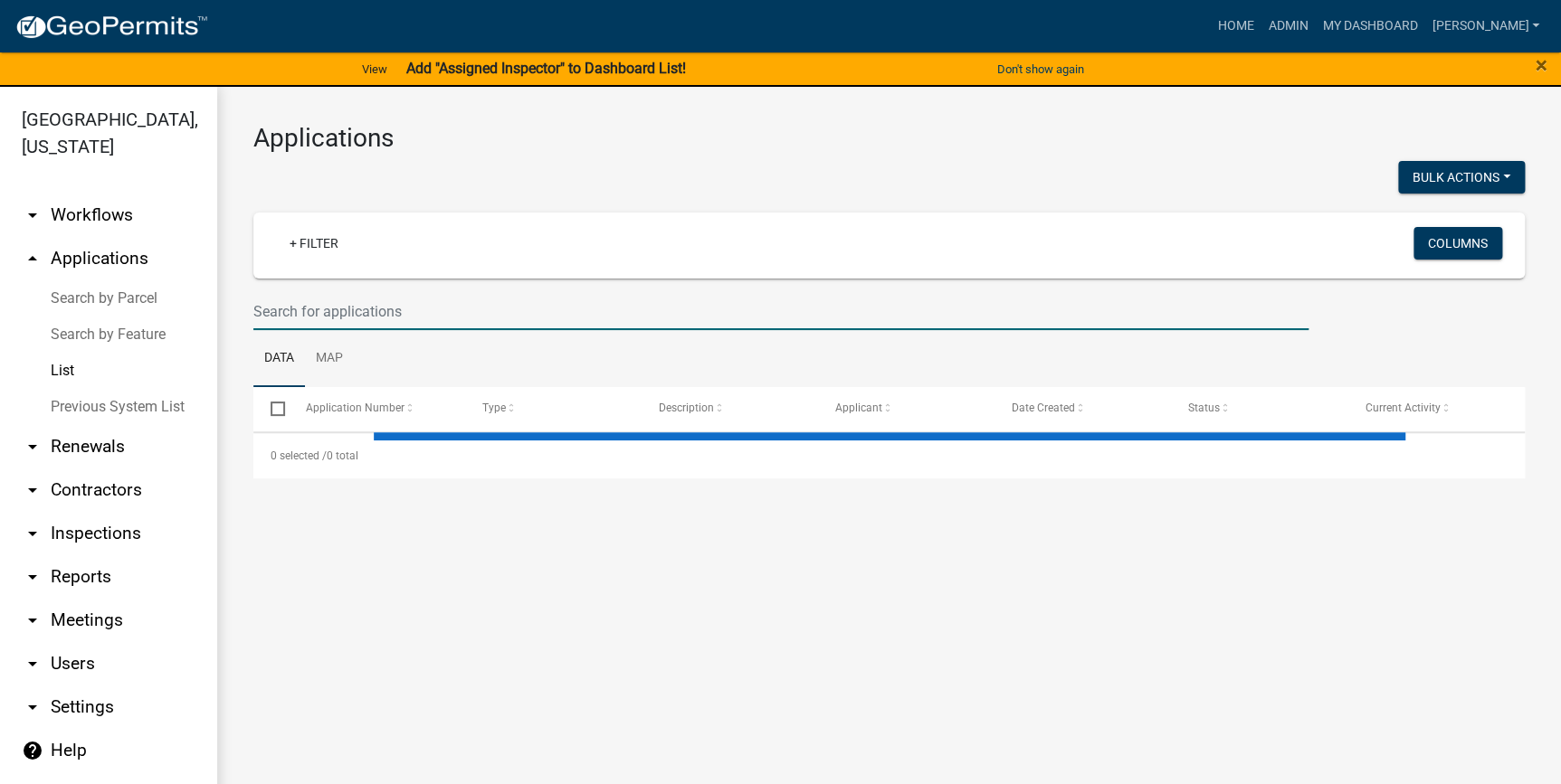
click at [355, 304] on input "text" at bounding box center [780, 311] width 1055 height 37
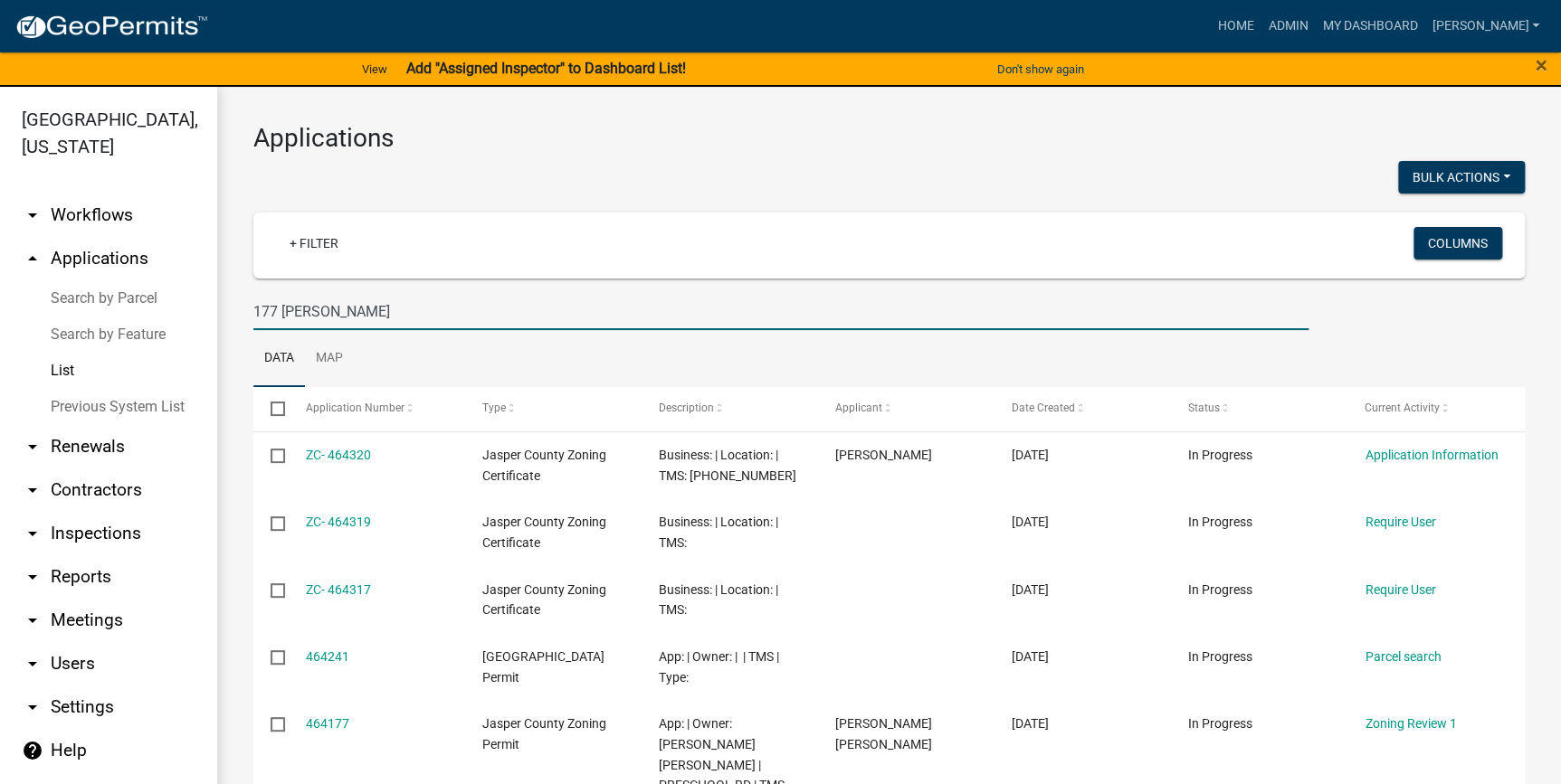
type input "177 [PERSON_NAME]"
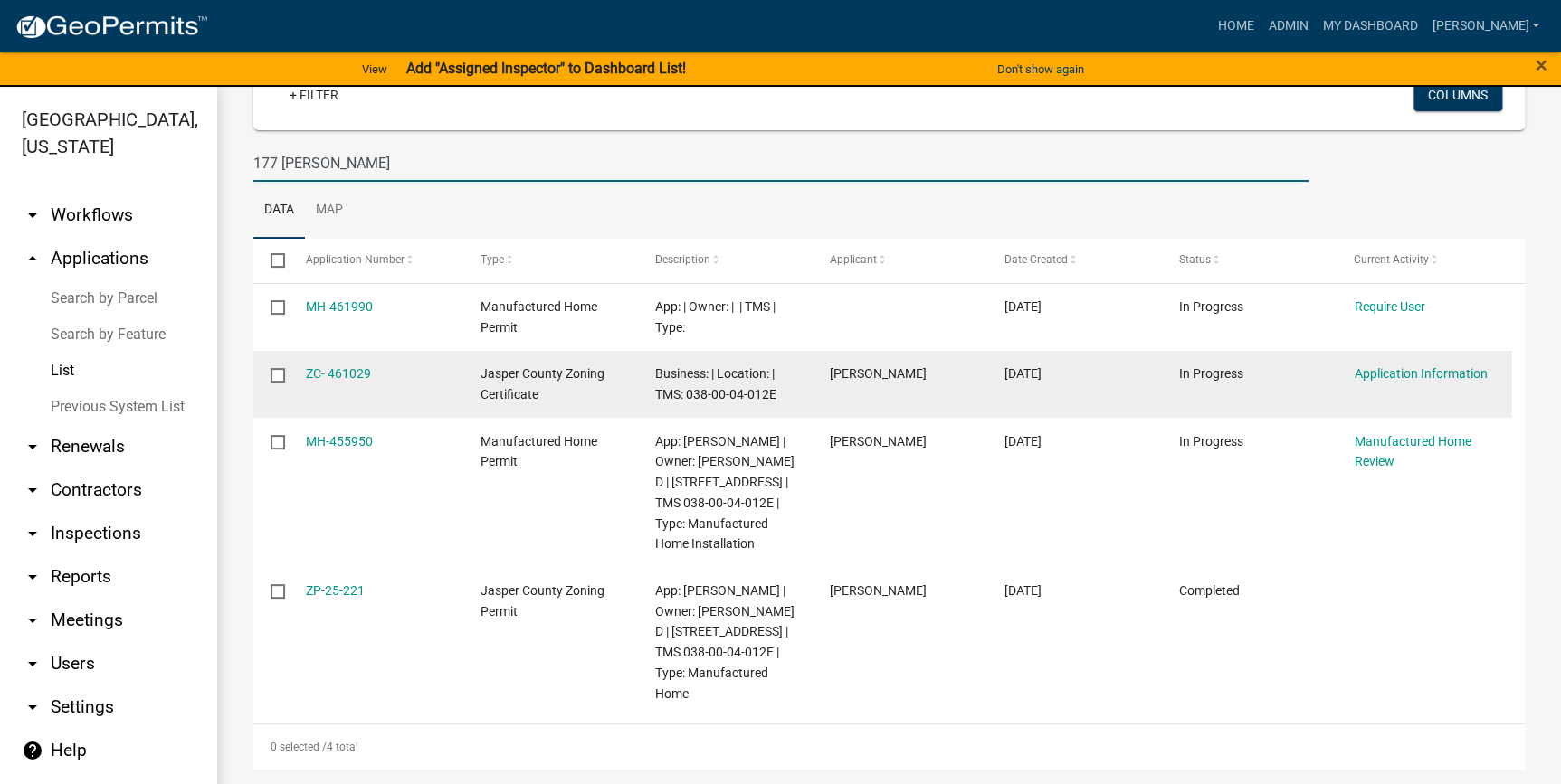
scroll to position [167, 0]
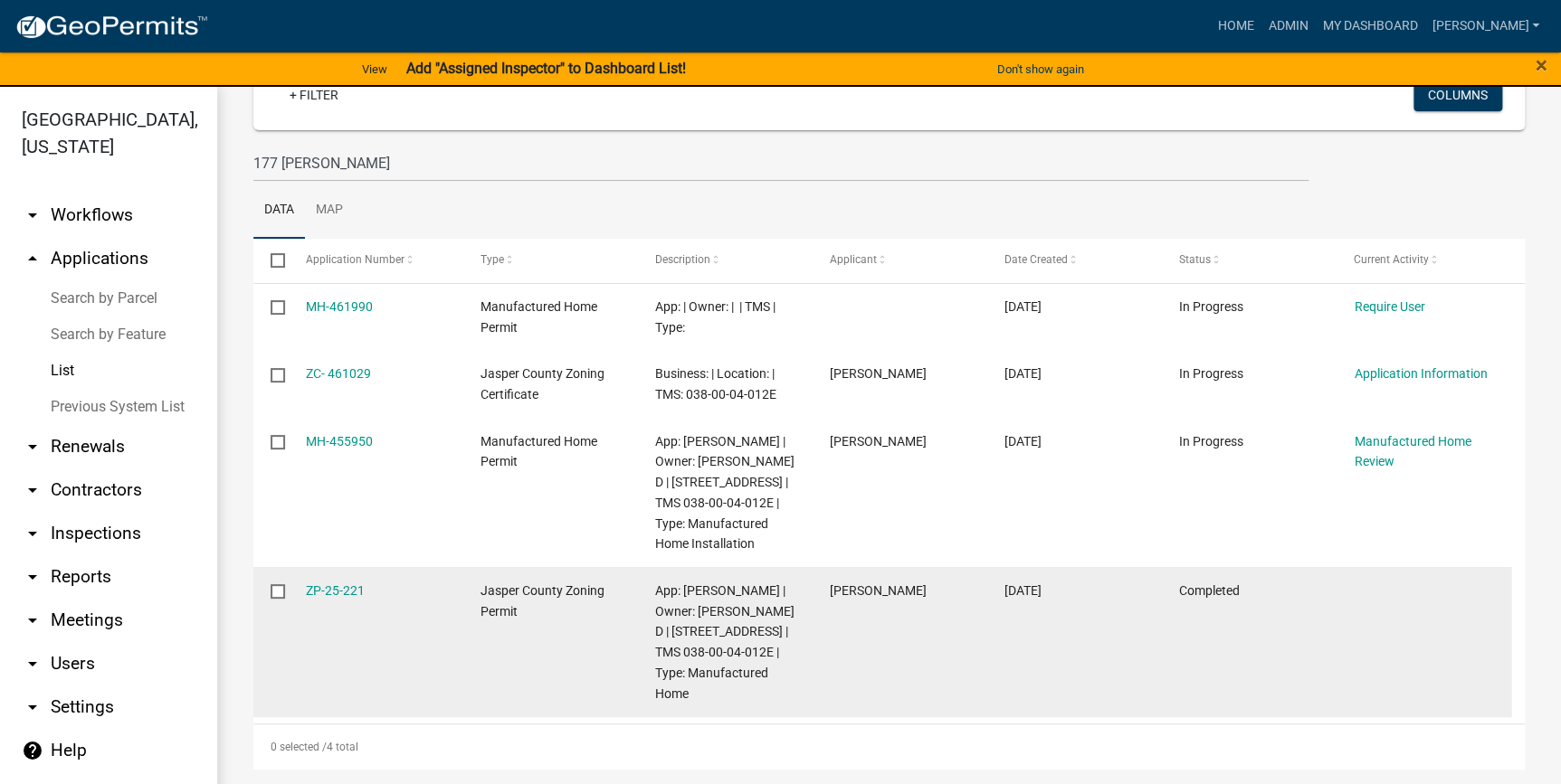
drag, startPoint x: 374, startPoint y: 605, endPoint x: 303, endPoint y: 600, distance: 71.2
click at [303, 600] on datatable-body-cell "ZP-25-221" at bounding box center [375, 641] width 175 height 149
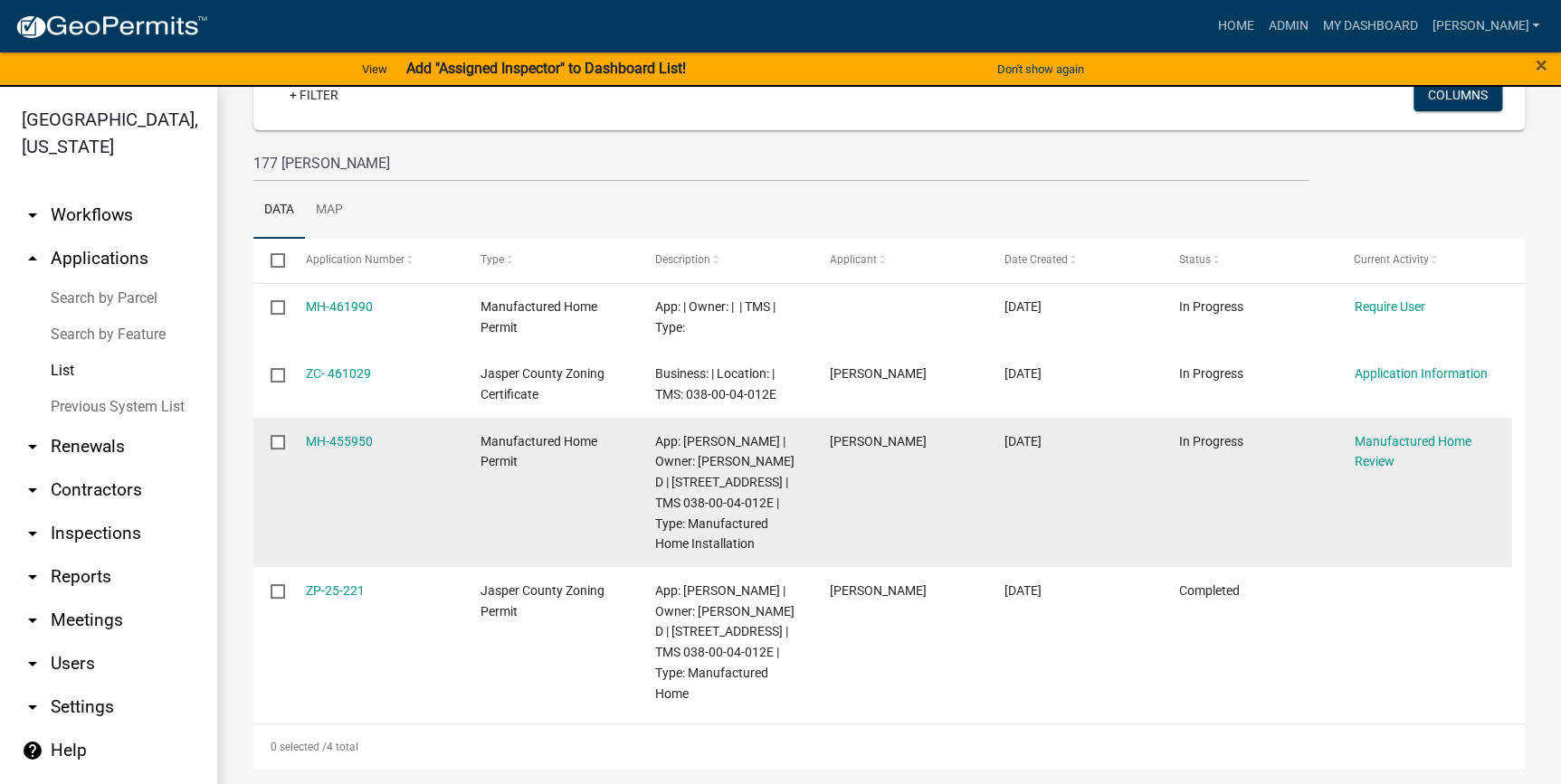
copy link "ZP-25-221"
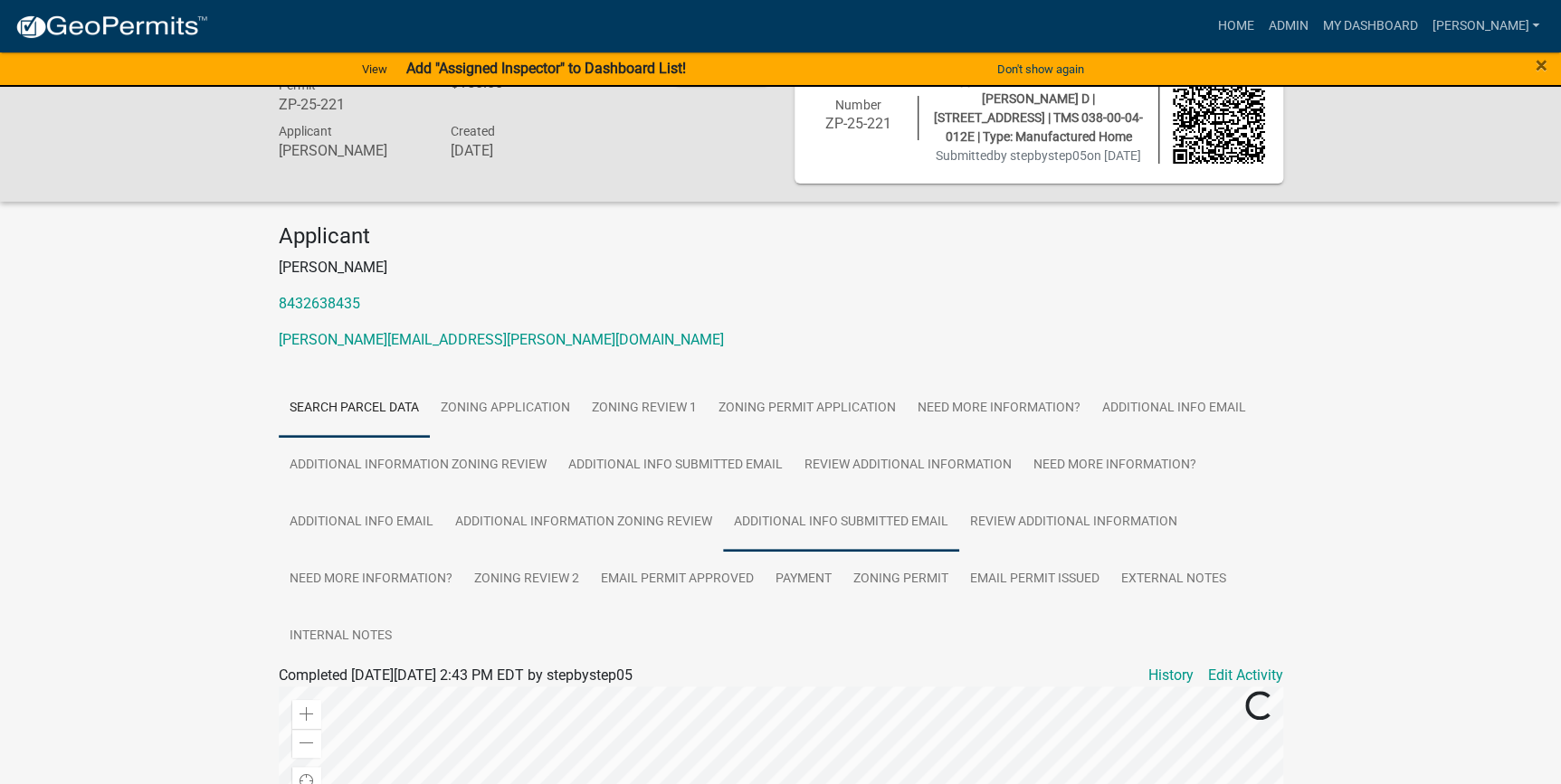
scroll to position [81, 0]
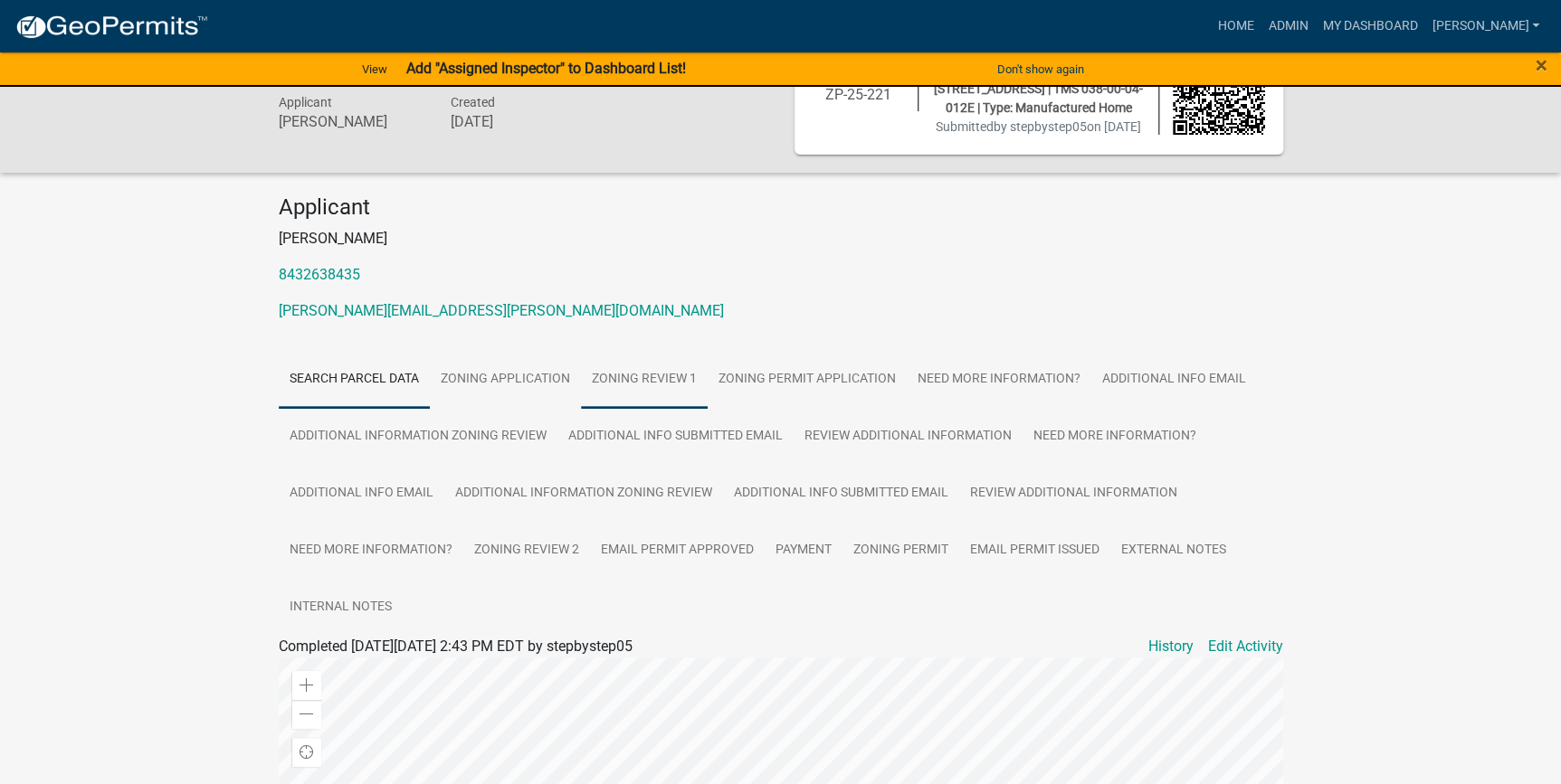
click at [643, 390] on link "Zoning Review 1" at bounding box center [644, 380] width 127 height 58
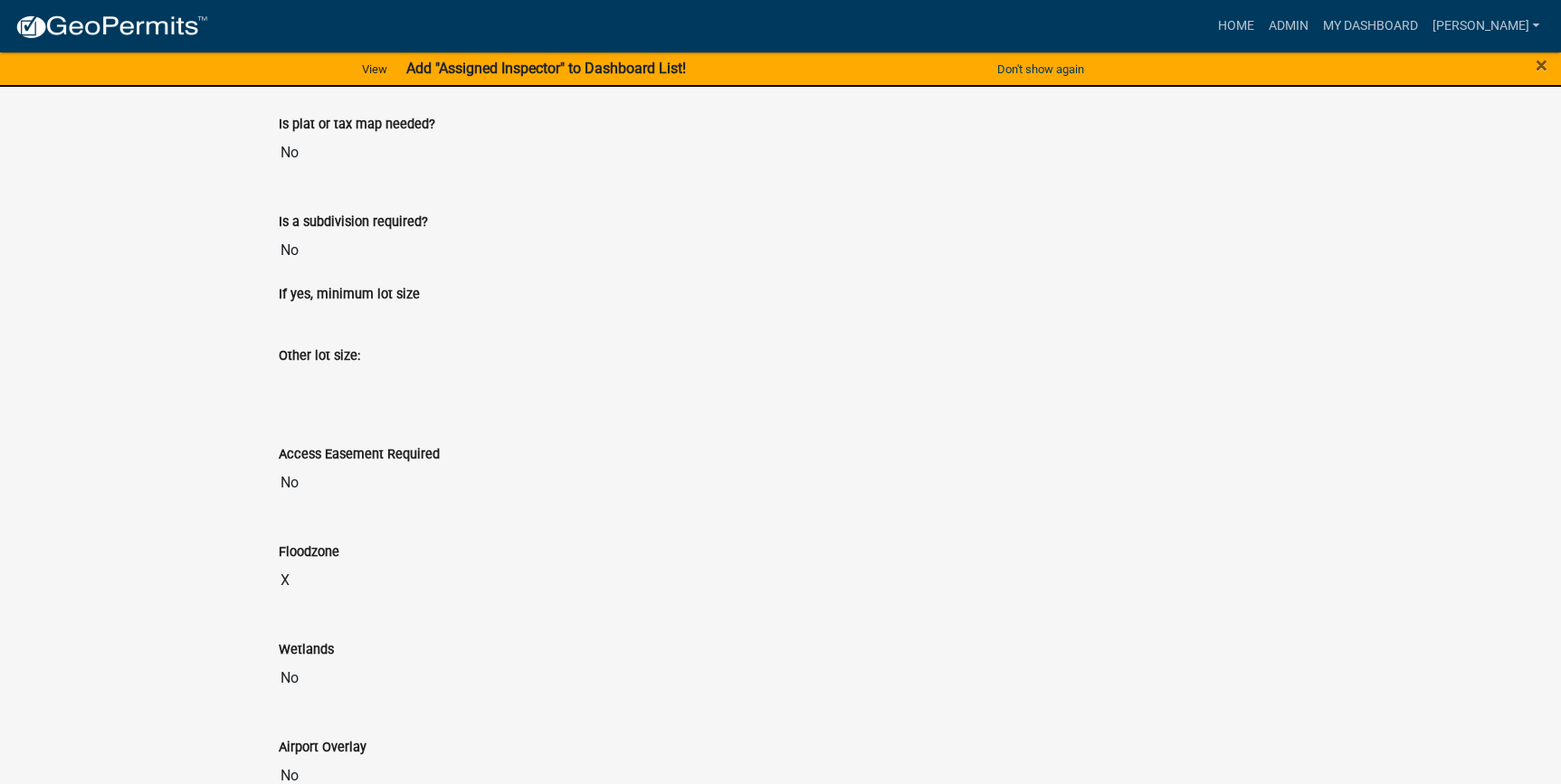
scroll to position [1315, 0]
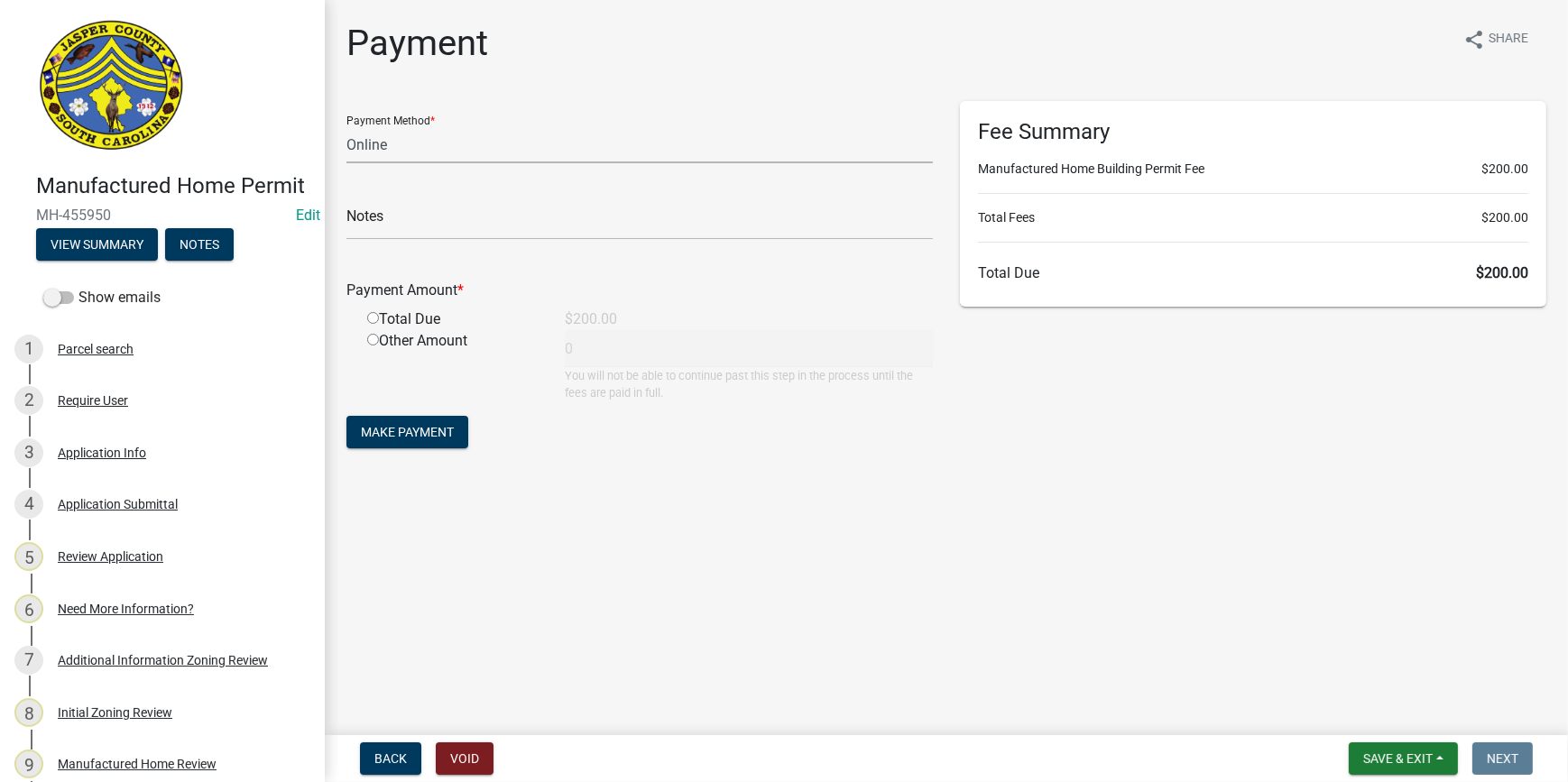
click at [381, 155] on select "Credit Card POS Check Cash Online" at bounding box center [640, 144] width 586 height 37
select select "2: 1"
click at [347, 126] on select "Credit Card POS Check Cash Online" at bounding box center [640, 144] width 586 height 37
click at [372, 315] on input "radio" at bounding box center [373, 318] width 11 height 11
radio input "true"
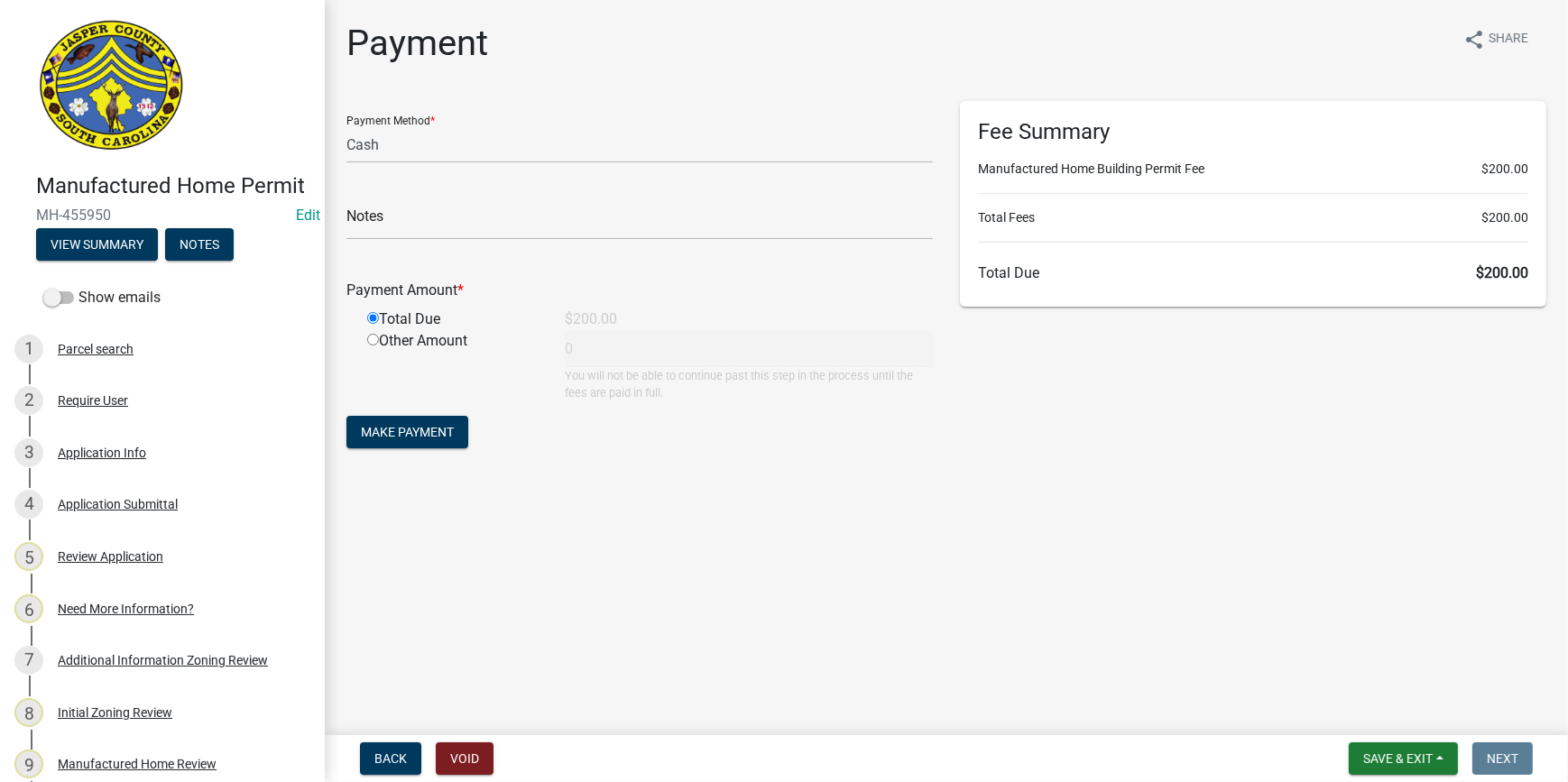
type input "200"
click at [396, 432] on span "Make Payment" at bounding box center [407, 432] width 93 height 14
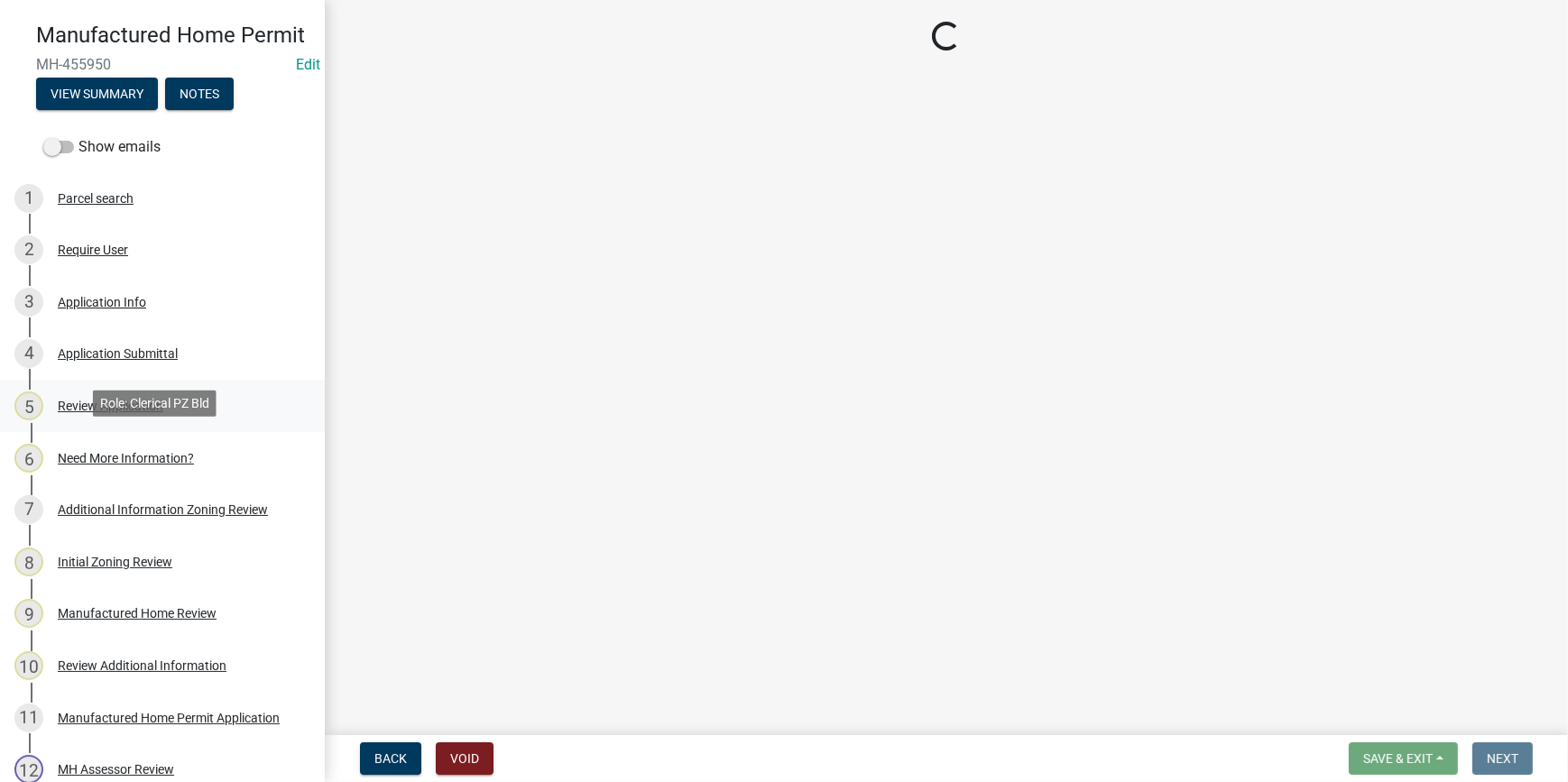
scroll to position [163, 0]
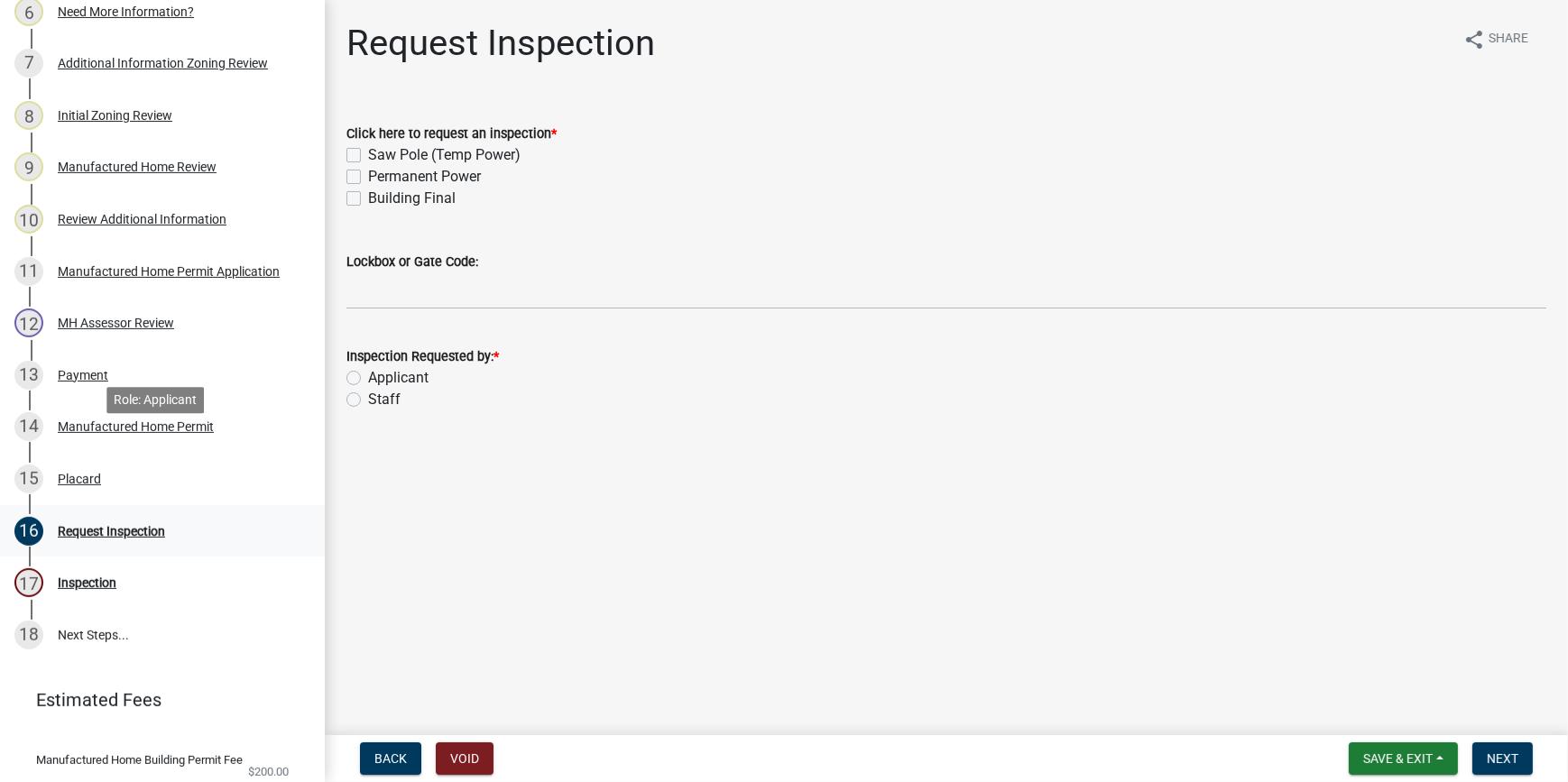
scroll to position [656, 0]
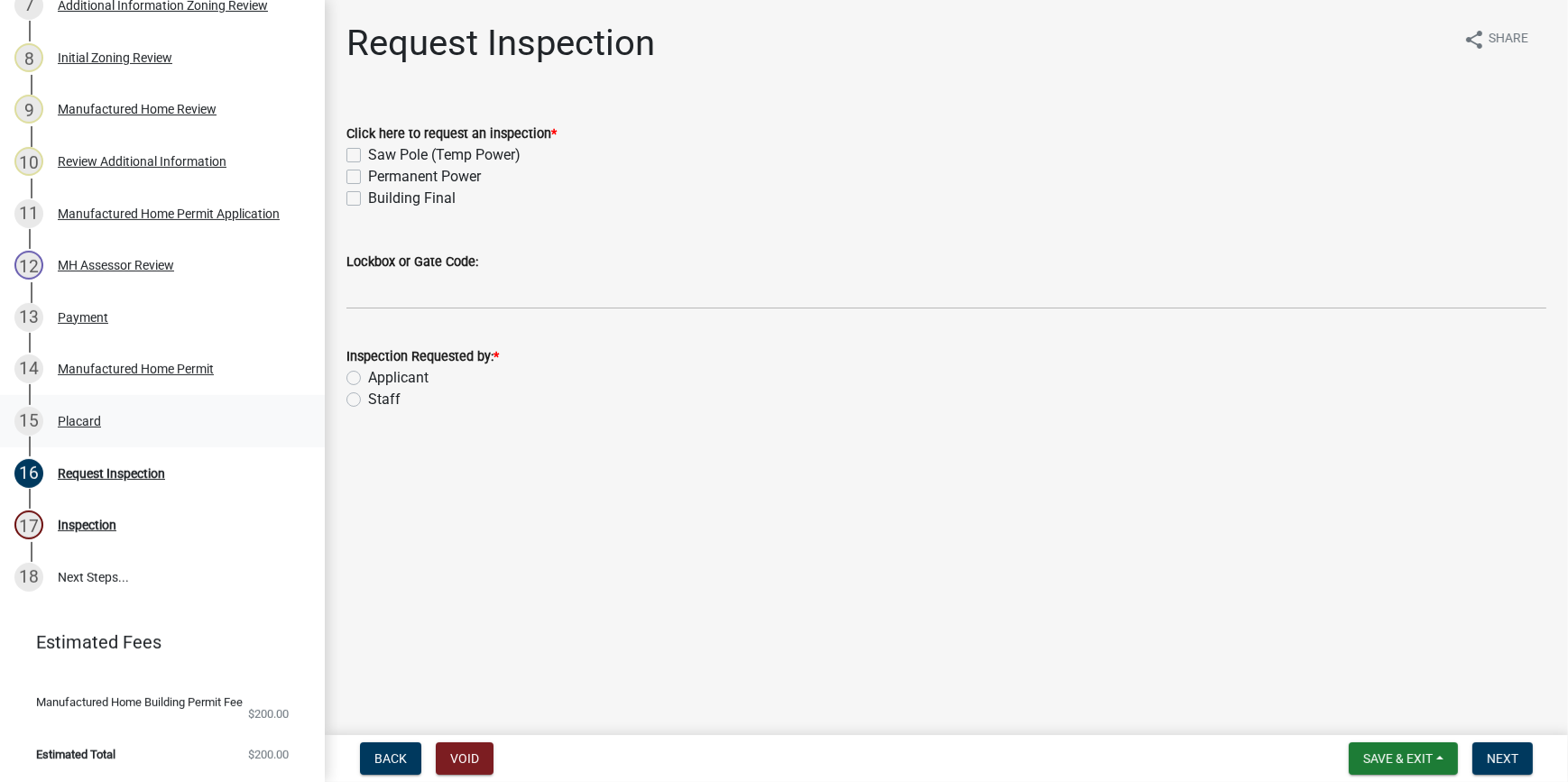
click at [79, 428] on div "Placard" at bounding box center [79, 421] width 43 height 12
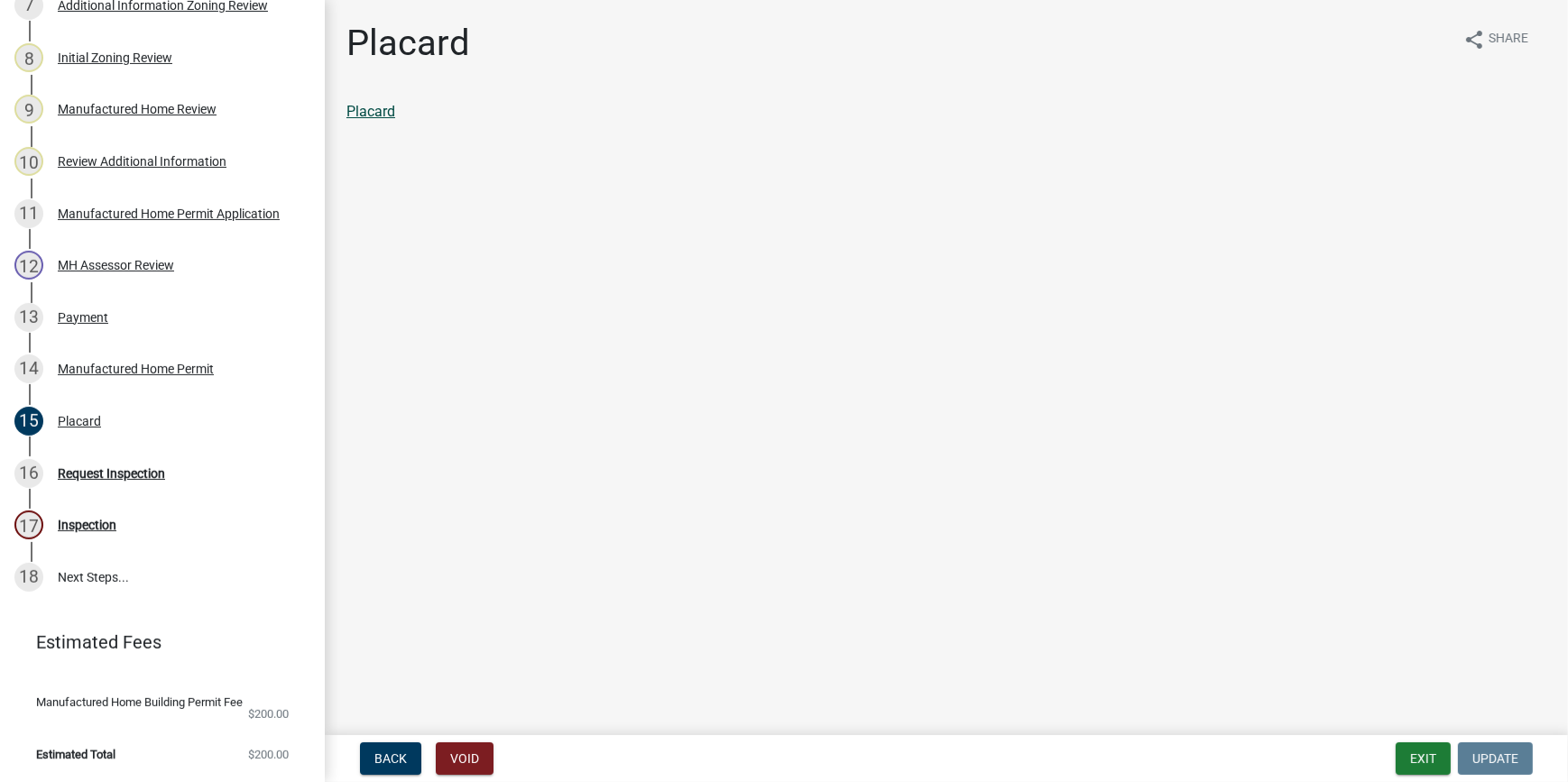
click at [379, 106] on link "Placard" at bounding box center [371, 111] width 49 height 17
click at [130, 375] on div "Manufactured Home Permit" at bounding box center [136, 368] width 156 height 12
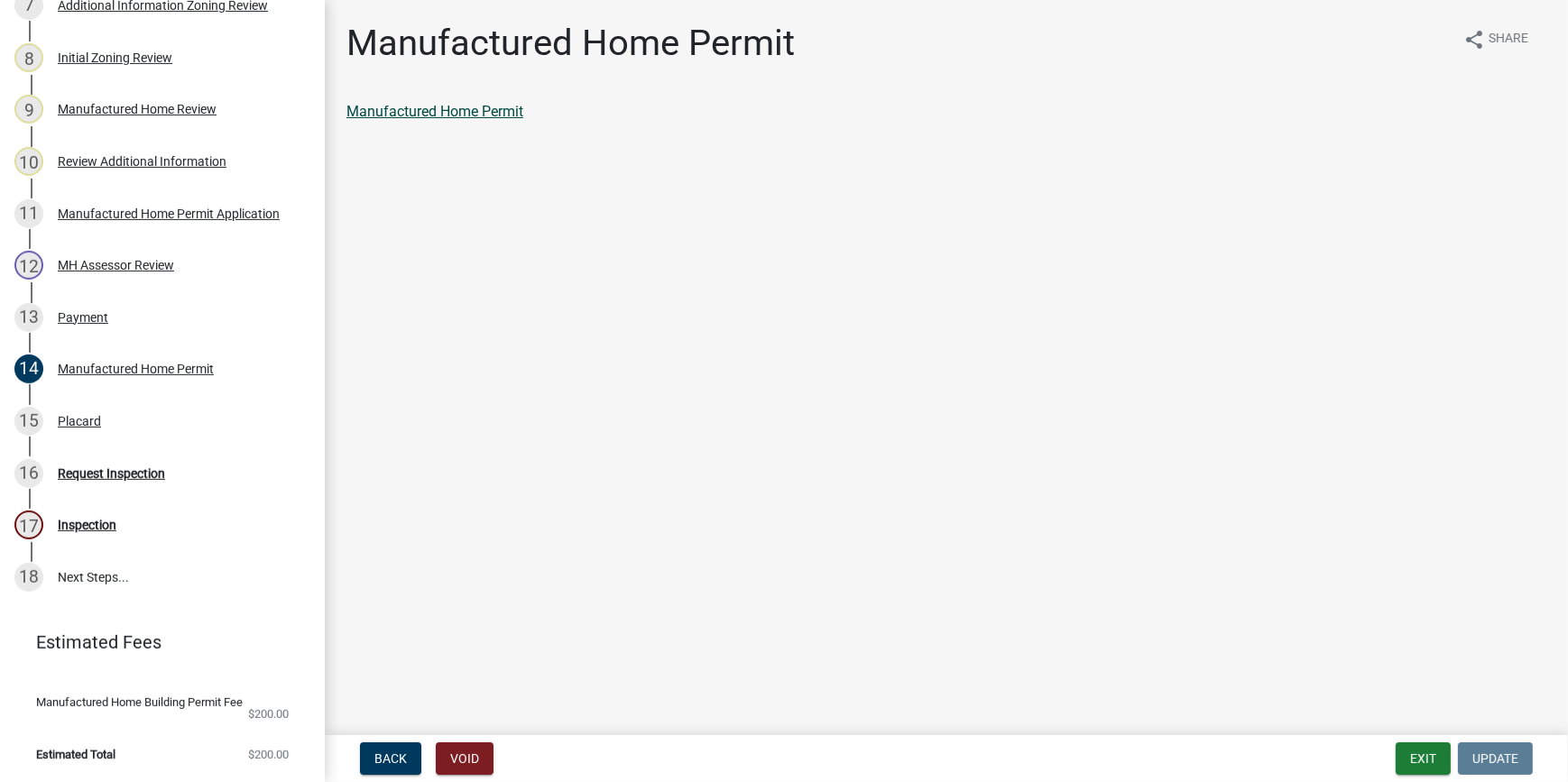
click at [497, 110] on link "Manufactured Home Permit" at bounding box center [435, 111] width 177 height 17
click at [73, 332] on div "13 Payment" at bounding box center [155, 318] width 282 height 29
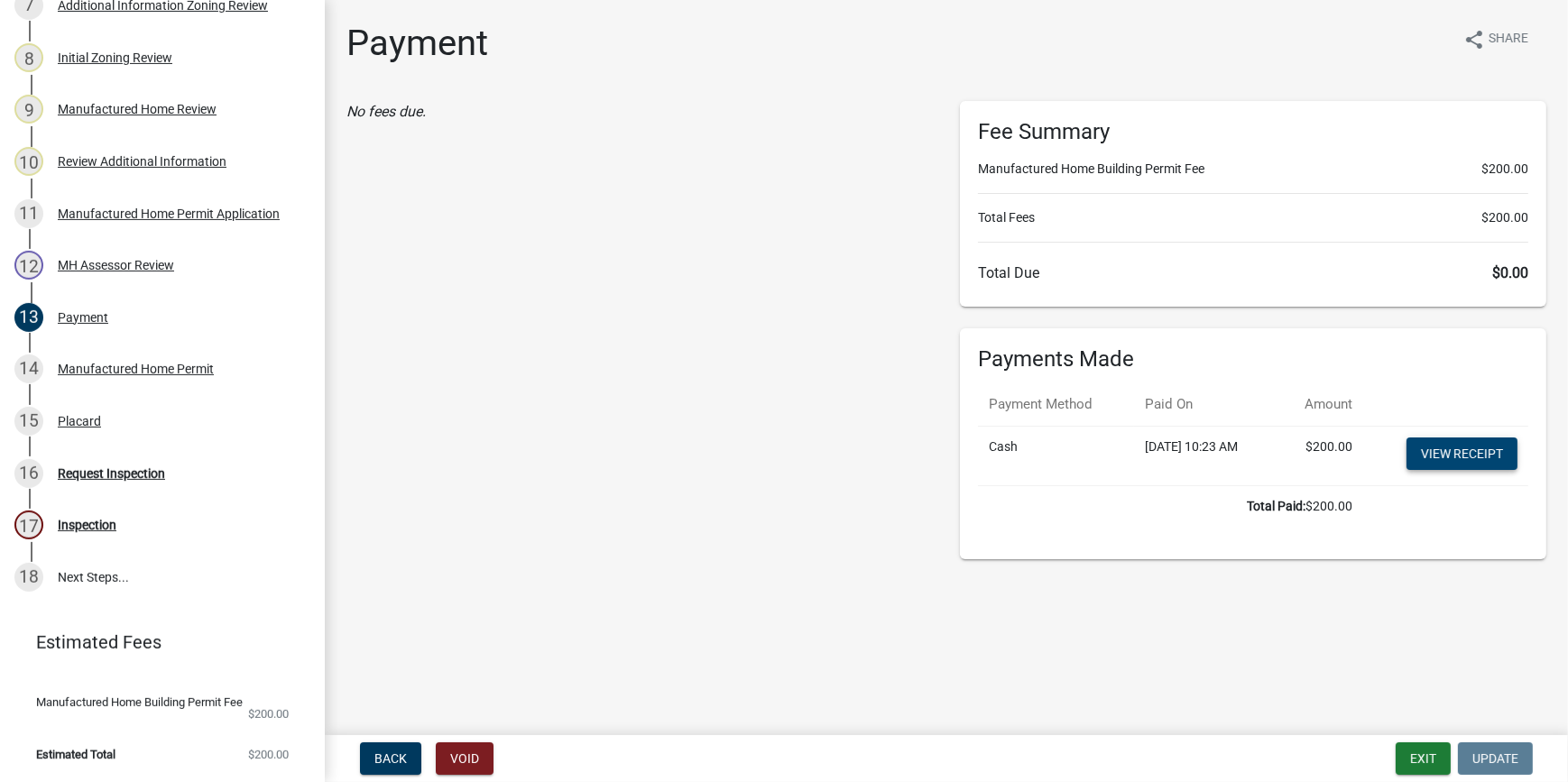
click at [1459, 450] on link "View receipt" at bounding box center [1462, 453] width 111 height 32
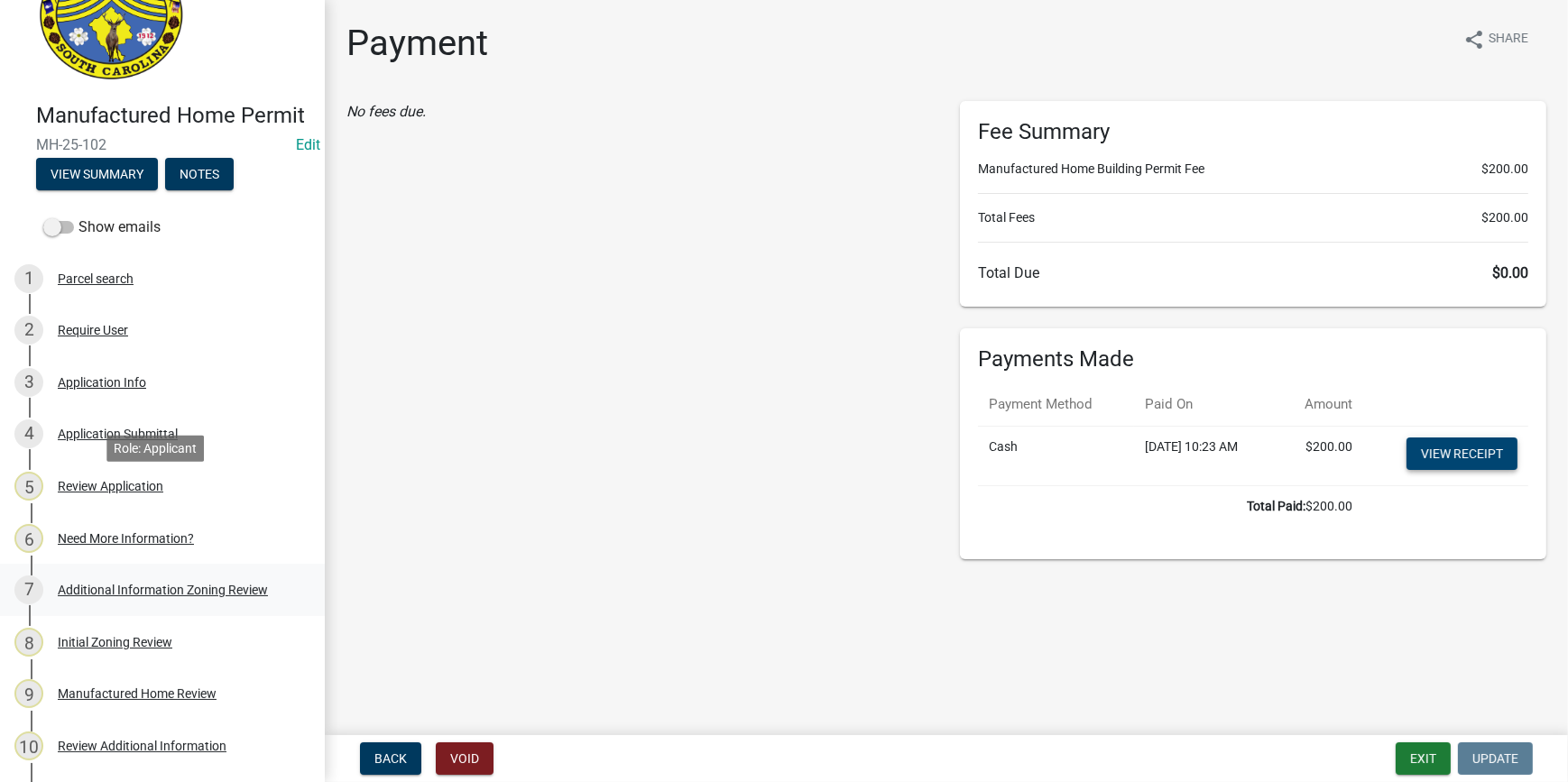
scroll to position [0, 0]
